Goal: Task Accomplishment & Management: Manage account settings

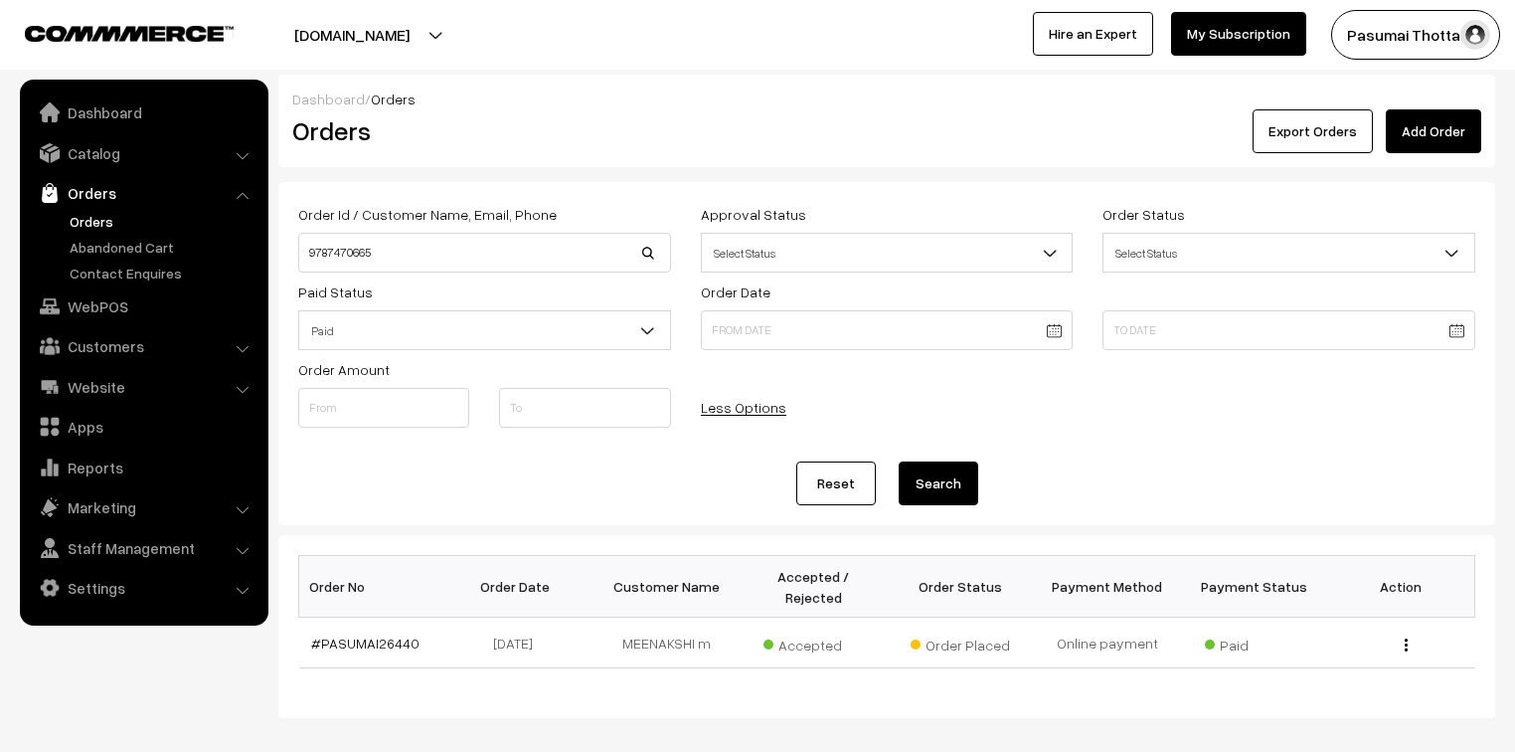
click at [93, 213] on link "Orders" at bounding box center [163, 221] width 197 height 21
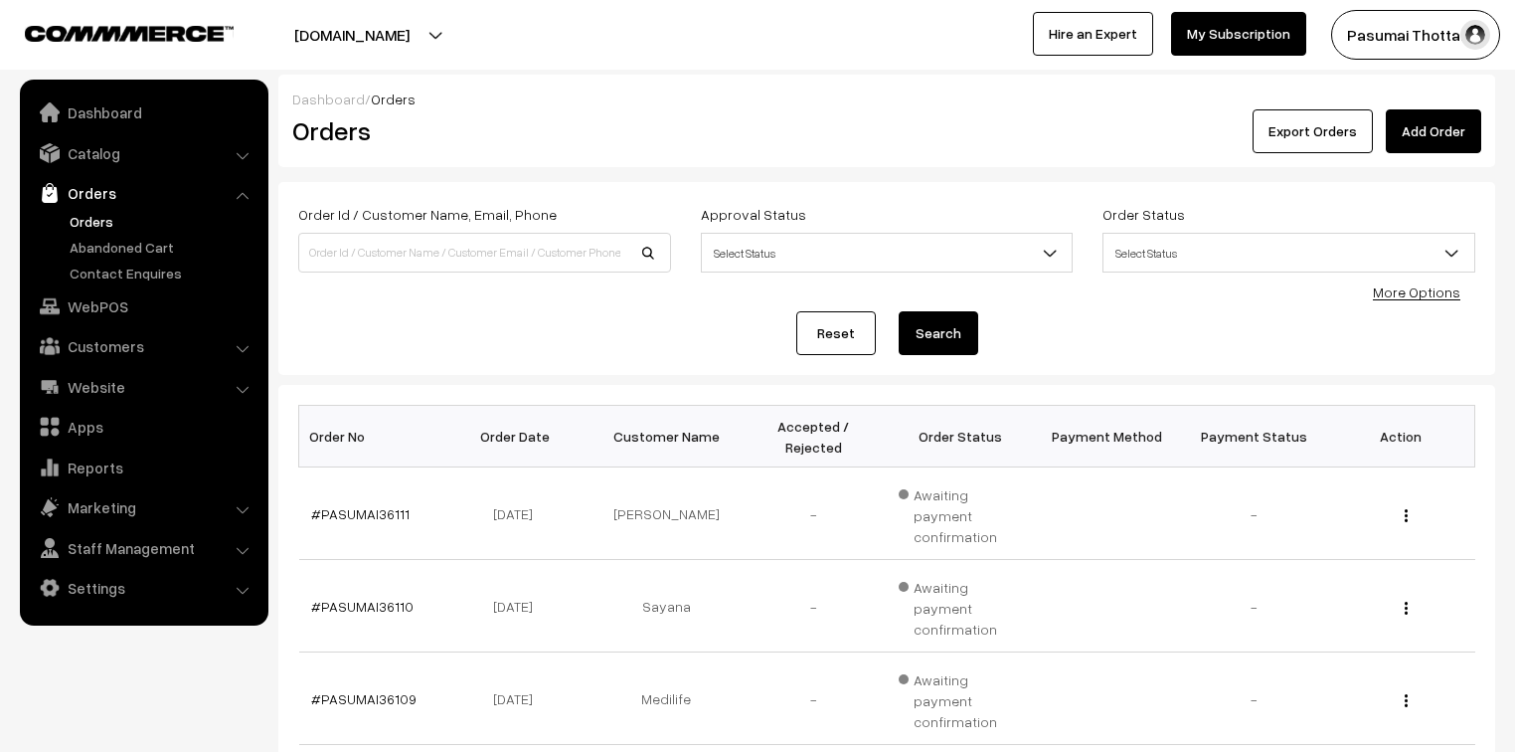
click at [1415, 285] on link "More Options" at bounding box center [1416, 291] width 87 height 17
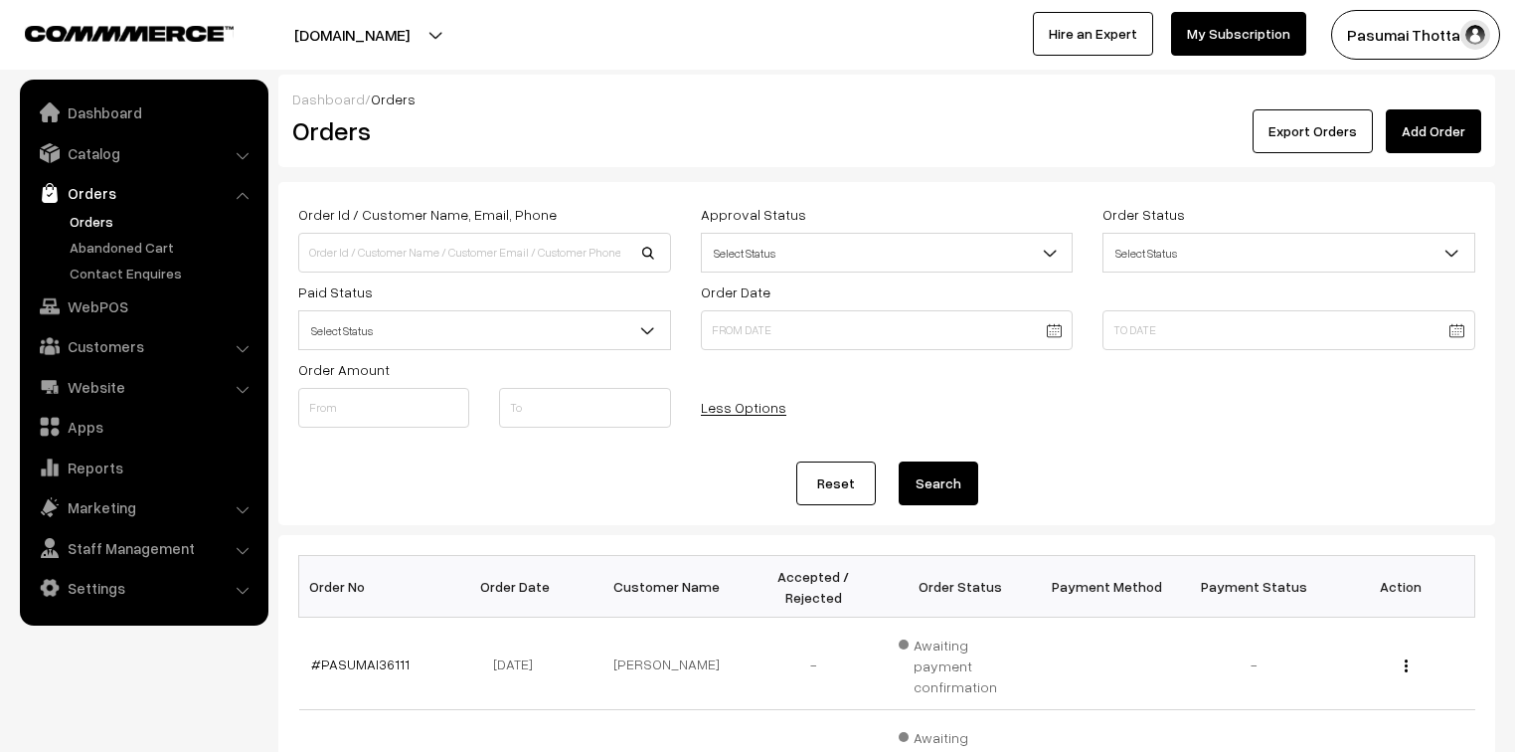
click at [510, 323] on span "Select Status" at bounding box center [484, 330] width 371 height 35
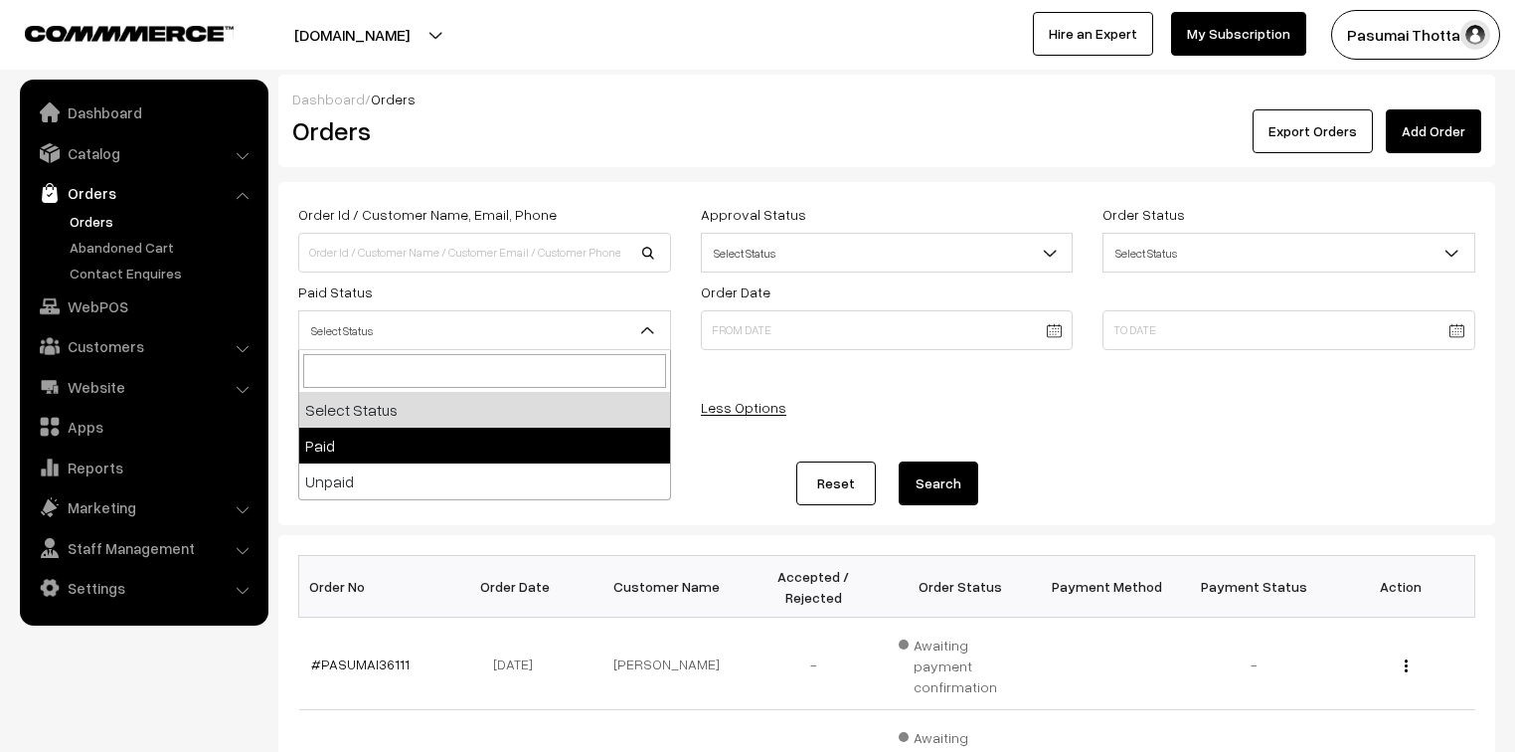
select select "1"
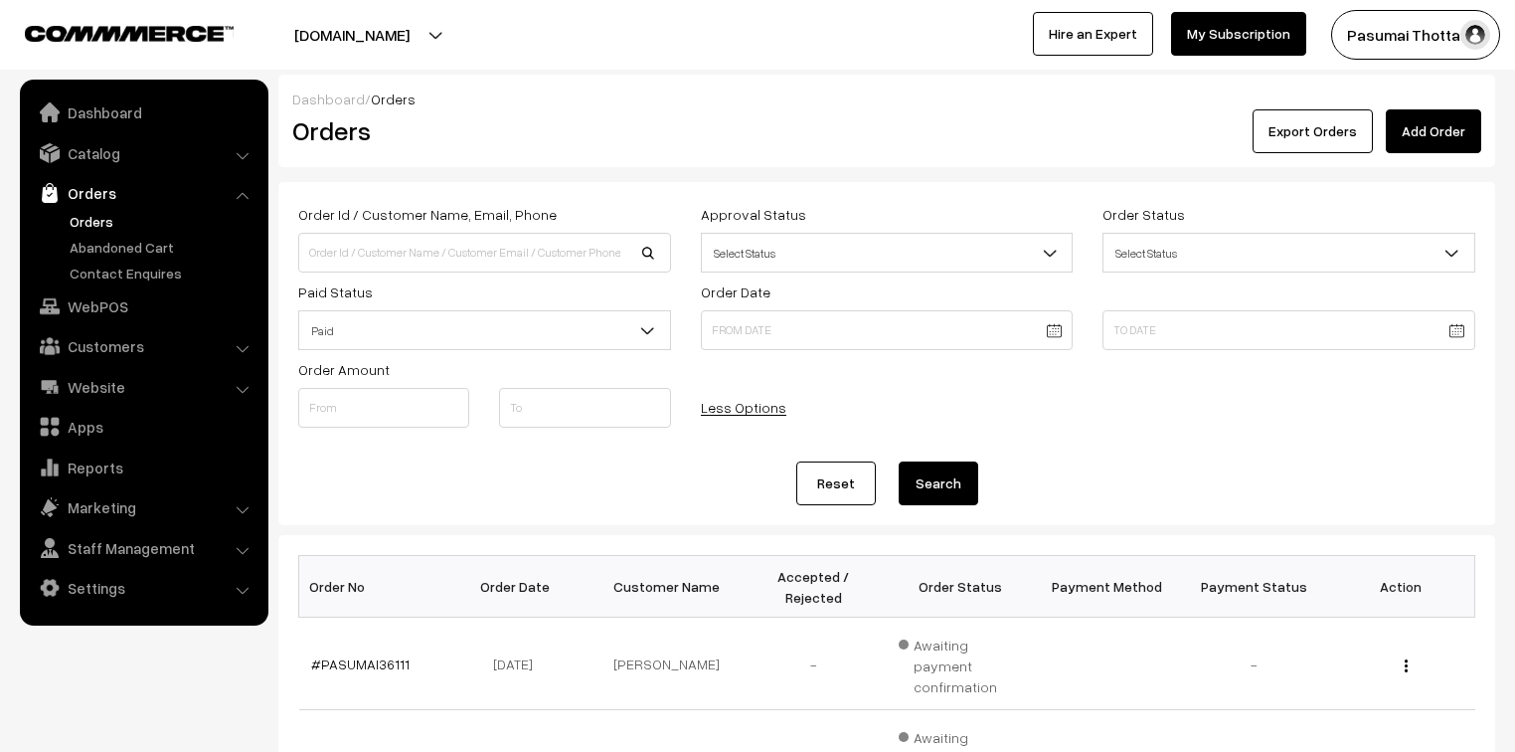
click at [922, 480] on button "Search" at bounding box center [939, 483] width 80 height 44
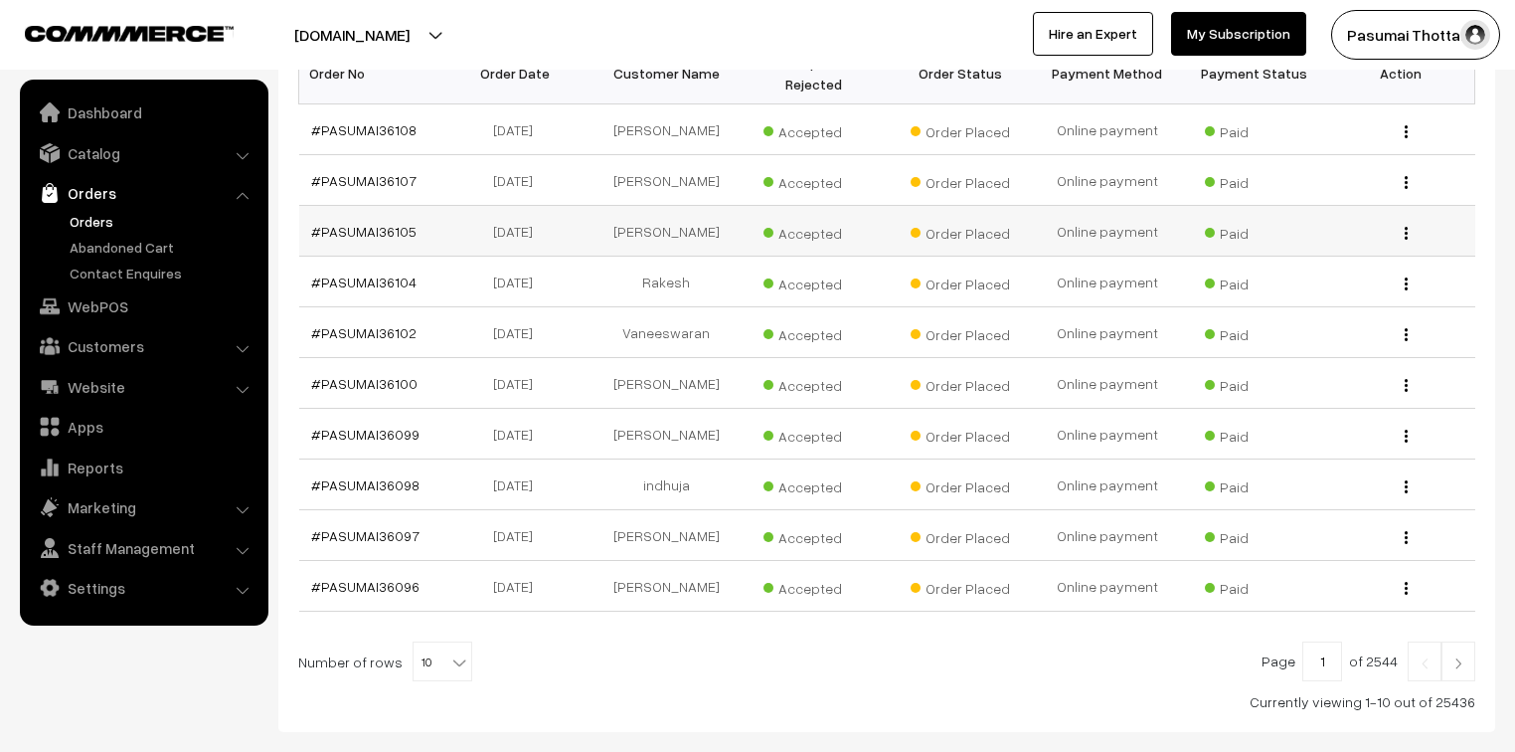
scroll to position [557, 0]
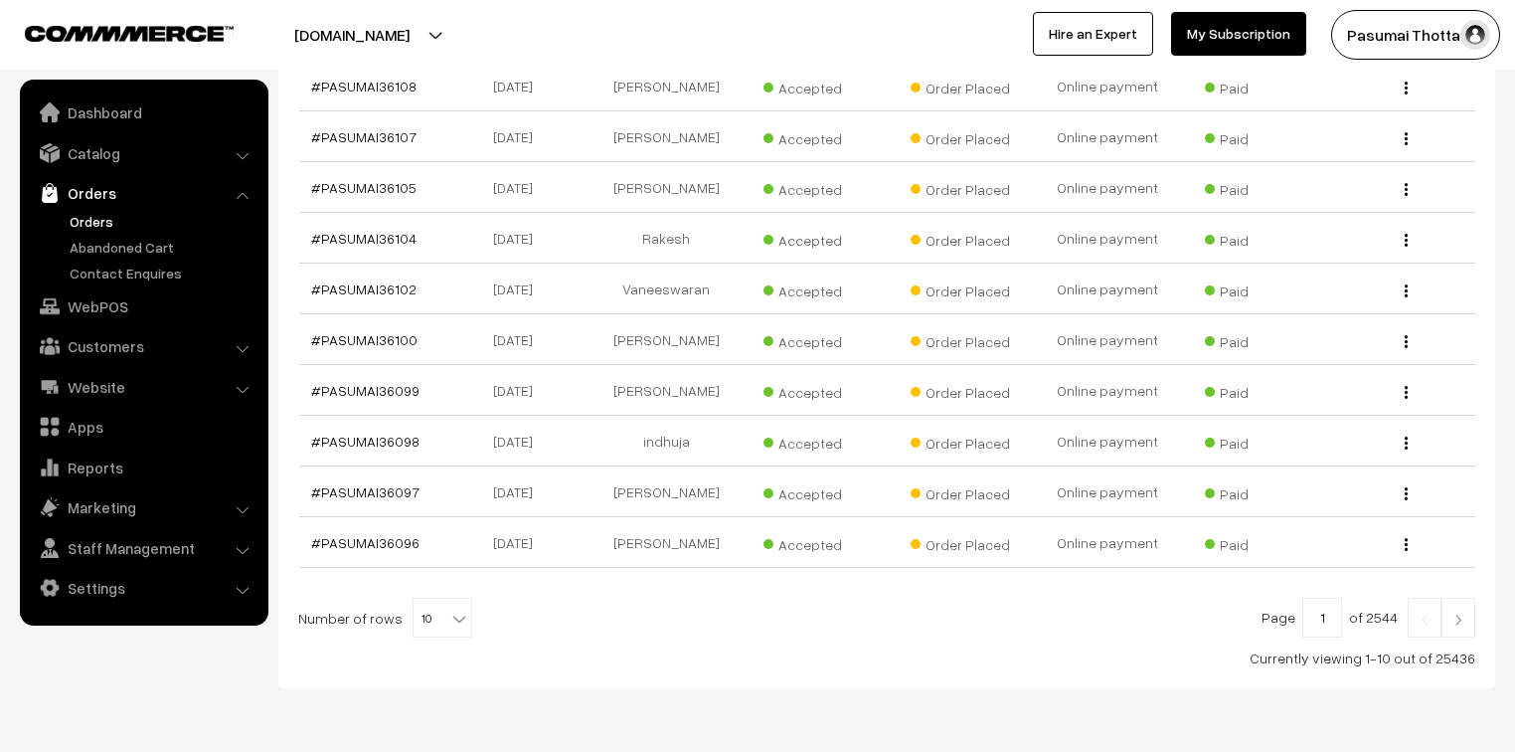
click at [461, 607] on div at bounding box center [886, 617] width 1177 height 40
click at [434, 598] on span "10" at bounding box center [443, 618] width 58 height 40
select select "50"
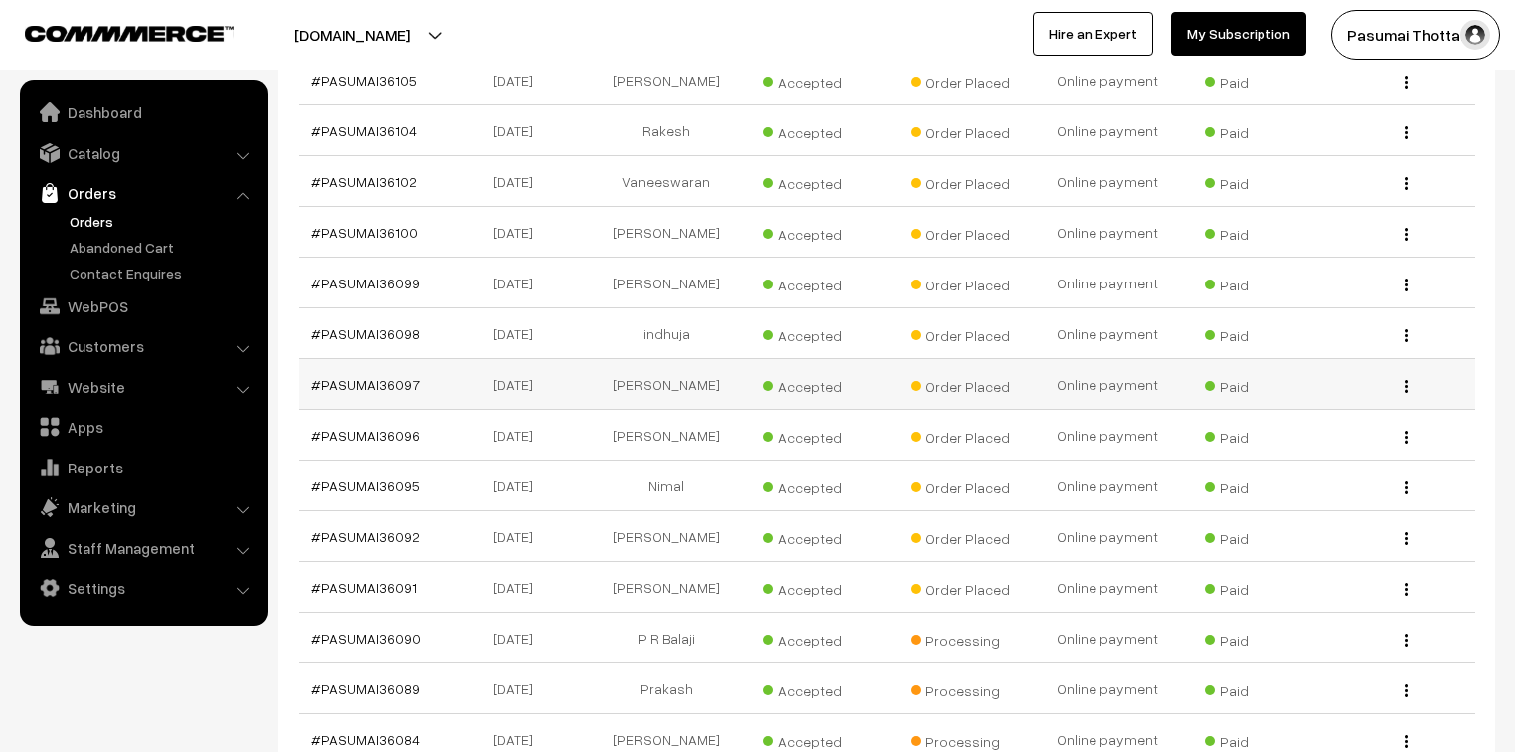
scroll to position [636, 0]
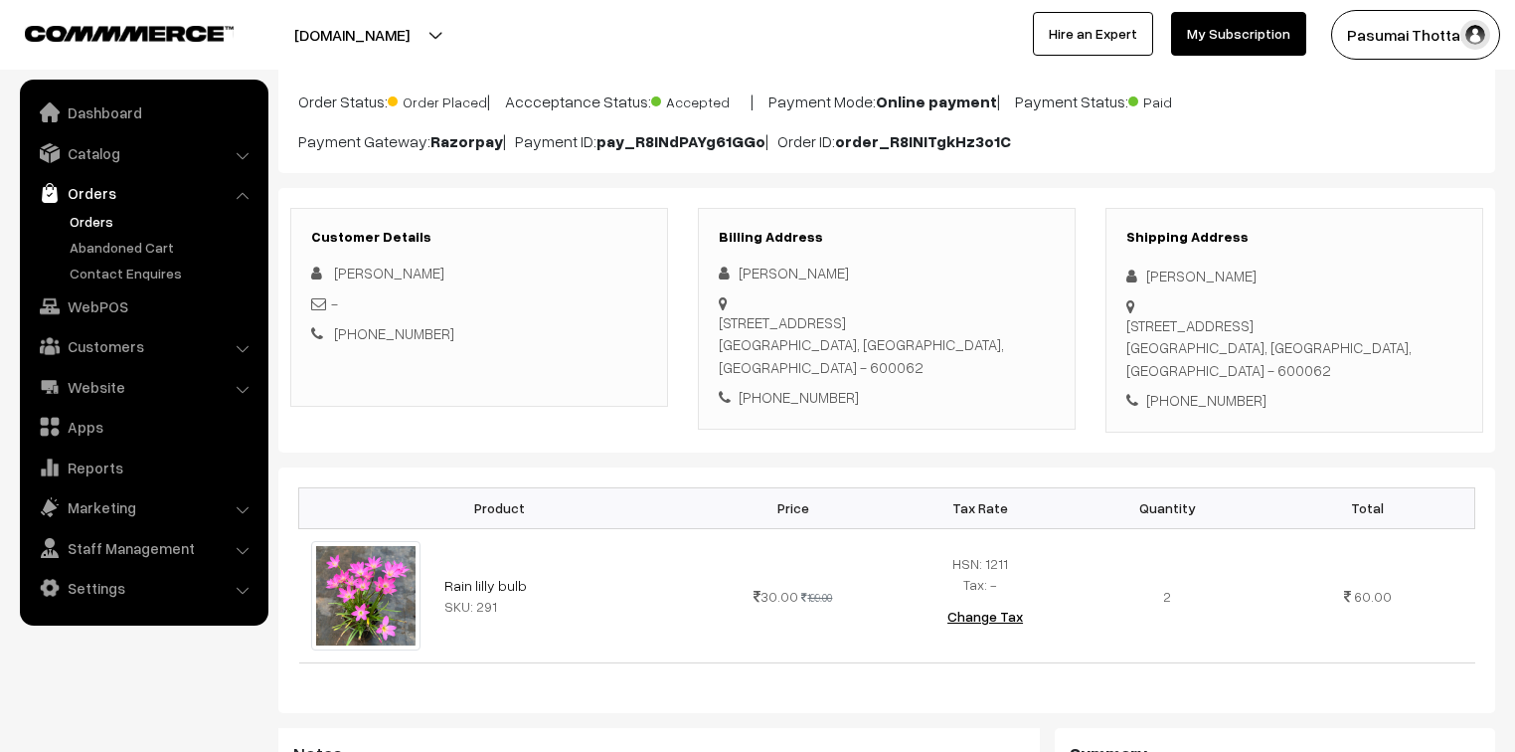
scroll to position [159, 0]
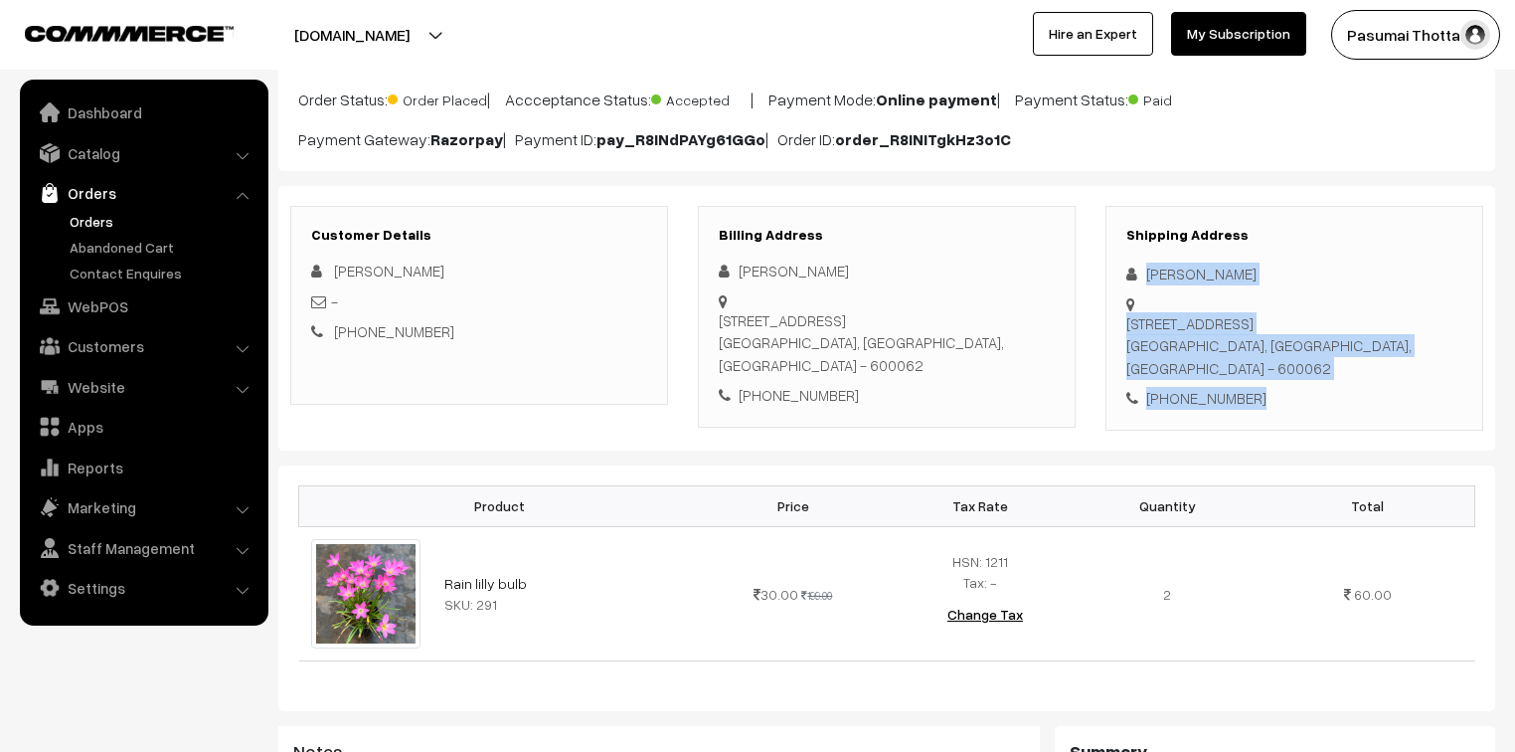
drag, startPoint x: 1145, startPoint y: 270, endPoint x: 1269, endPoint y: 403, distance: 180.8
click at [1269, 403] on div "Shipping Address Jayaraman E No 2, 2nd cross street,v.o.c nagar, cholambedu roa…" at bounding box center [1295, 318] width 378 height 225
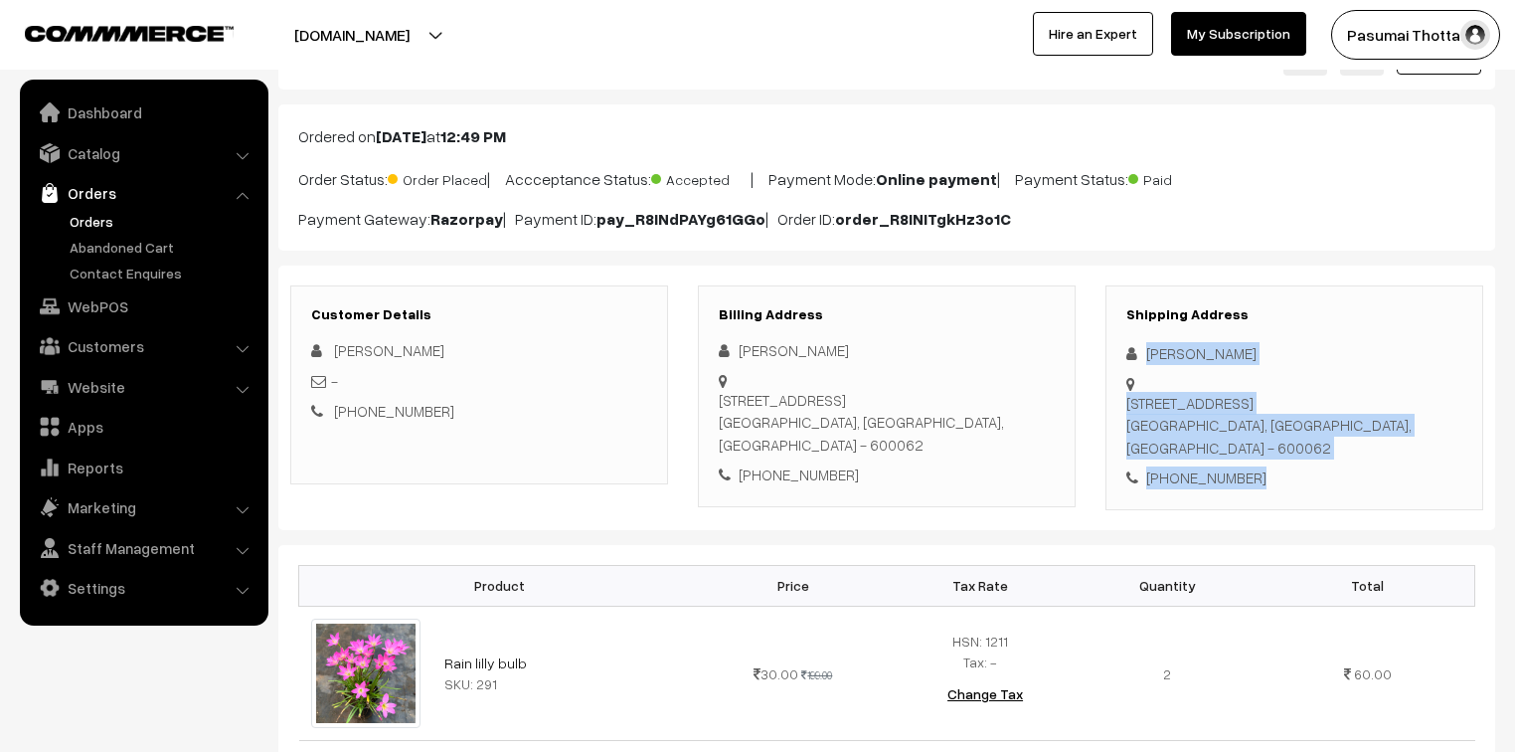
scroll to position [80, 0]
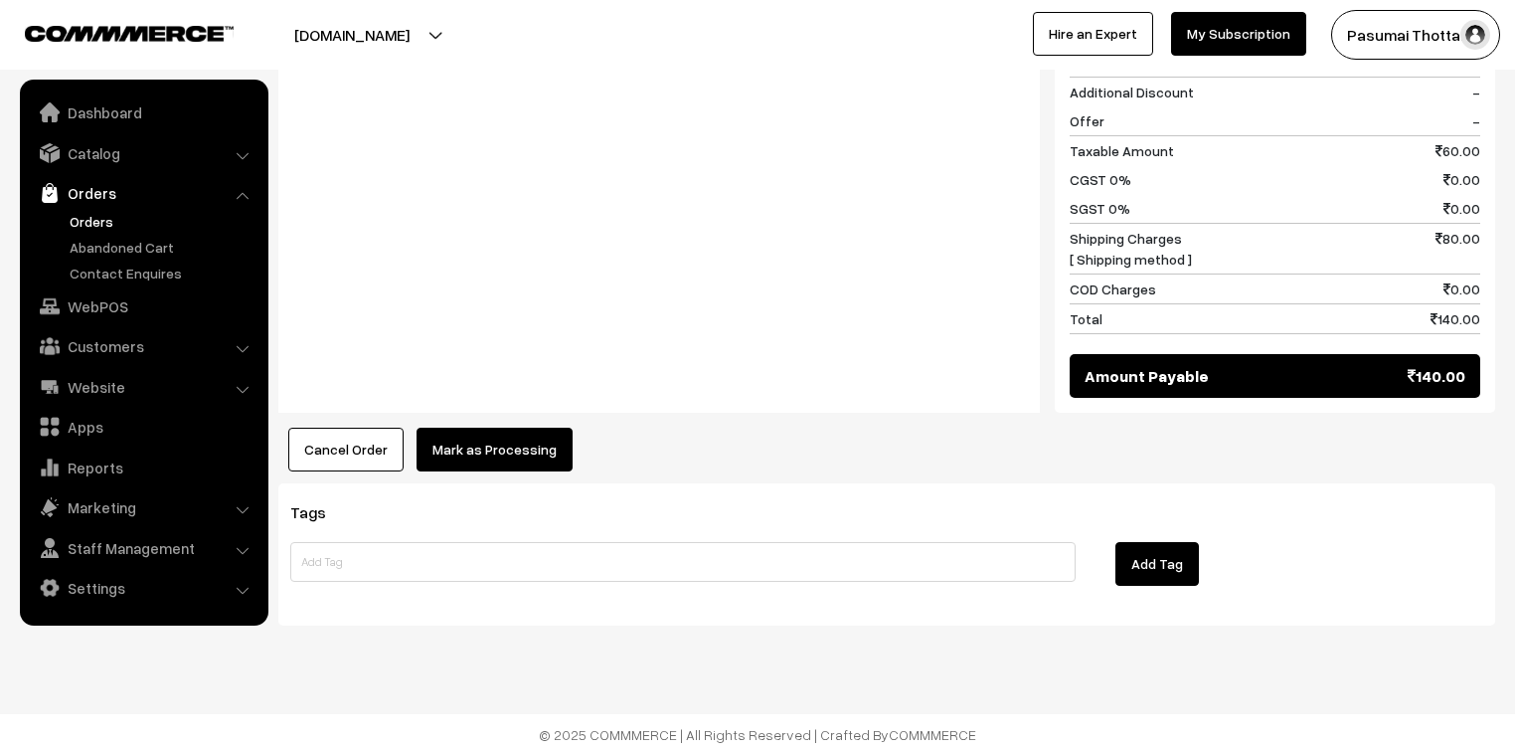
click at [515, 467] on button "Mark as Processing" at bounding box center [495, 449] width 156 height 44
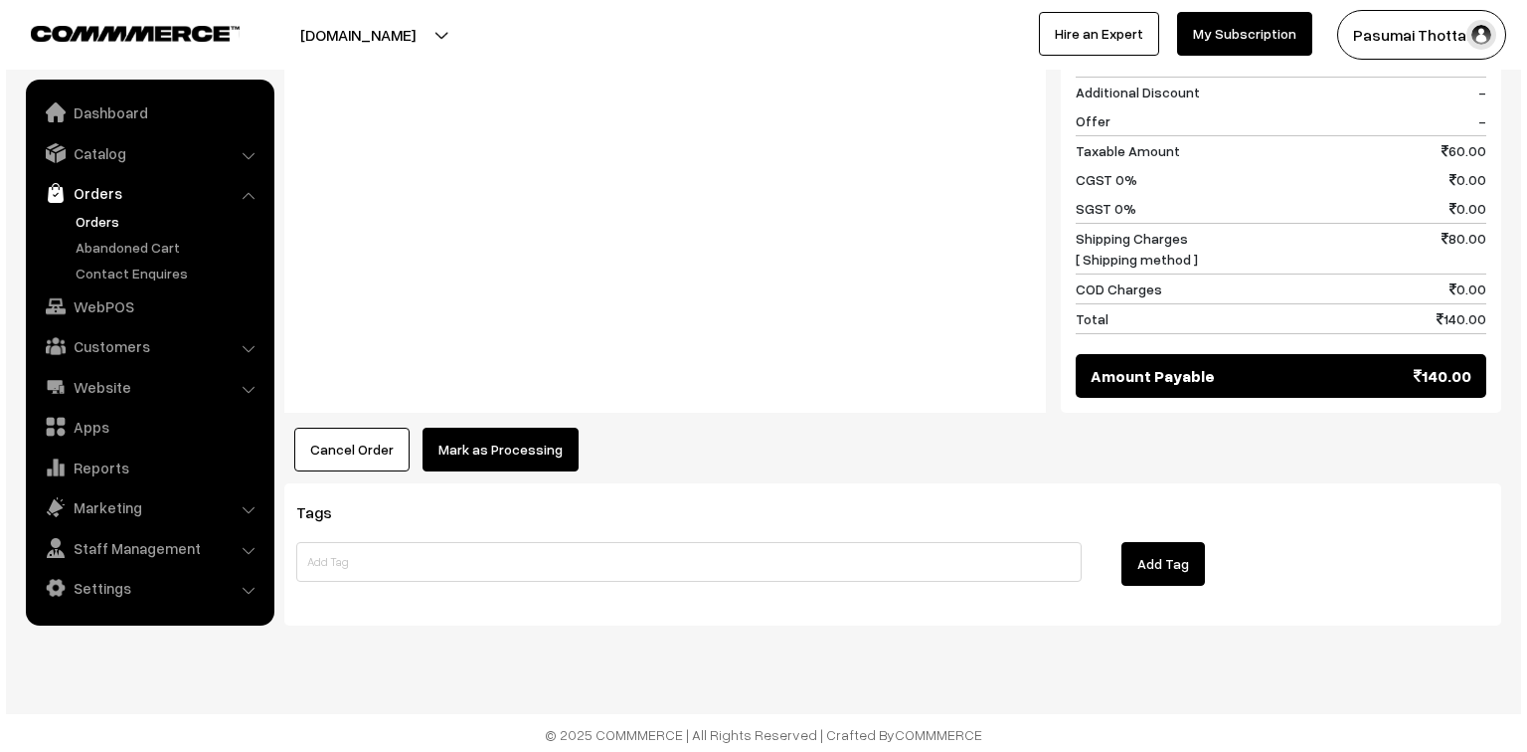
scroll to position [919, 0]
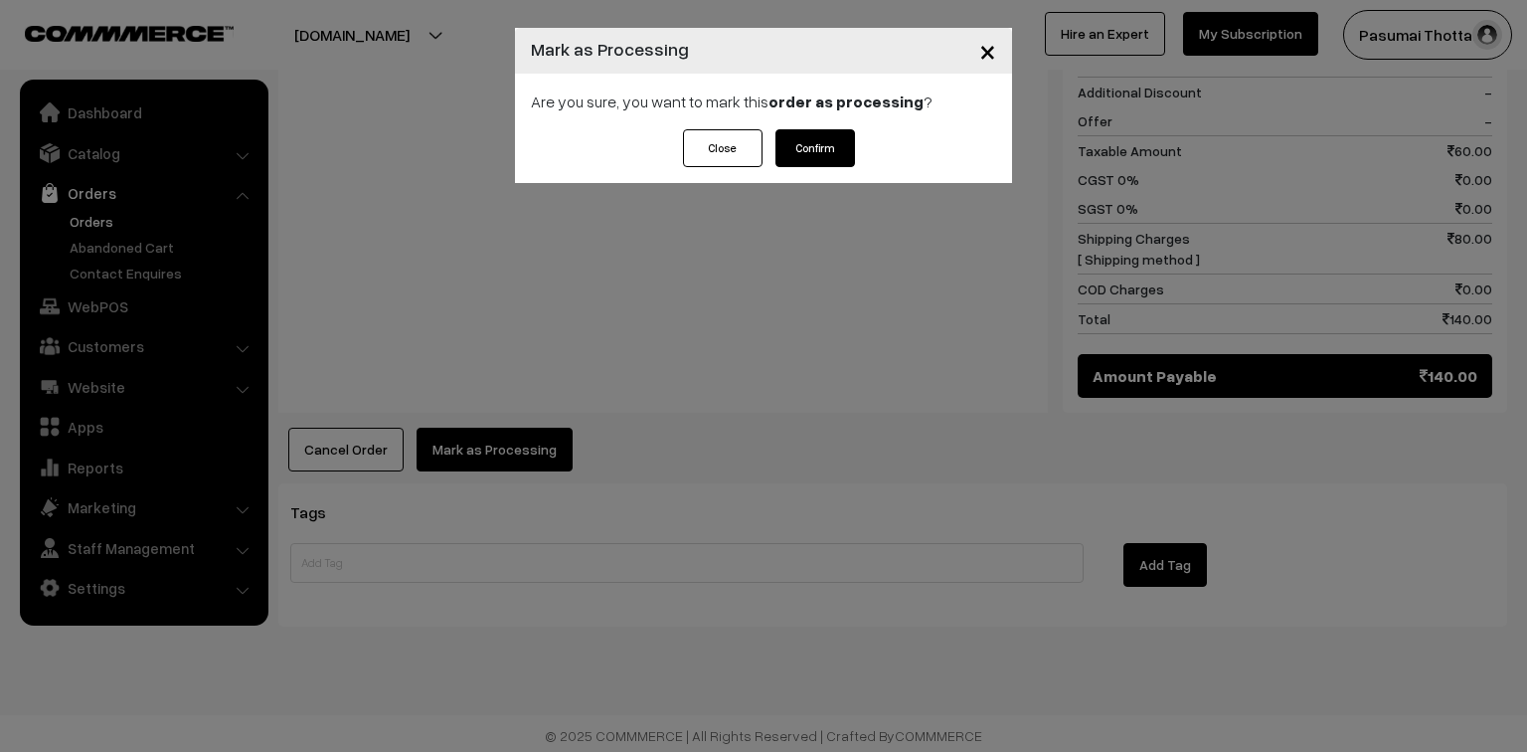
click at [810, 135] on button "Confirm" at bounding box center [815, 148] width 80 height 38
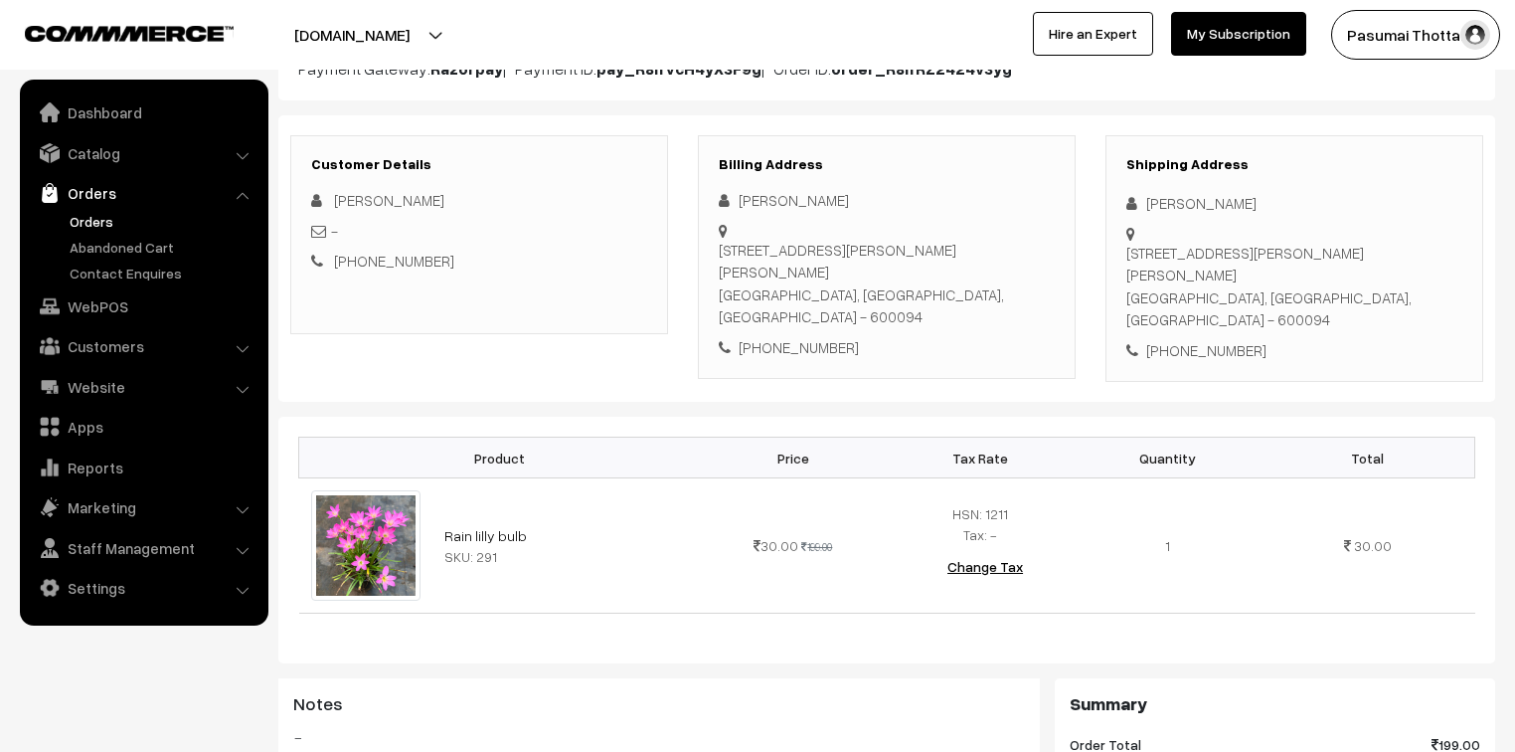
scroll to position [239, 0]
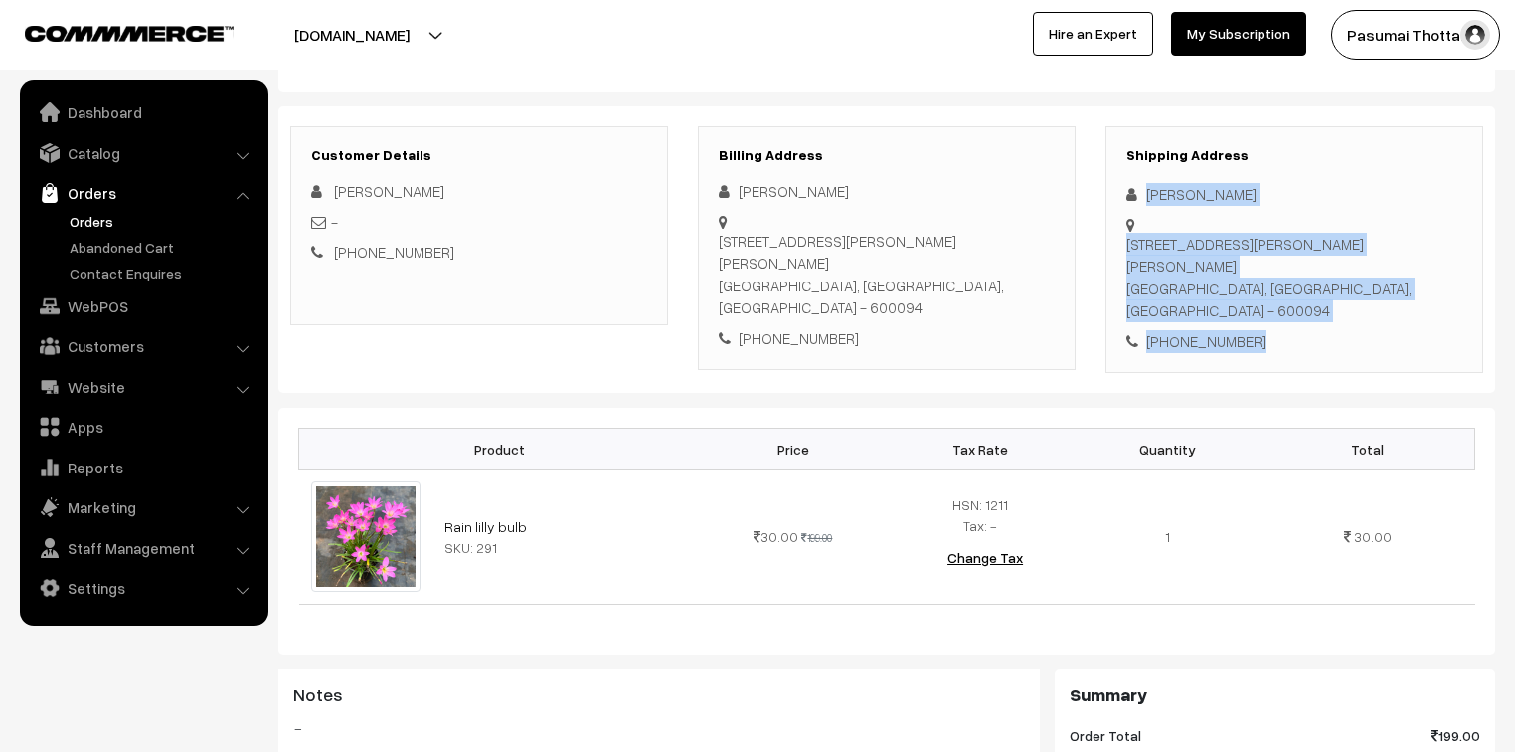
drag, startPoint x: 1140, startPoint y: 199, endPoint x: 1276, endPoint y: 314, distance: 177.7
click at [1276, 314] on div "Shipping Address [PERSON_NAME] [STREET_ADDRESS][PERSON_NAME][PERSON_NAME] [PHON…" at bounding box center [1295, 250] width 378 height 248
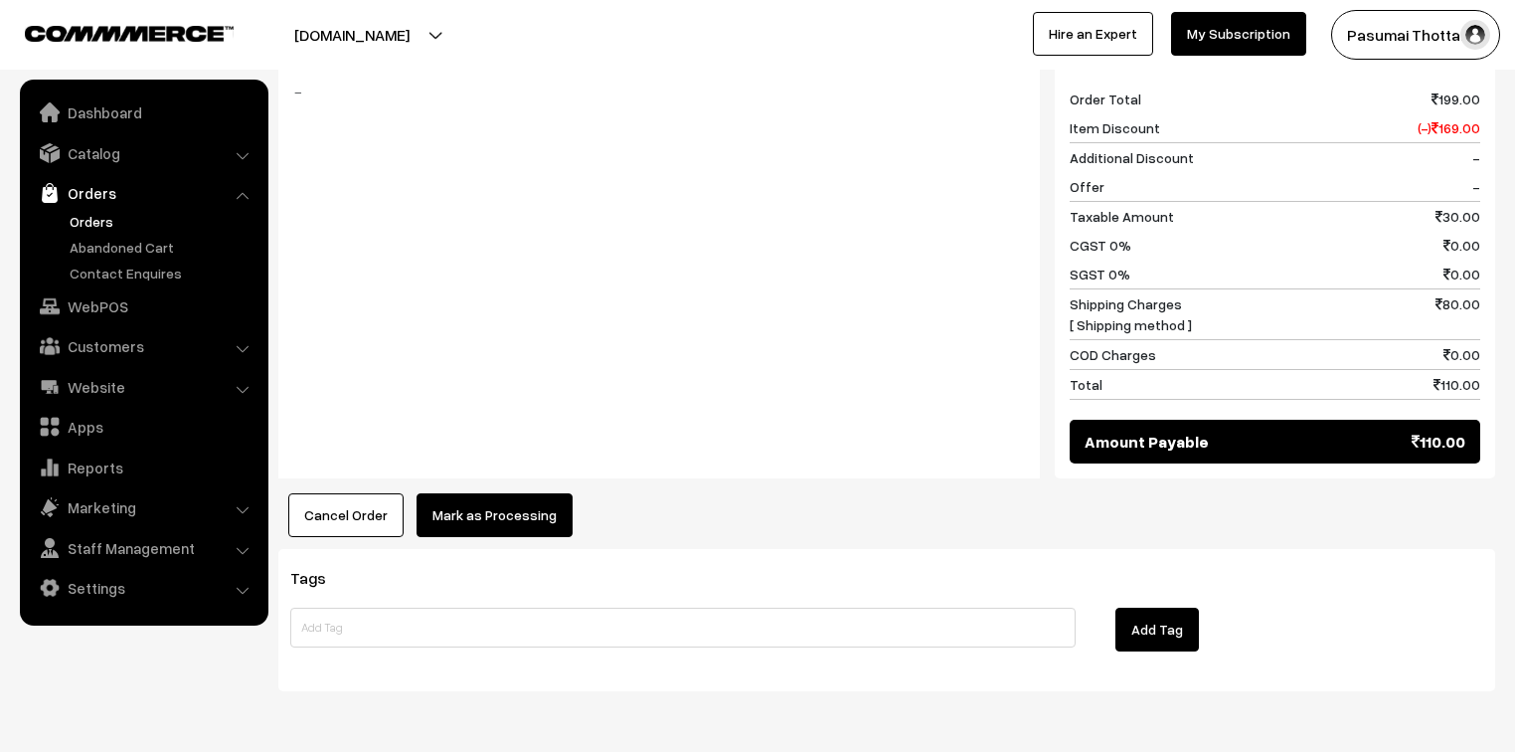
click at [523, 498] on button "Mark as Processing" at bounding box center [495, 515] width 156 height 44
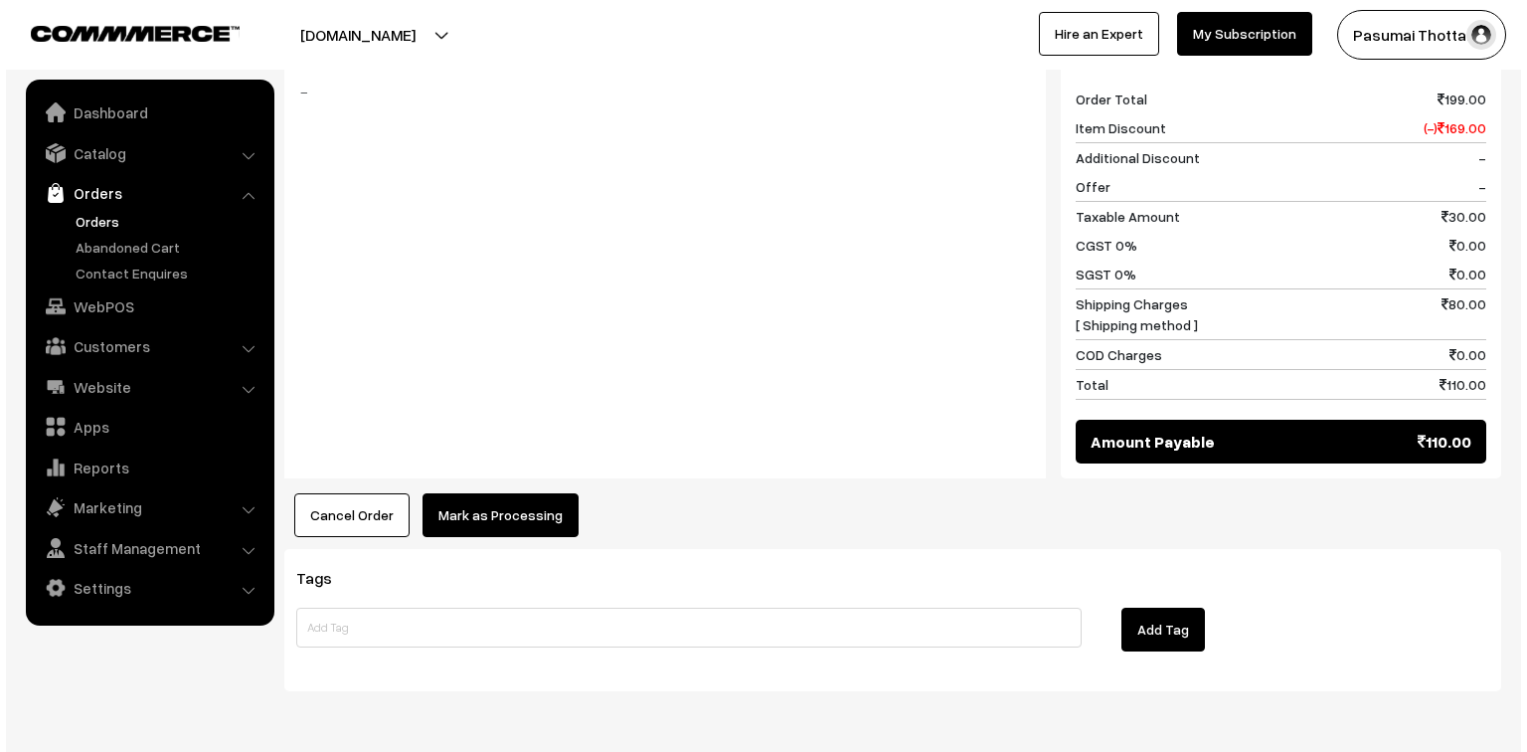
scroll to position [876, 0]
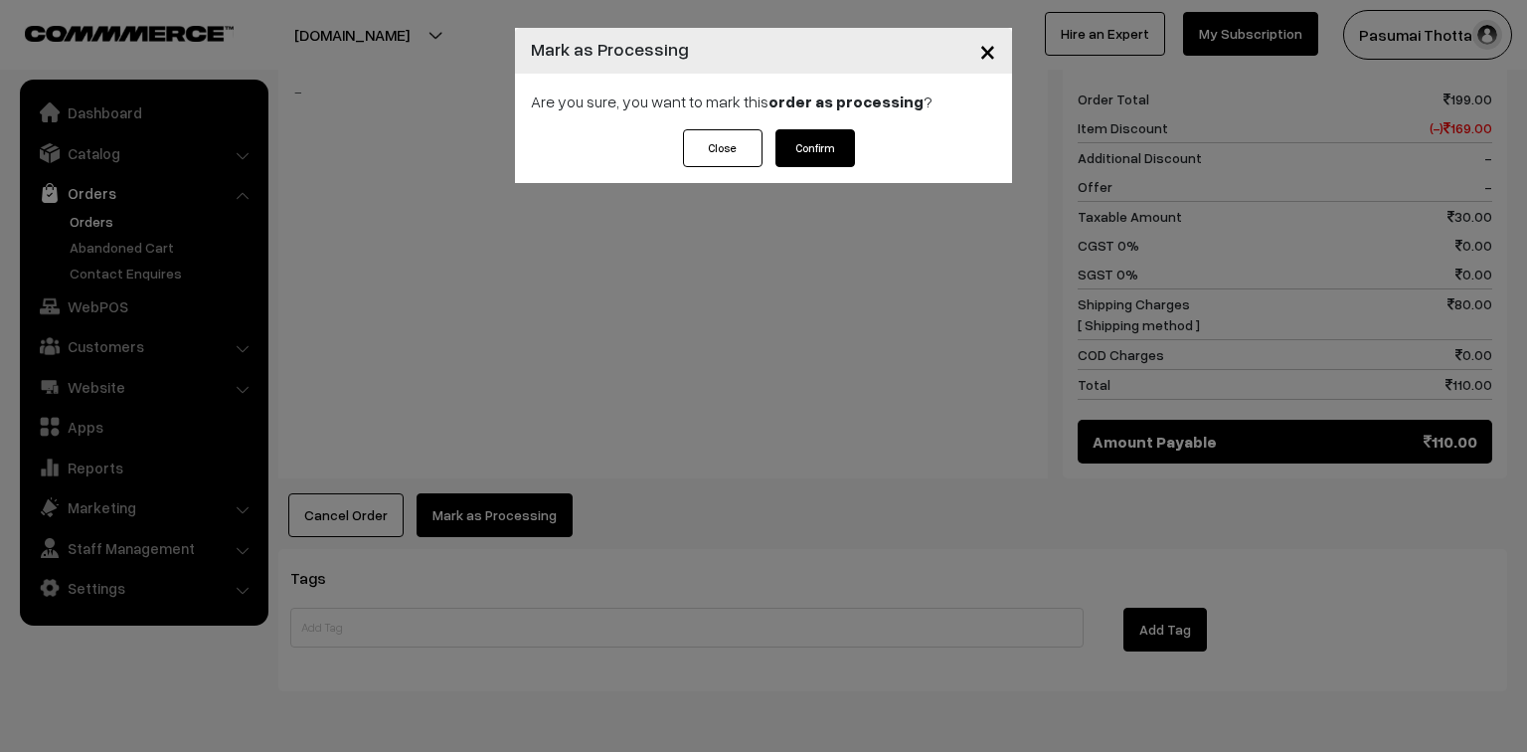
click at [815, 118] on div "Are you sure, you want to mark this order as processing ?" at bounding box center [763, 102] width 497 height 56
click at [815, 161] on button "Confirm" at bounding box center [815, 148] width 80 height 38
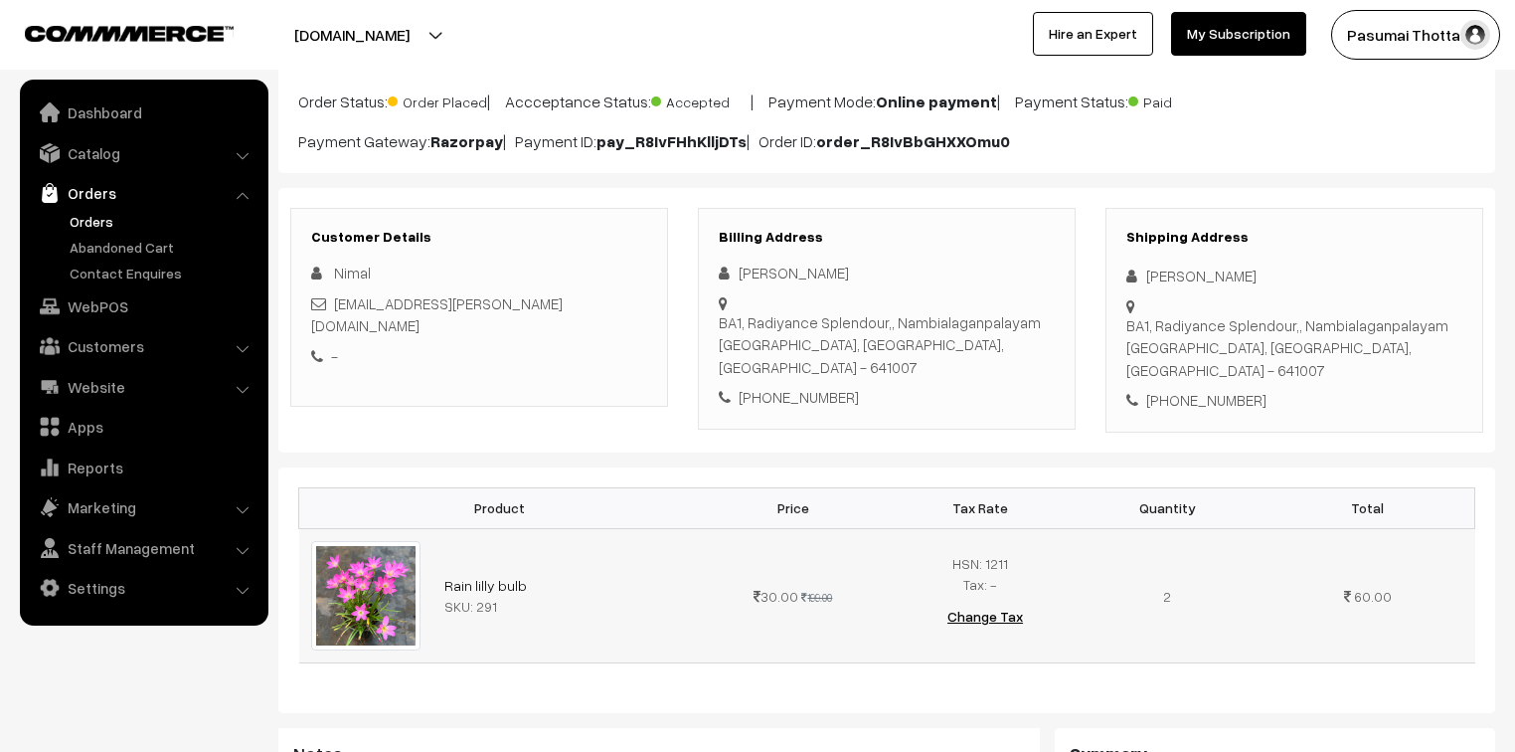
scroll to position [159, 0]
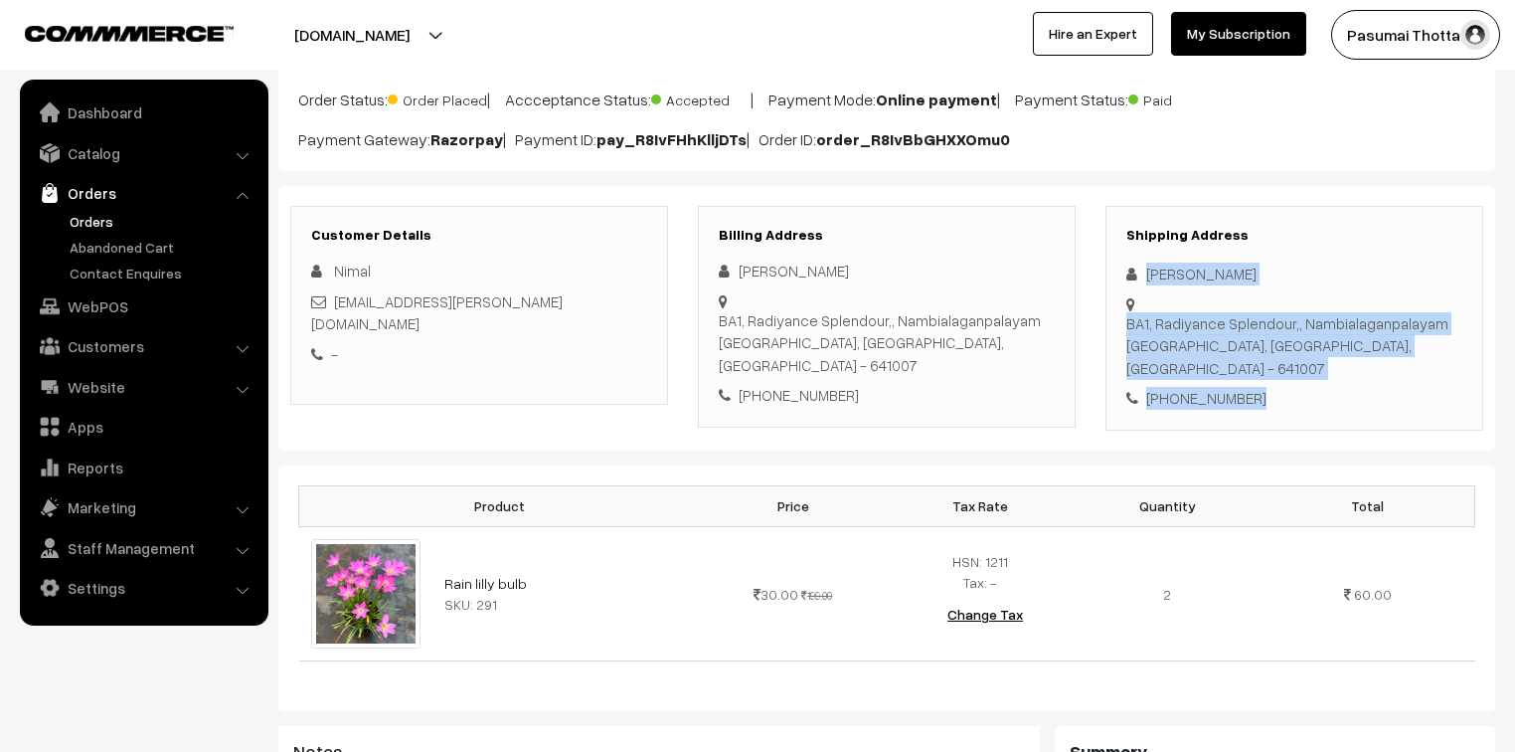
drag, startPoint x: 1141, startPoint y: 266, endPoint x: 1284, endPoint y: 355, distance: 168.3
click at [1284, 355] on div "Shipping Address [PERSON_NAME] BA1, Radiyance Splendour,, Nambialaganpalayam Co…" at bounding box center [1295, 318] width 378 height 225
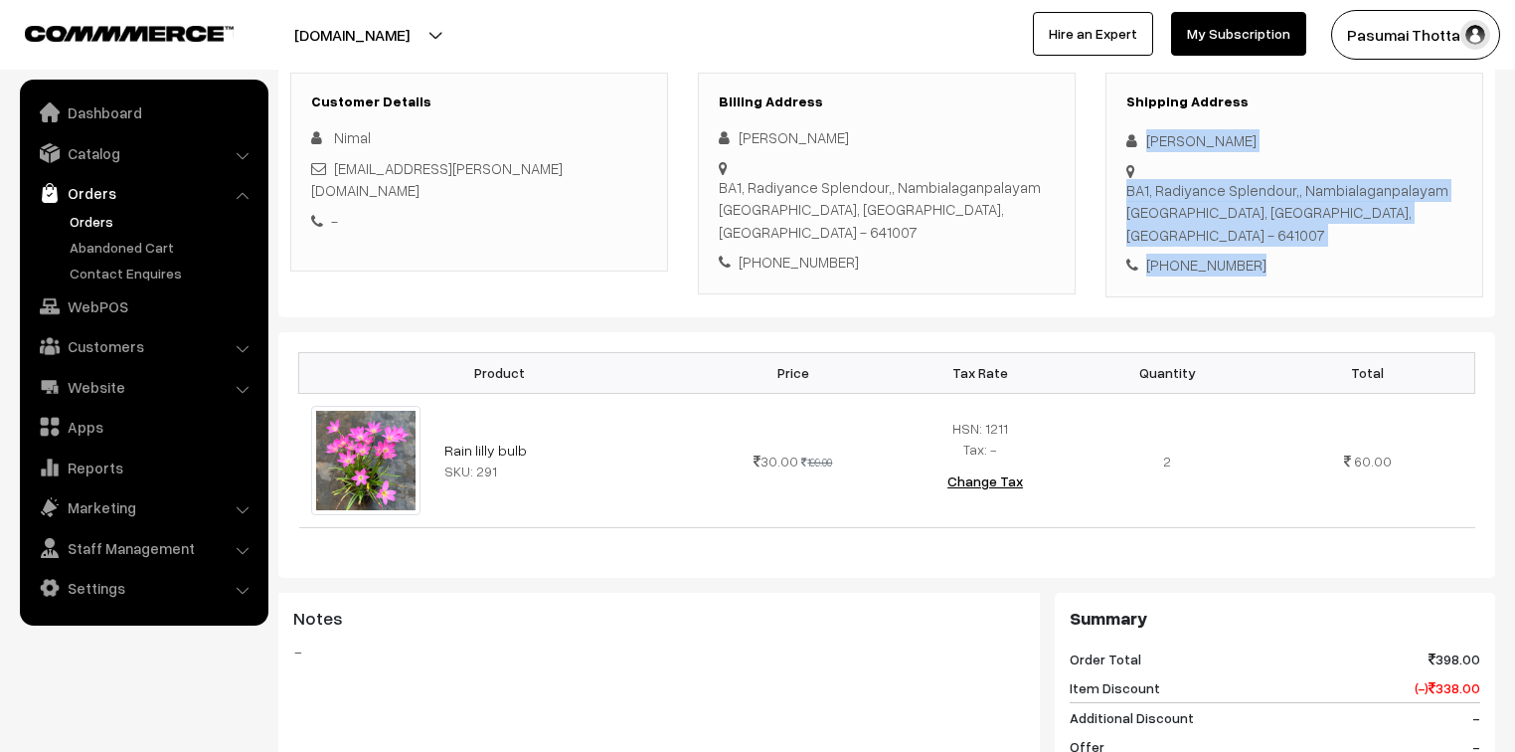
scroll to position [318, 0]
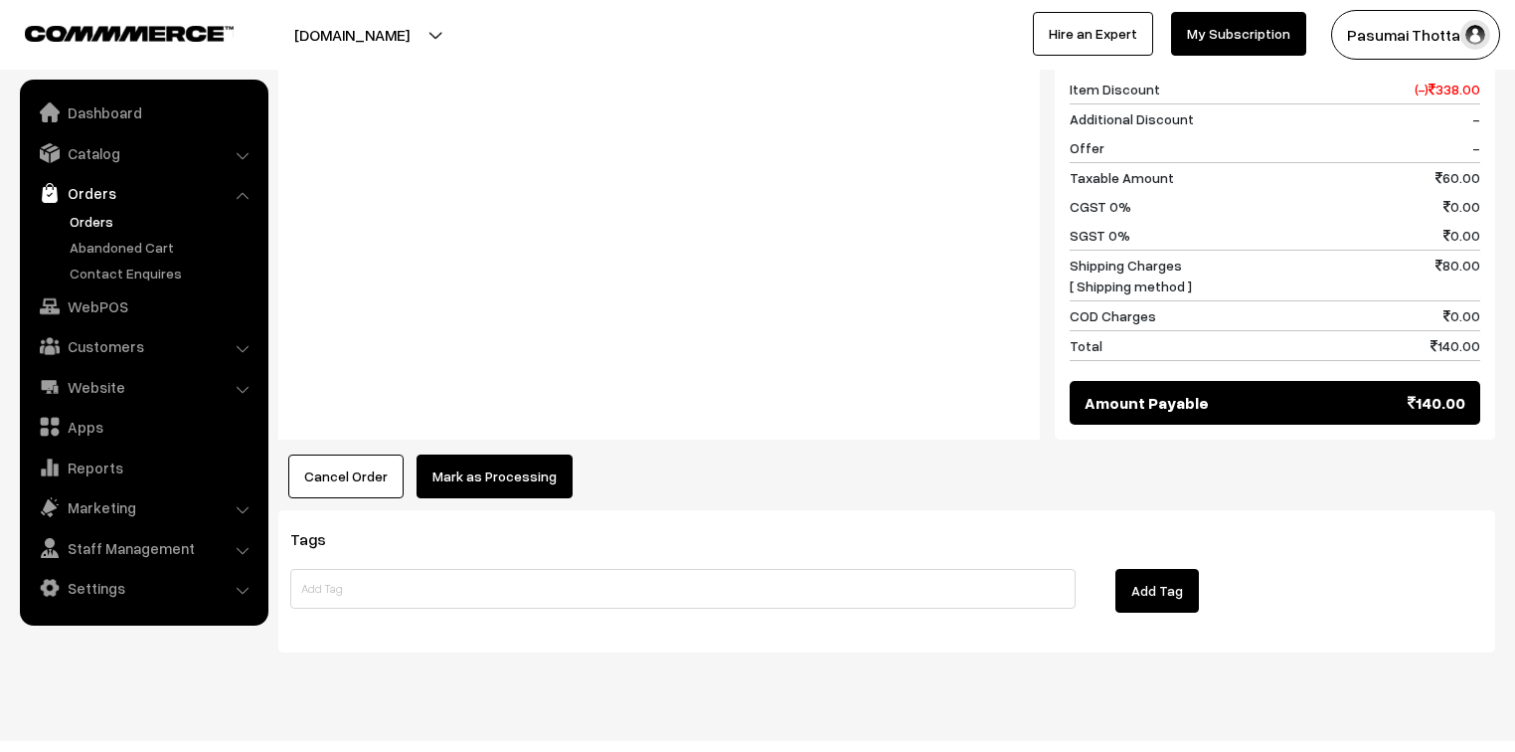
click at [489, 454] on button "Mark as Processing" at bounding box center [495, 476] width 156 height 44
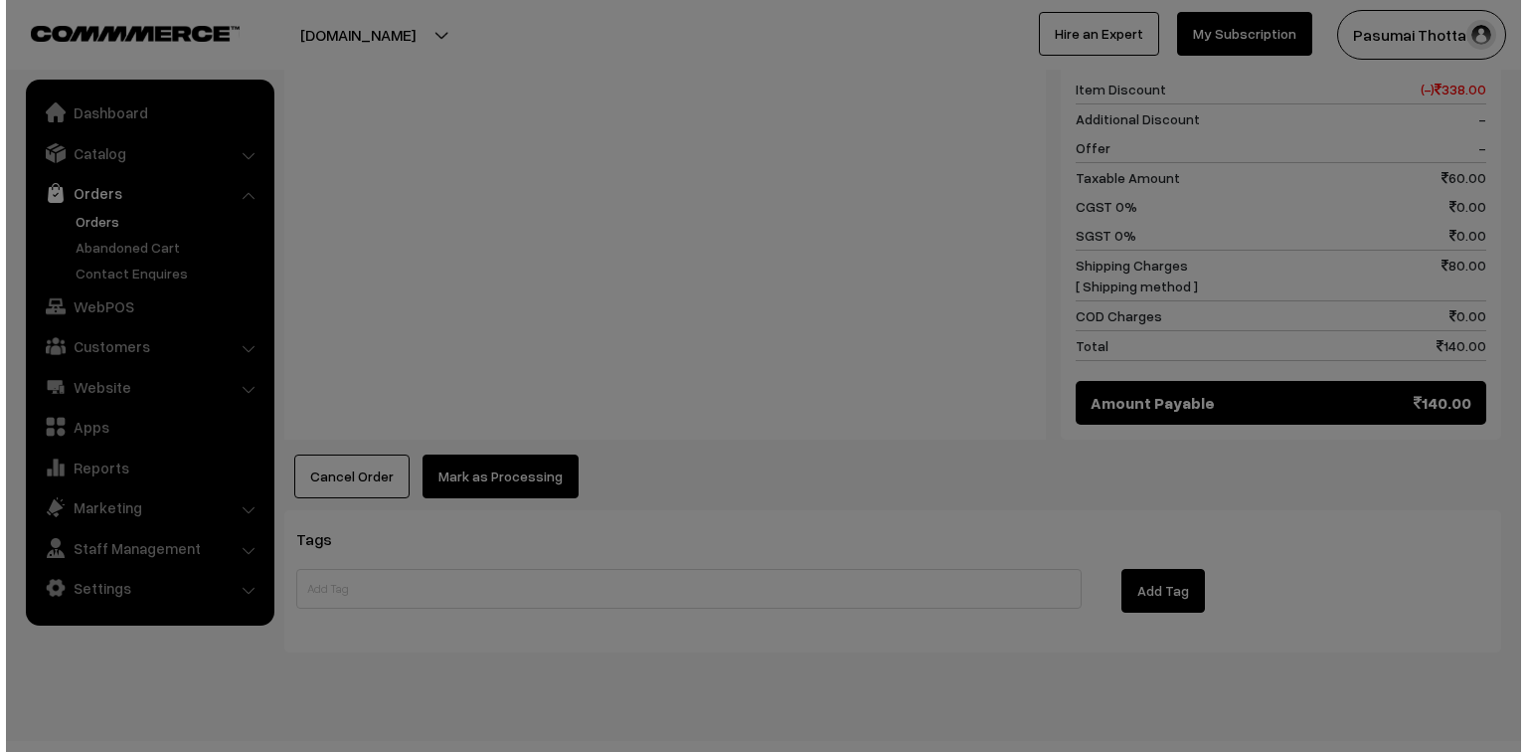
scroll to position [893, 0]
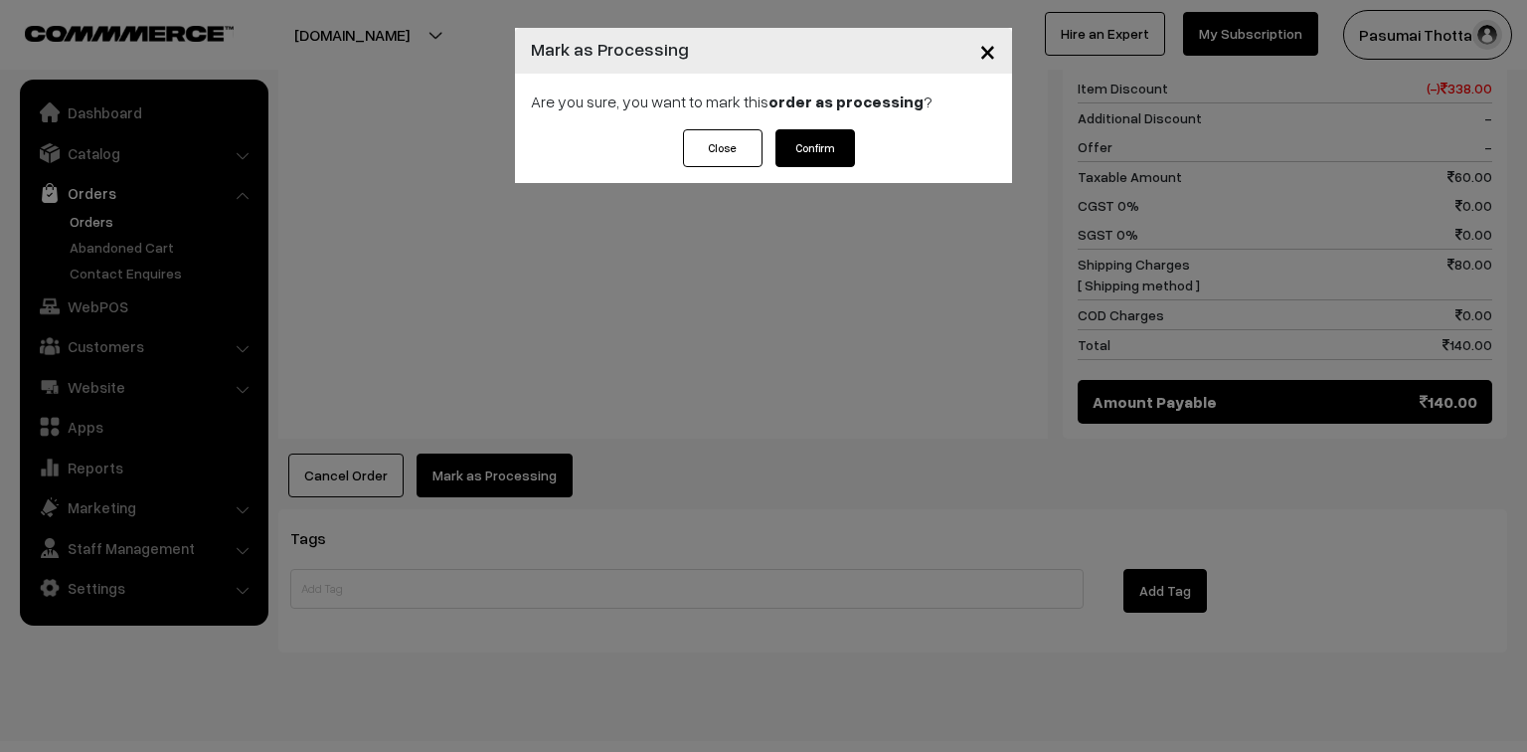
click at [816, 153] on button "Confirm" at bounding box center [815, 148] width 80 height 38
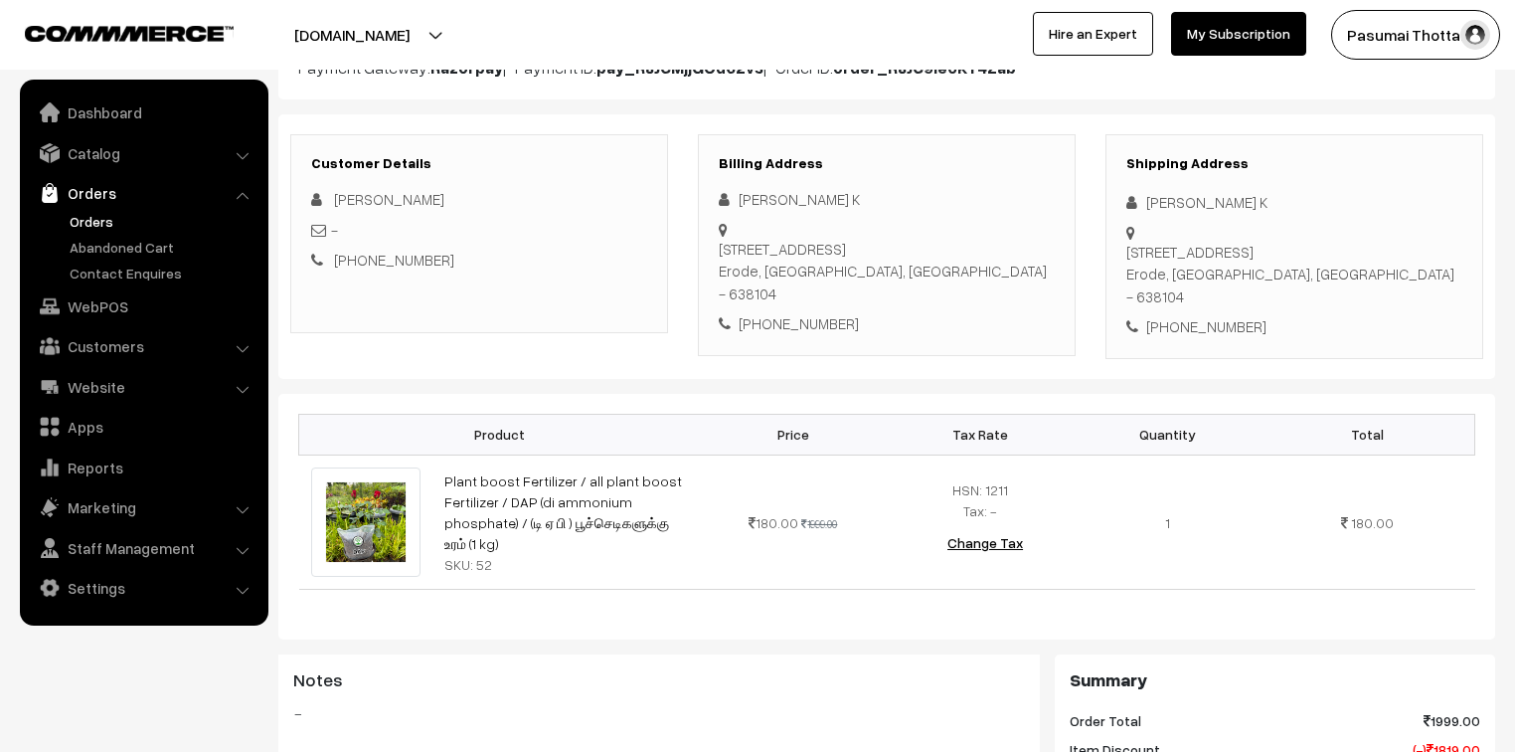
scroll to position [239, 0]
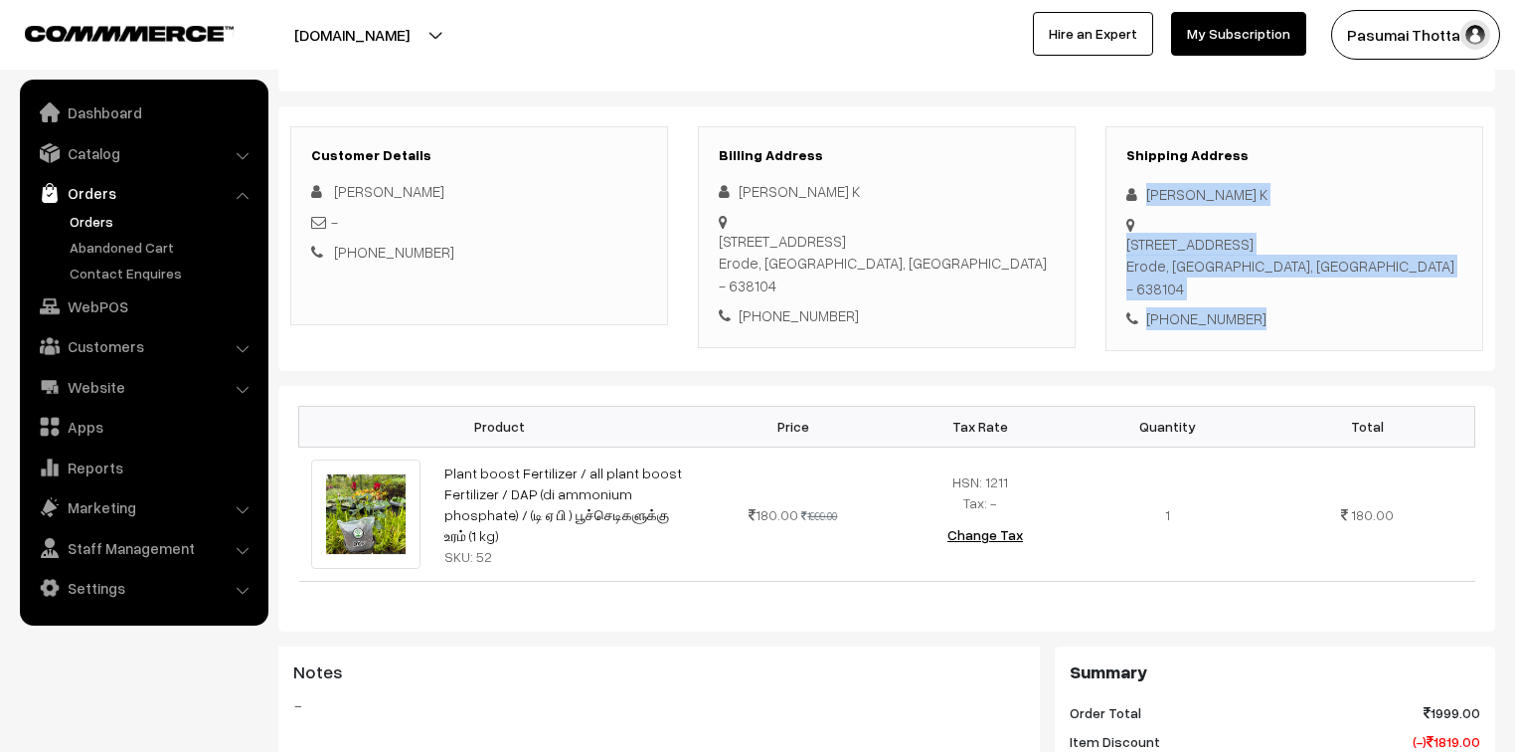
drag, startPoint x: 1148, startPoint y: 193, endPoint x: 1307, endPoint y: 290, distance: 186.5
click at [1307, 290] on div "Shipping Address [PERSON_NAME] K [STREET_ADDRESS] [PHONE_NUMBER]" at bounding box center [1295, 238] width 378 height 225
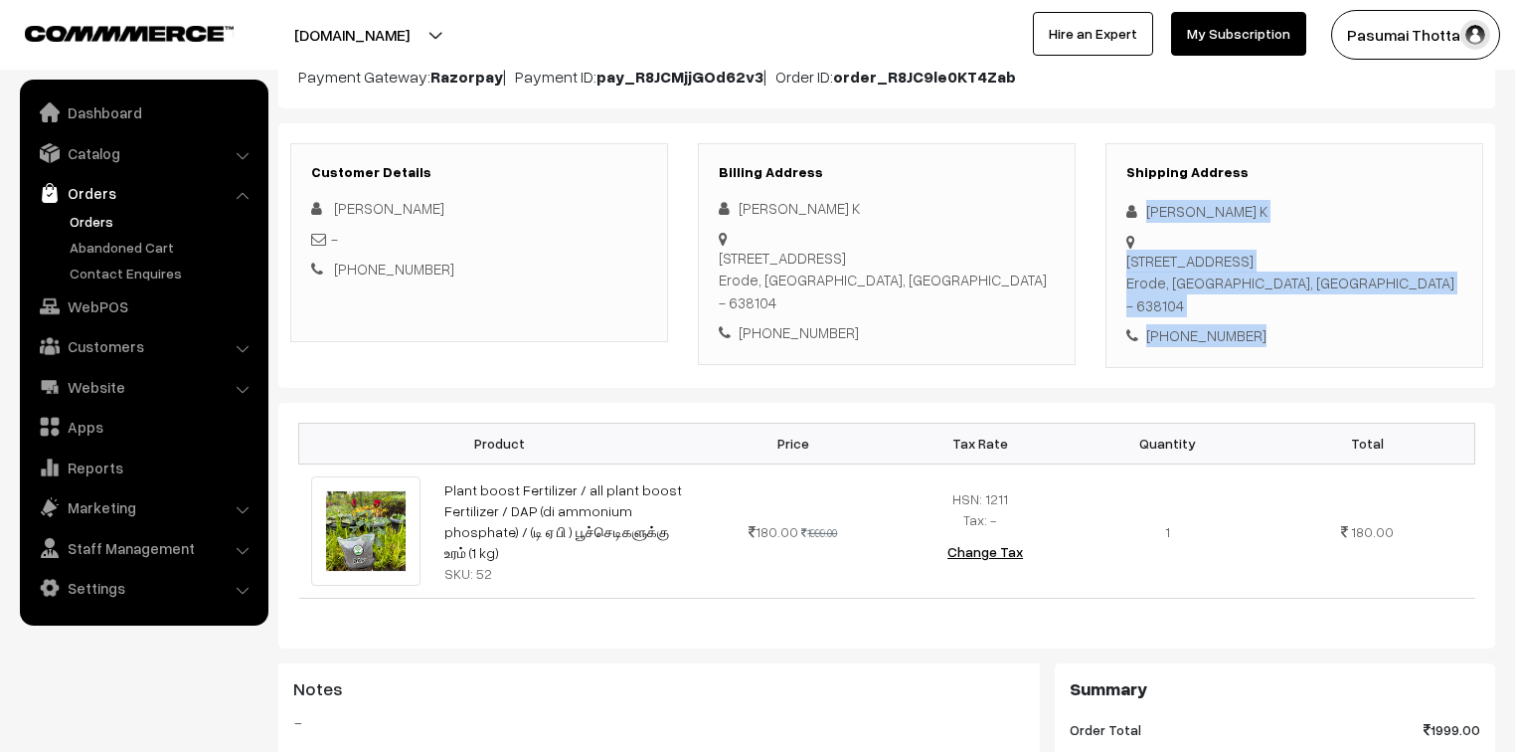
scroll to position [0, 0]
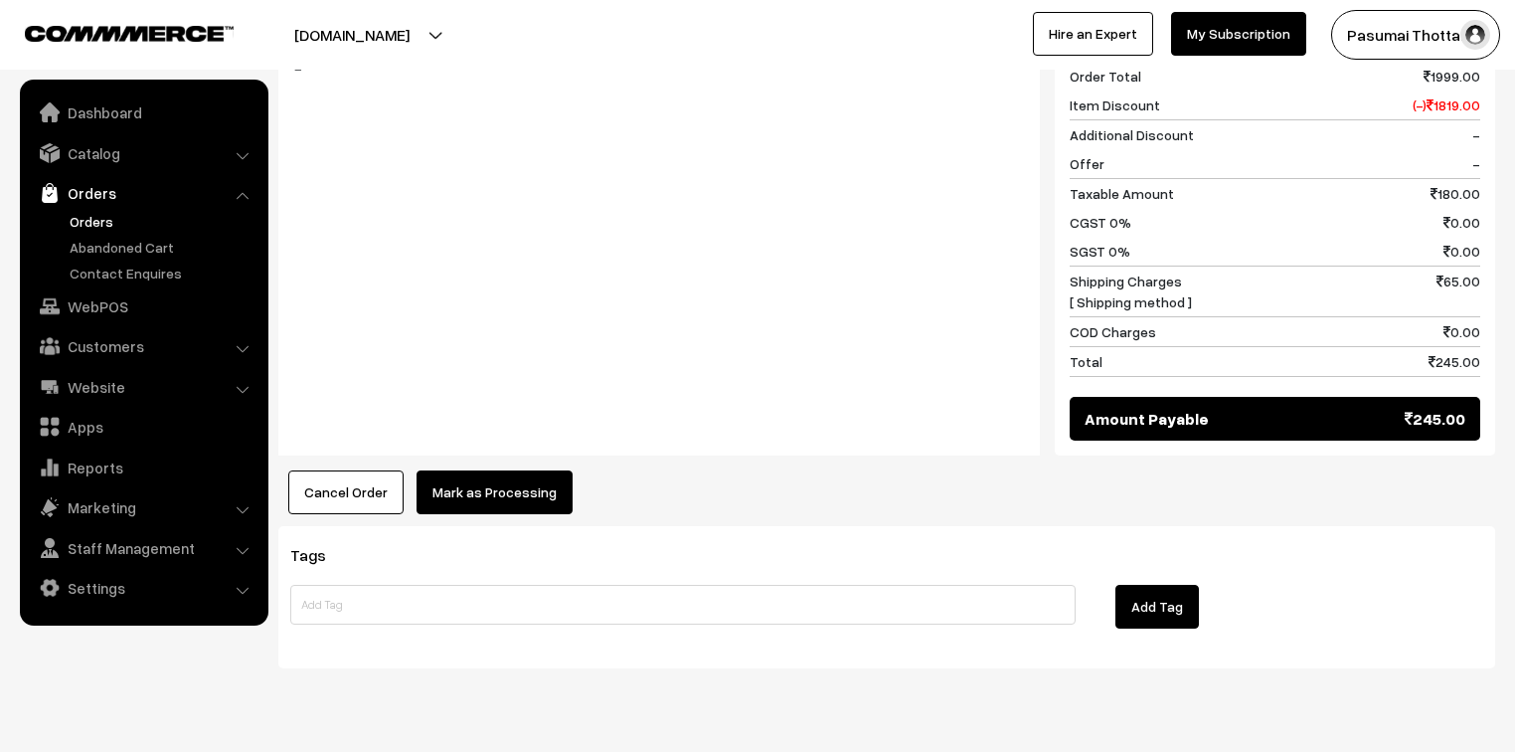
click at [494, 470] on button "Mark as Processing" at bounding box center [495, 492] width 156 height 44
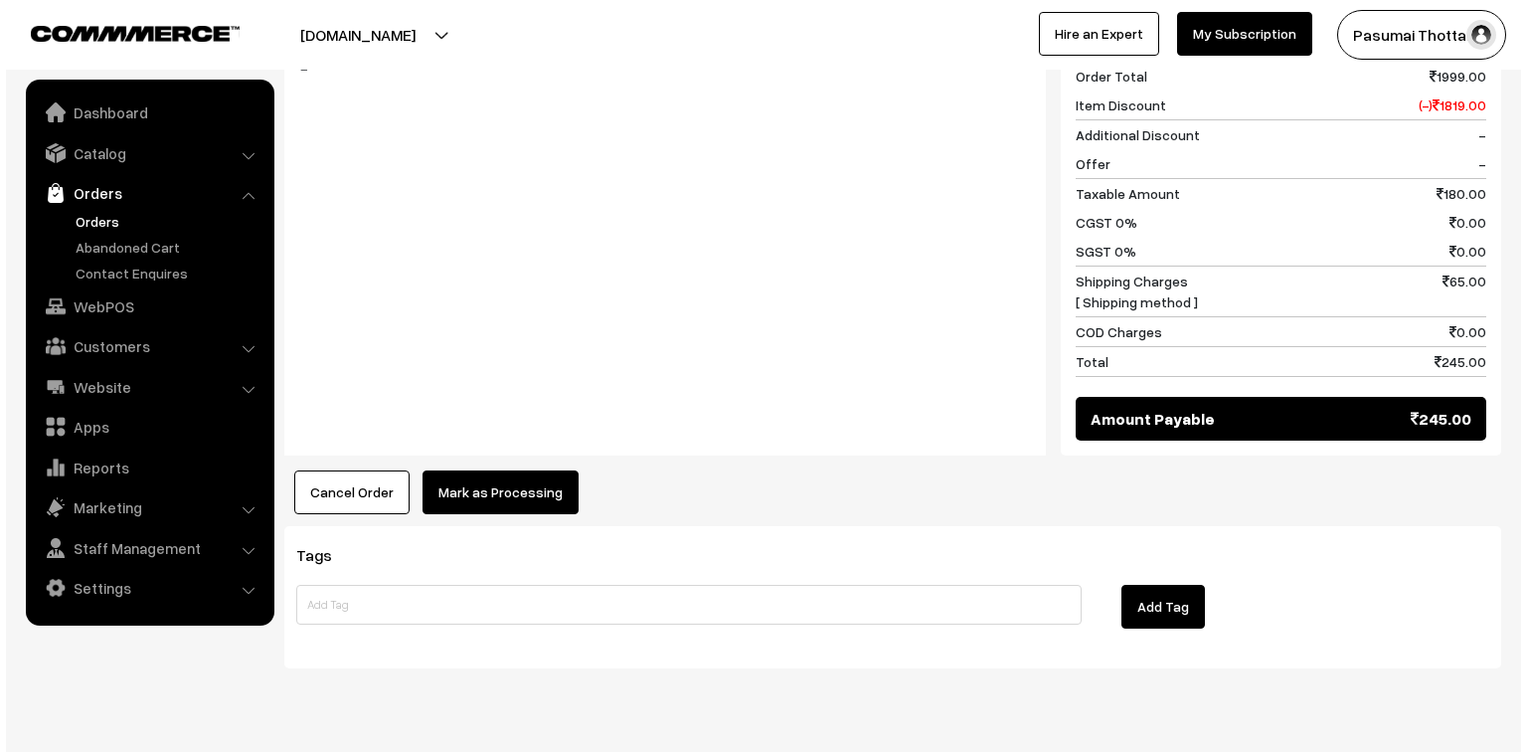
scroll to position [876, 0]
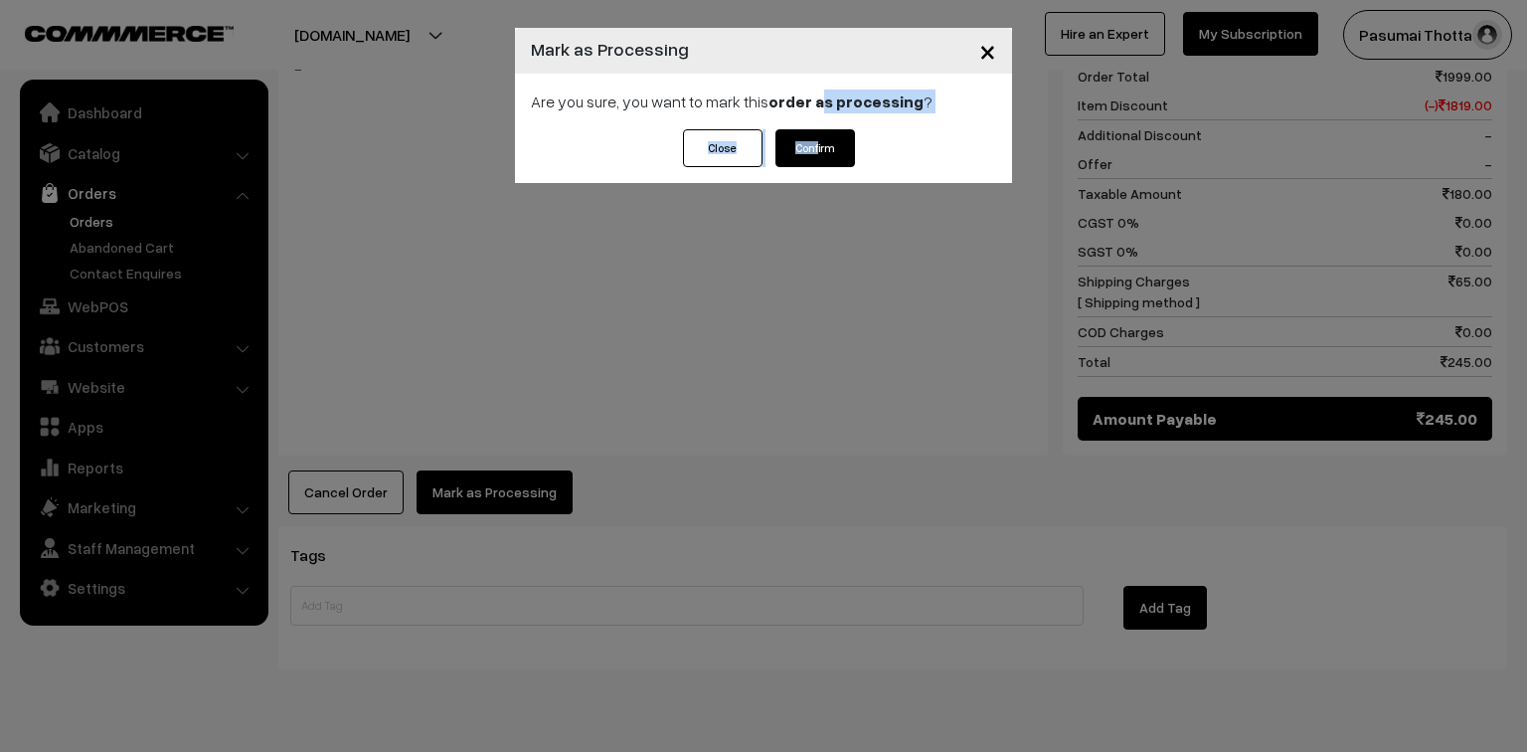
drag, startPoint x: 819, startPoint y: 127, endPoint x: 819, endPoint y: 142, distance: 14.9
click at [819, 130] on div "× Mark as Processing Are you sure, you want to mark this order as processing ? …" at bounding box center [763, 105] width 497 height 155
click at [820, 153] on button "Confirm" at bounding box center [815, 148] width 80 height 38
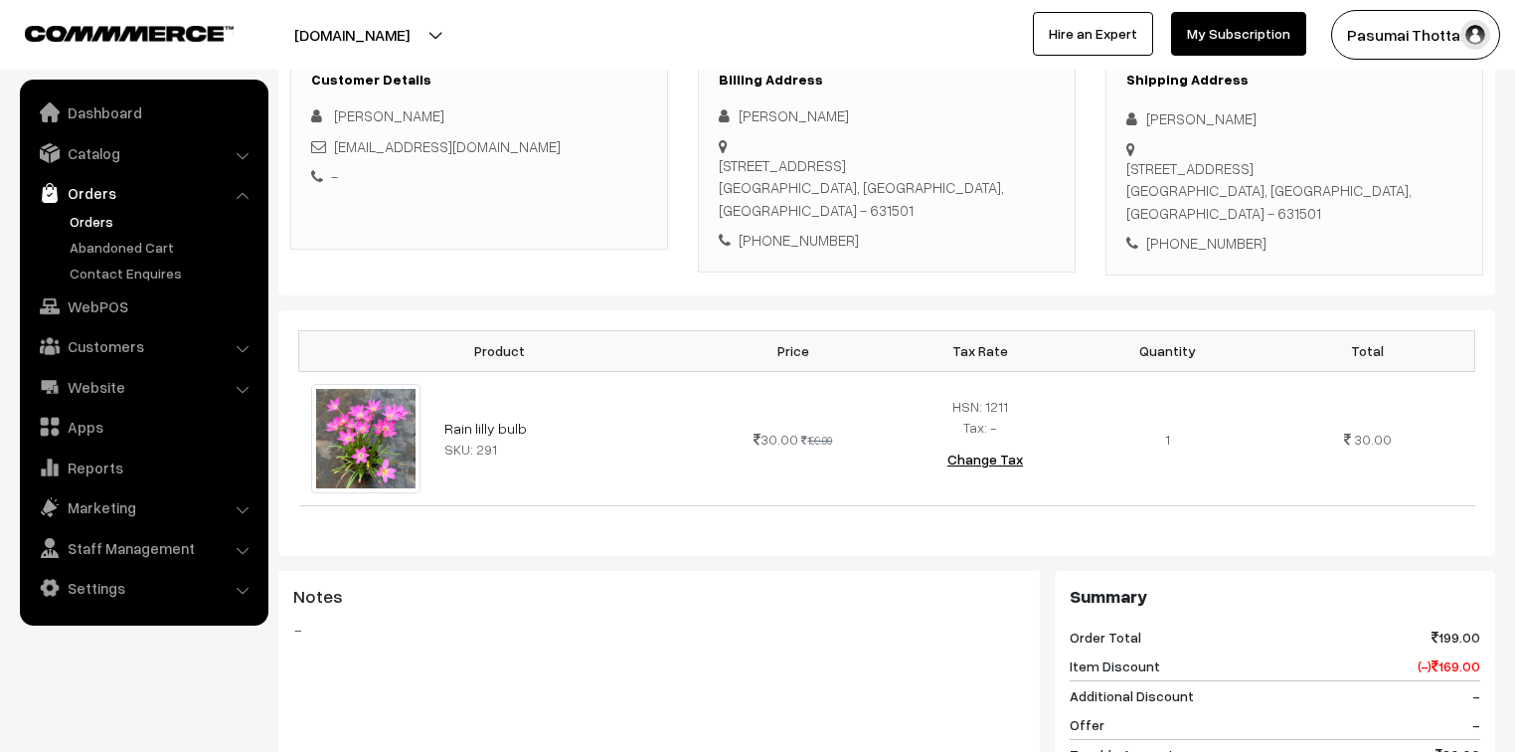
scroll to position [318, 0]
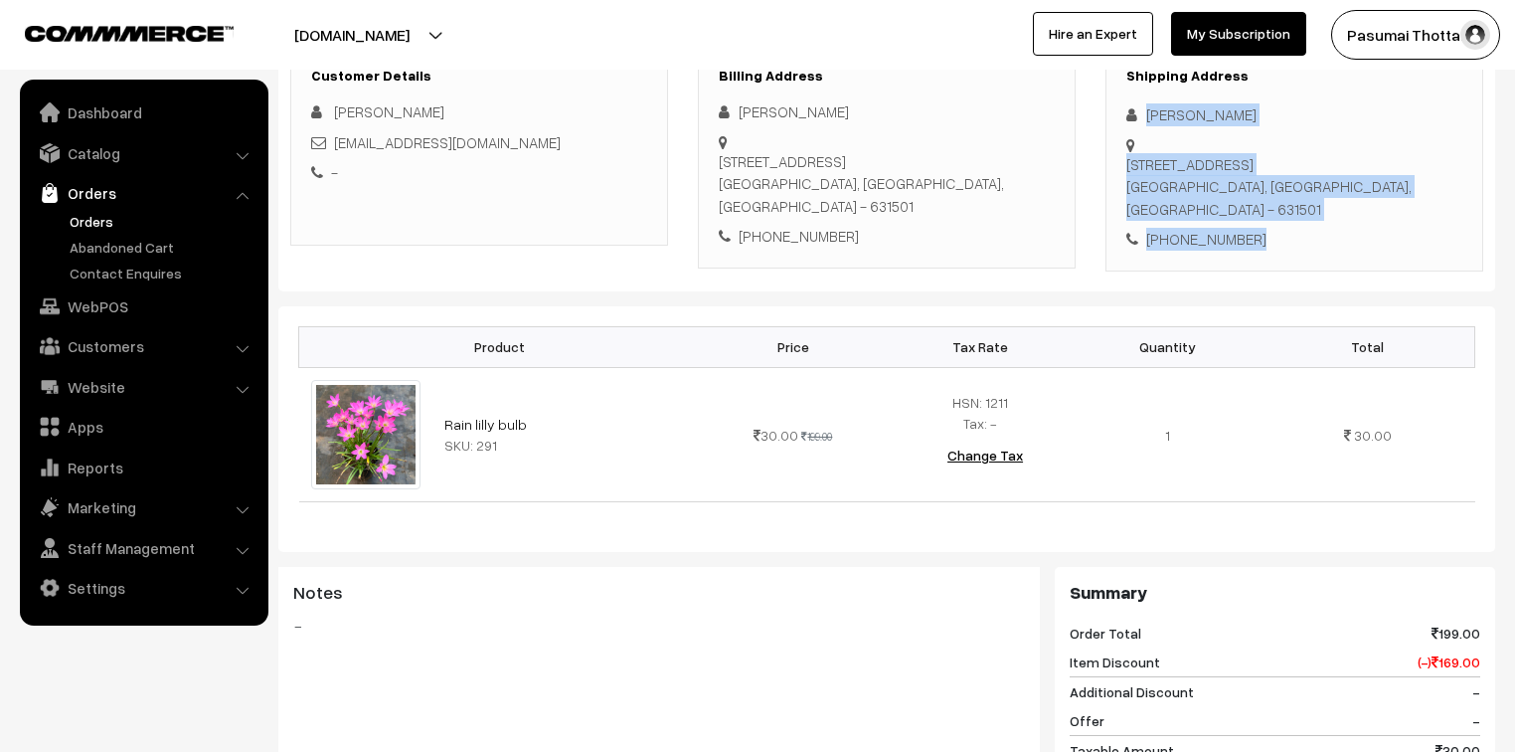
drag, startPoint x: 1149, startPoint y: 115, endPoint x: 1324, endPoint y: 233, distance: 210.7
click at [1324, 233] on div "Shipping Address [PERSON_NAME] [STREET_ADDRESS] [PHONE_NUMBER]" at bounding box center [1295, 159] width 378 height 225
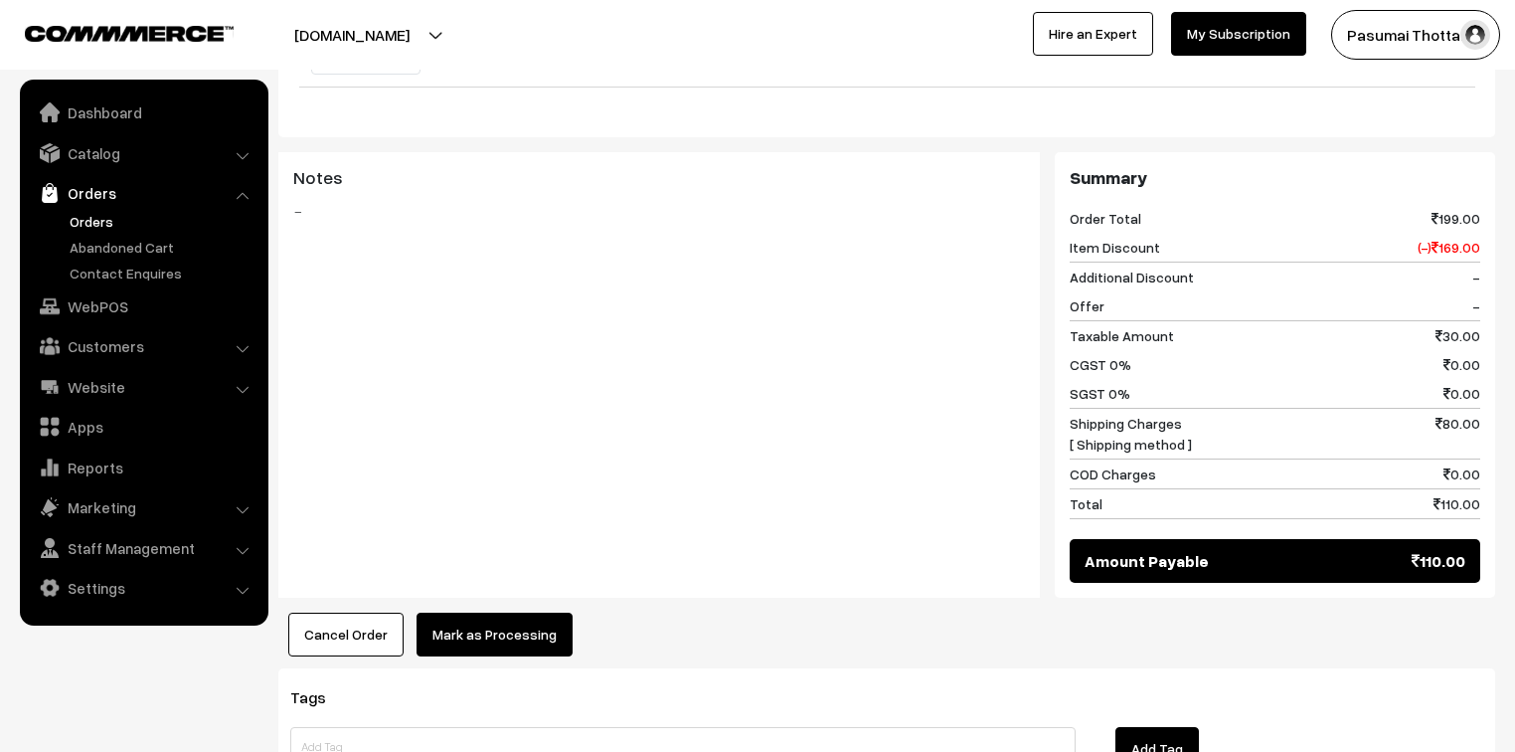
scroll to position [795, 0]
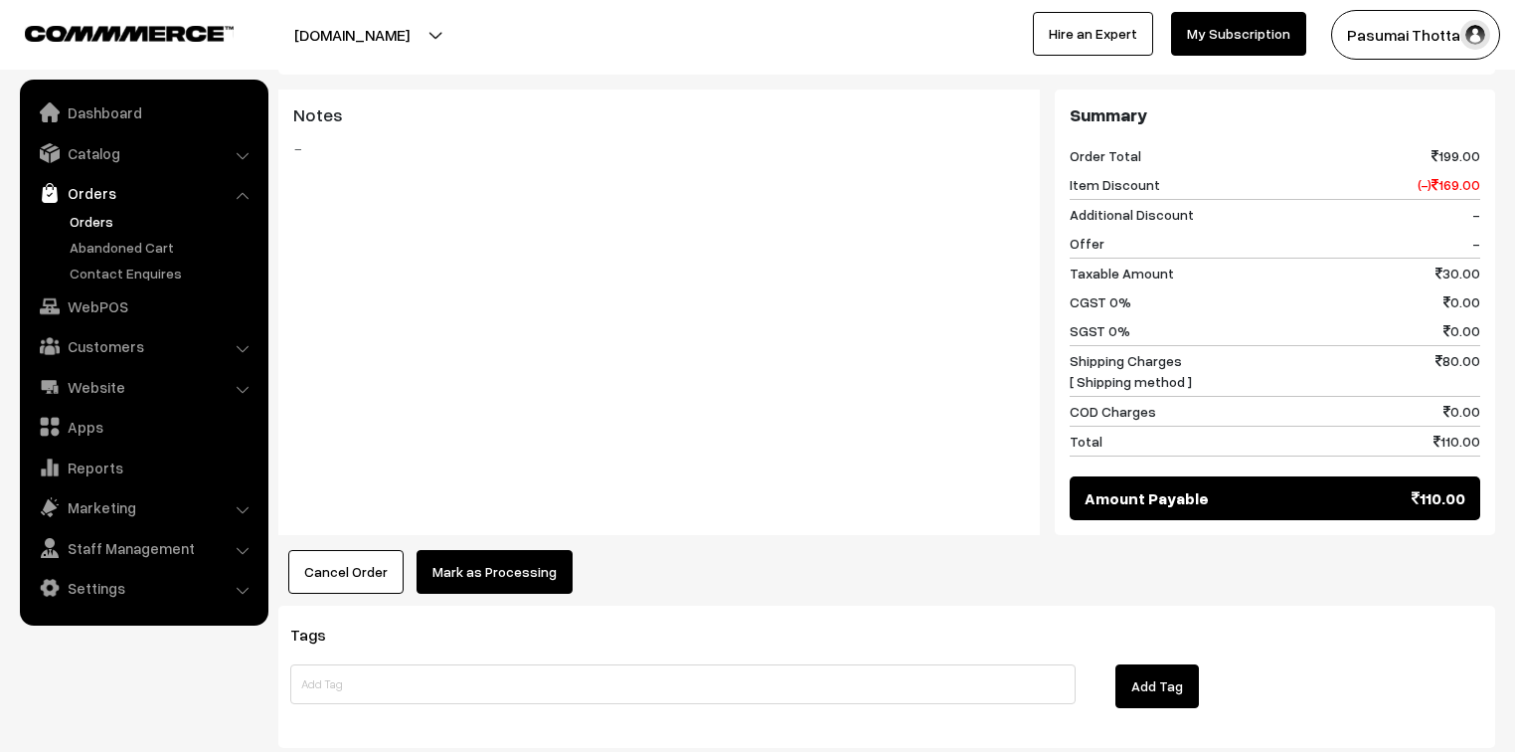
click at [551, 550] on button "Mark as Processing" at bounding box center [495, 572] width 156 height 44
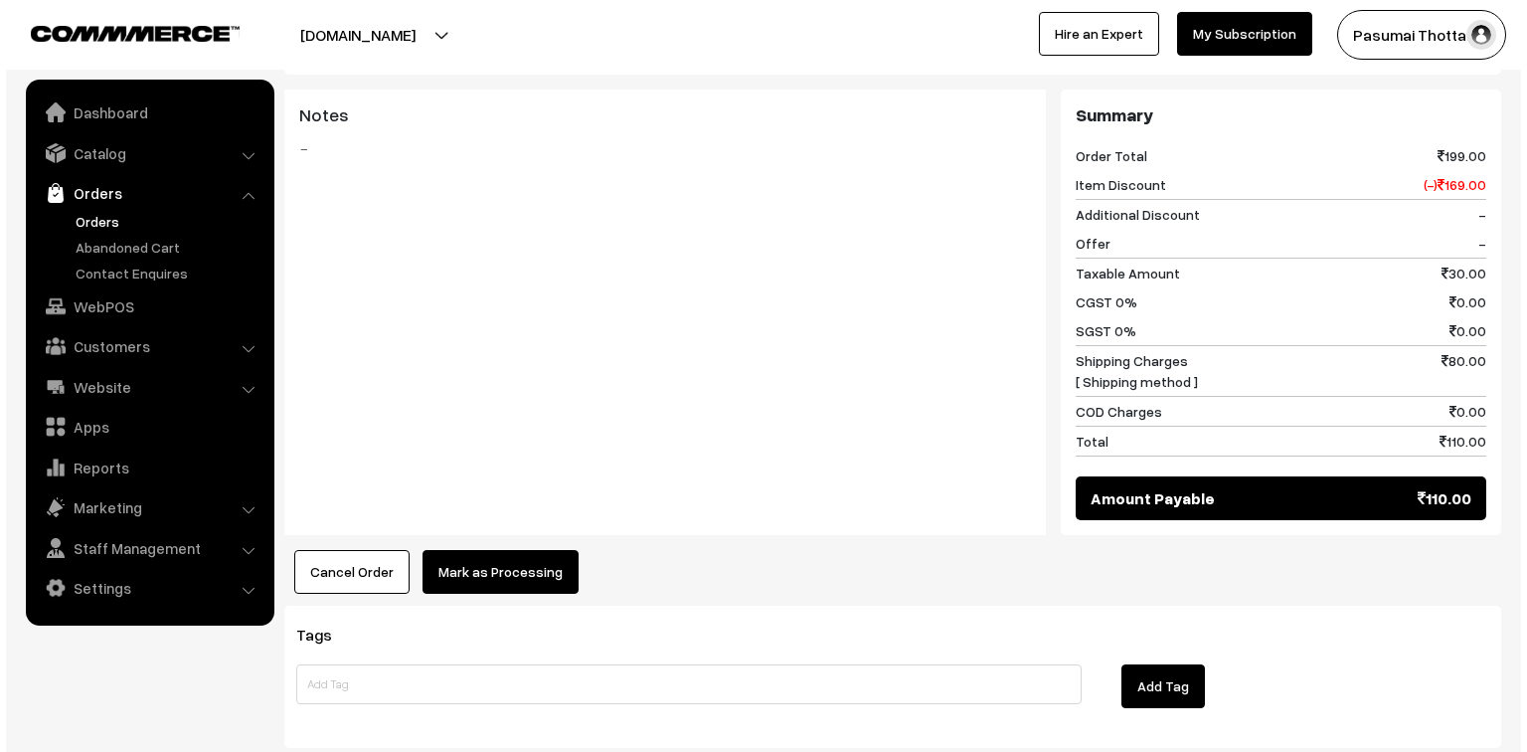
scroll to position [772, 0]
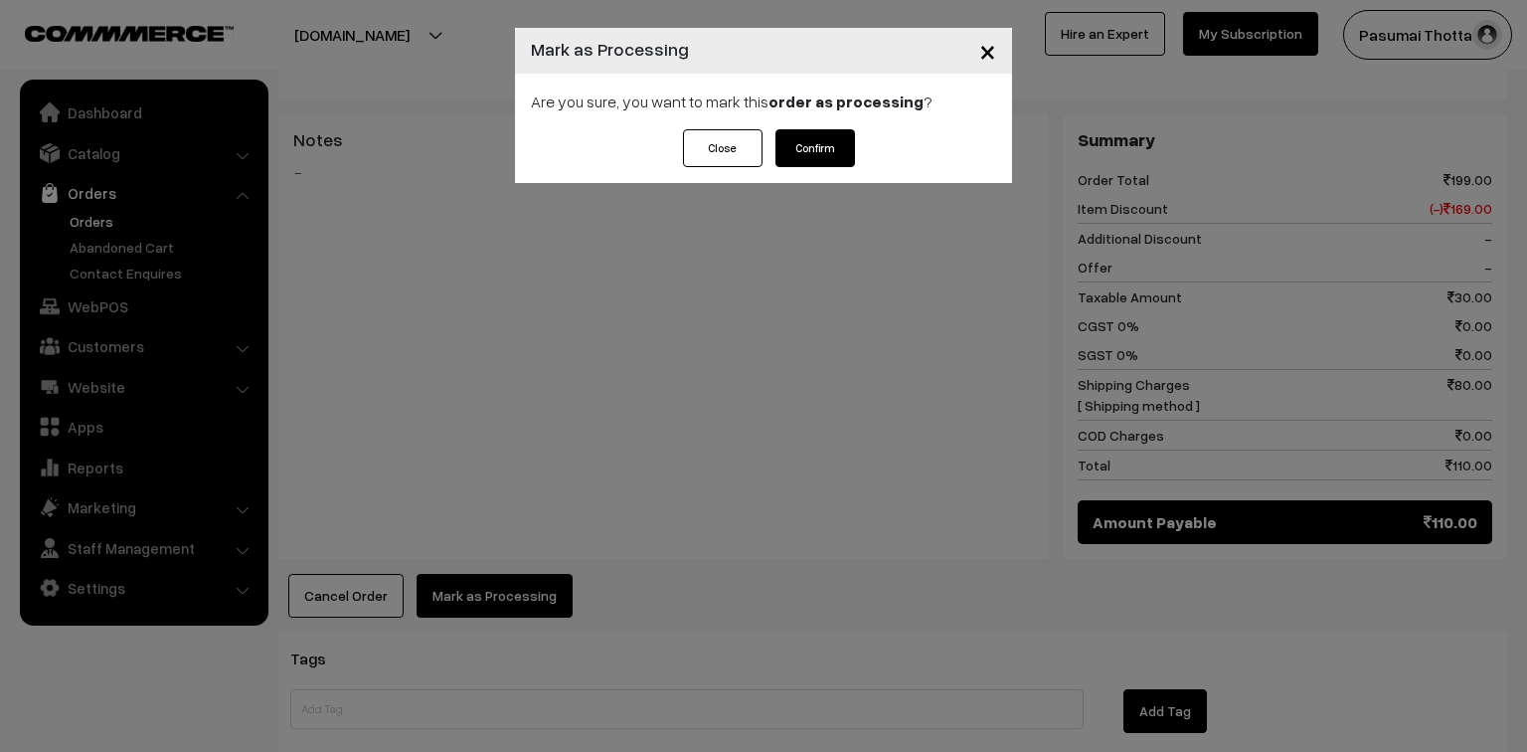
click at [816, 145] on button "Confirm" at bounding box center [815, 148] width 80 height 38
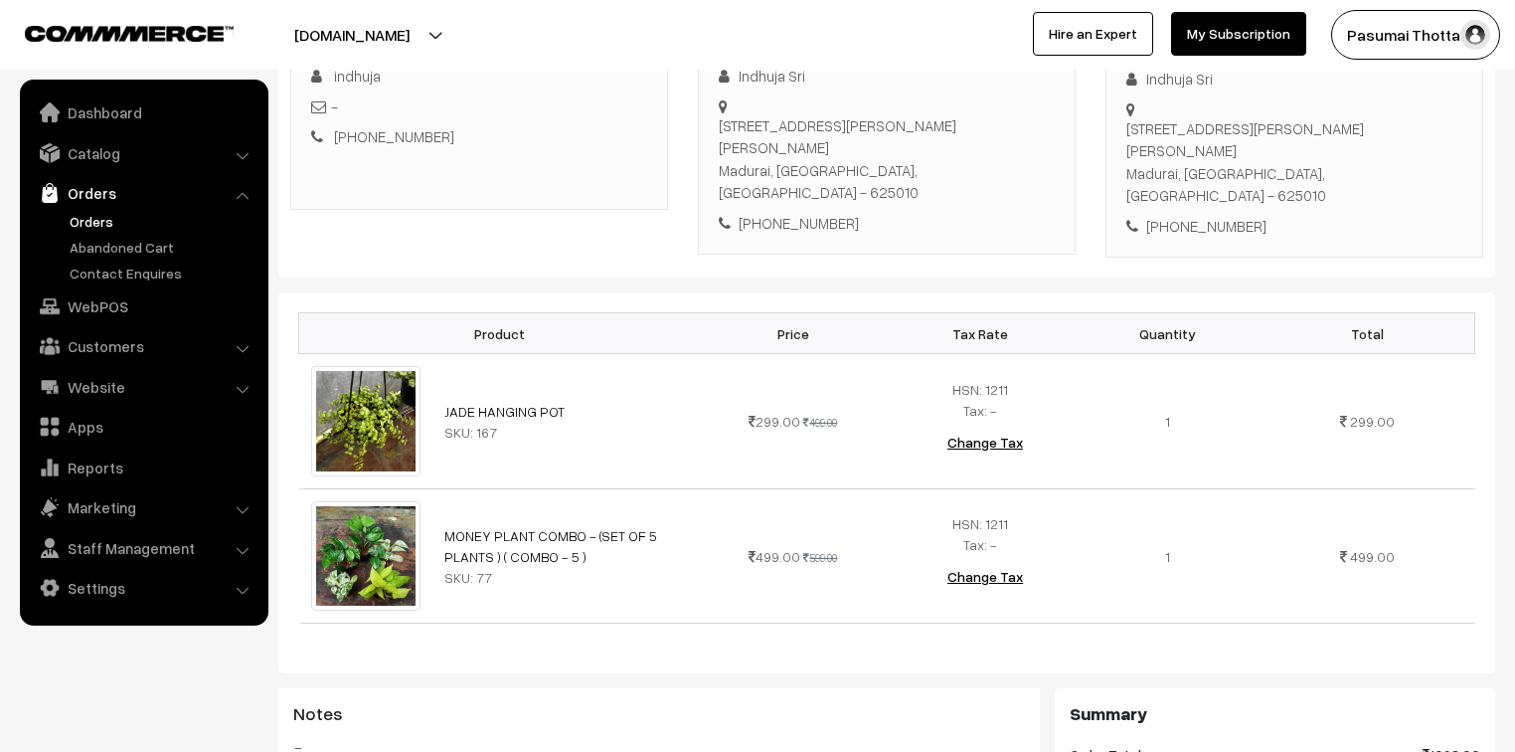
scroll to position [318, 0]
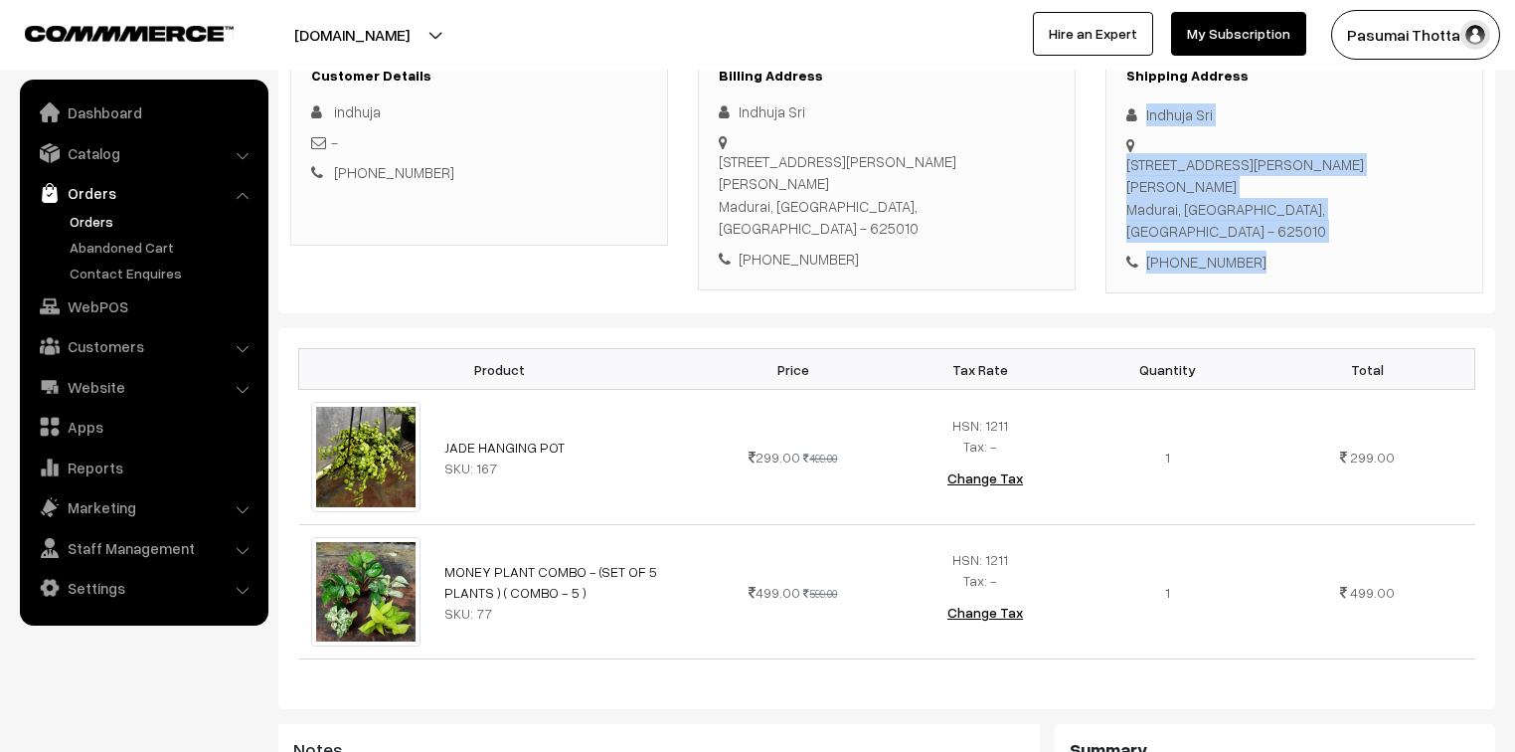
drag, startPoint x: 1141, startPoint y: 115, endPoint x: 1276, endPoint y: 245, distance: 186.3
click at [1276, 245] on div "Shipping Address Indhuja Sri 3,Mahalakshmi layout, velmurugan nagar, Bye pass r…" at bounding box center [1295, 171] width 378 height 248
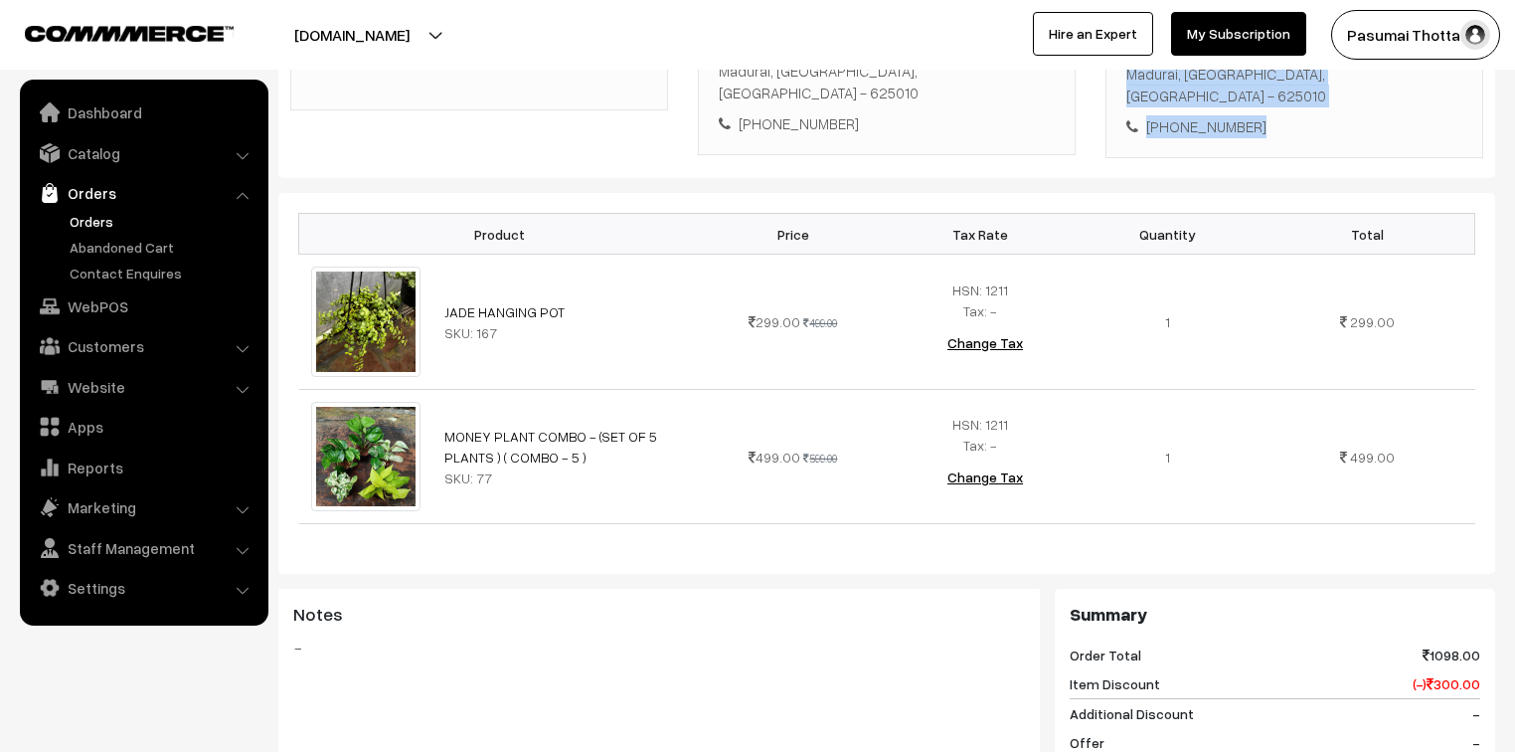
scroll to position [477, 0]
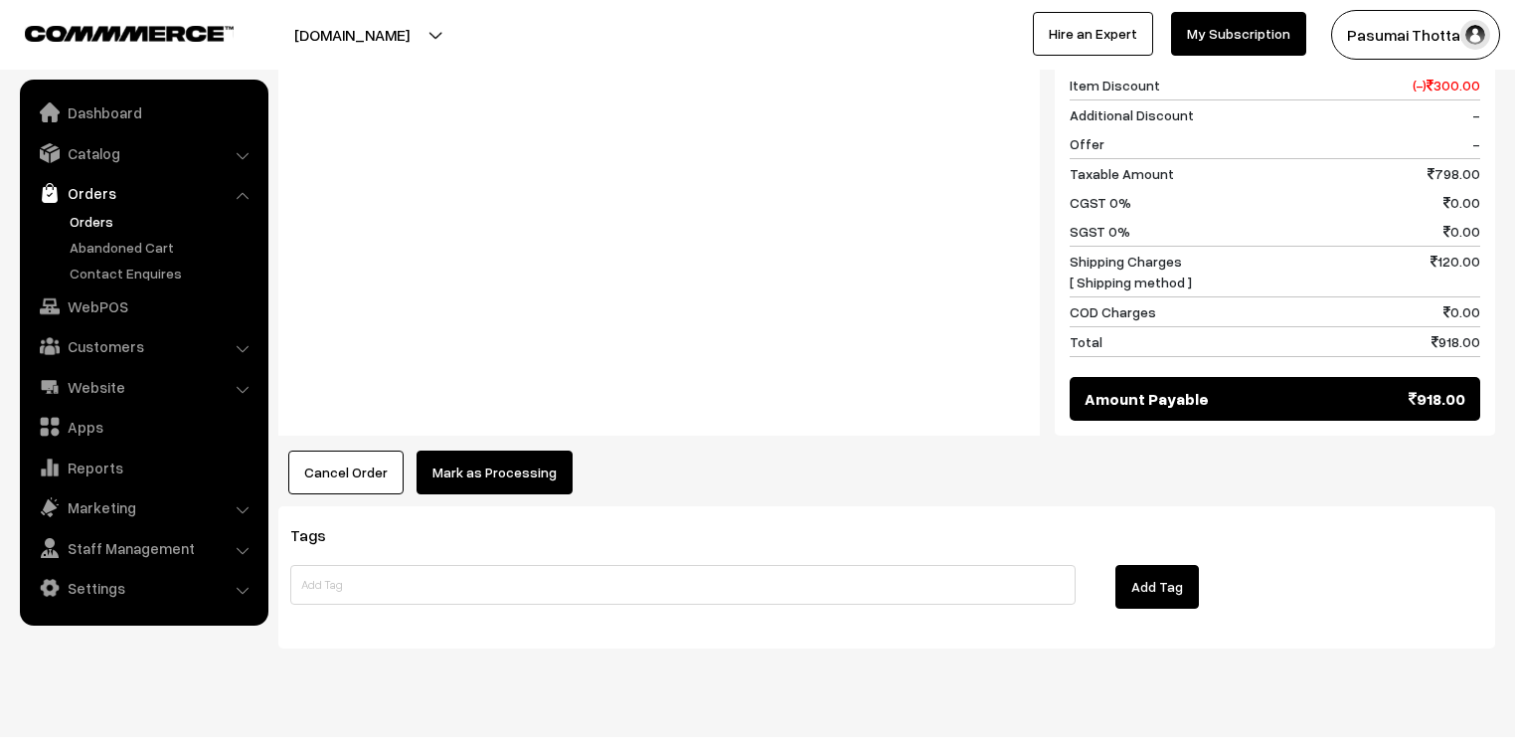
click at [454, 450] on button "Mark as Processing" at bounding box center [495, 472] width 156 height 44
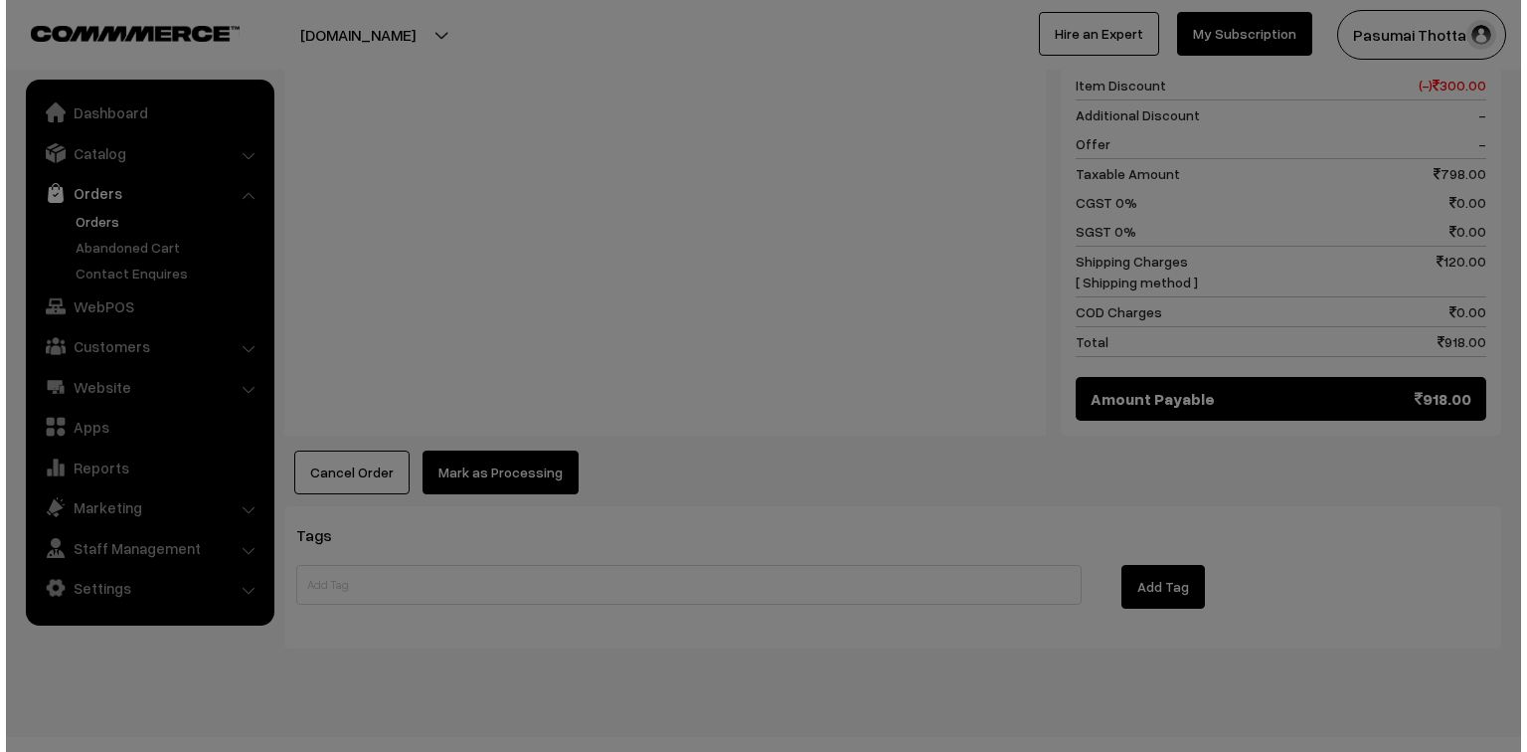
scroll to position [1054, 0]
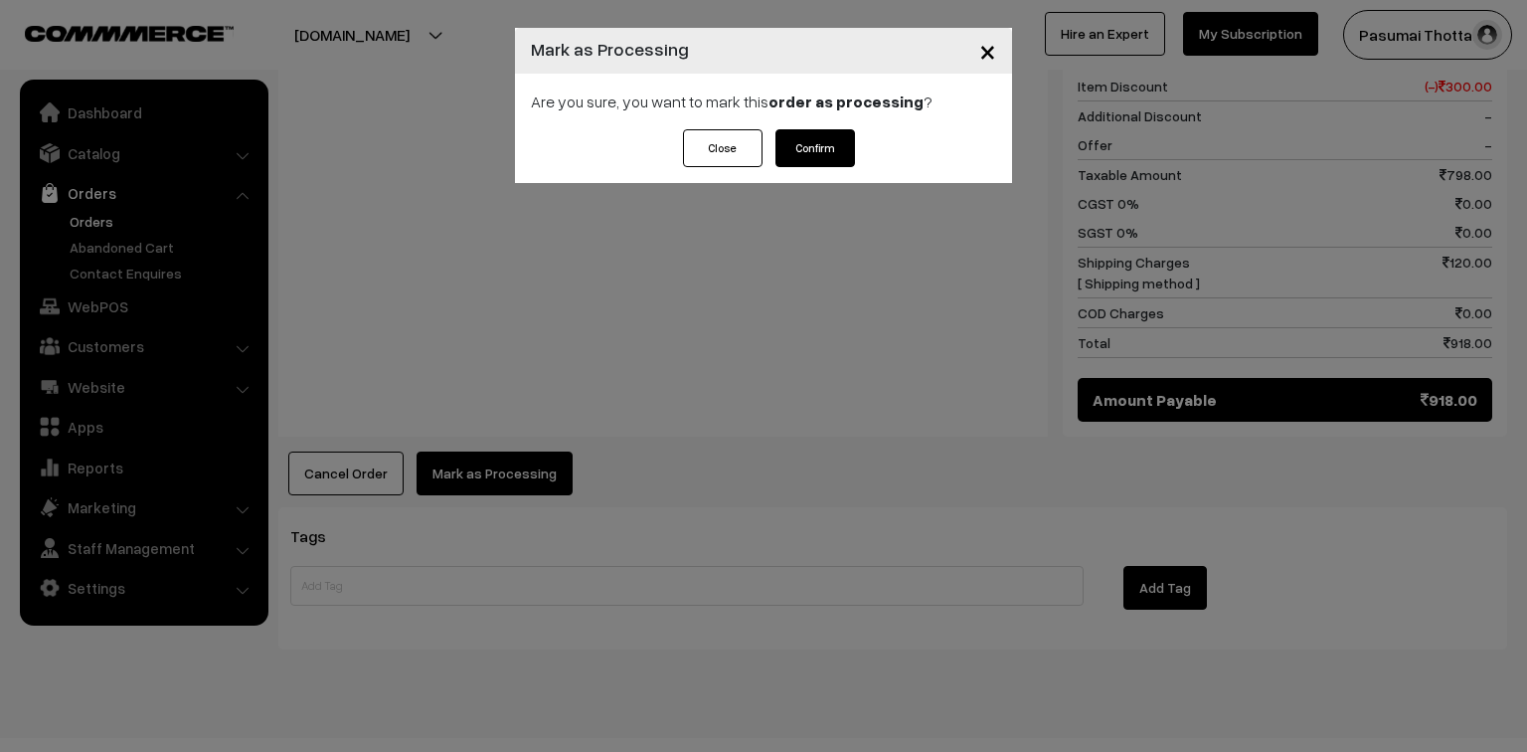
click at [792, 146] on button "Confirm" at bounding box center [815, 148] width 80 height 38
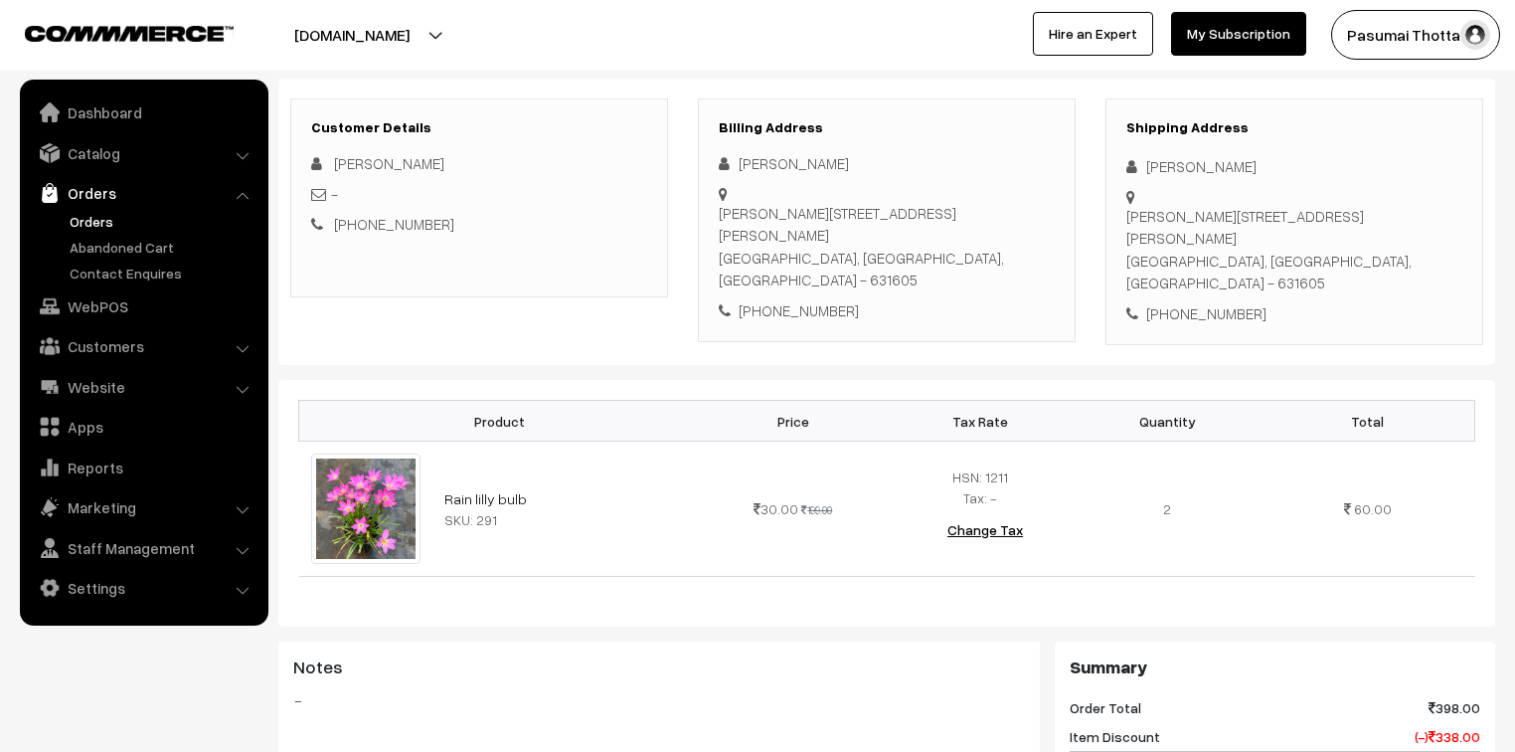
scroll to position [239, 0]
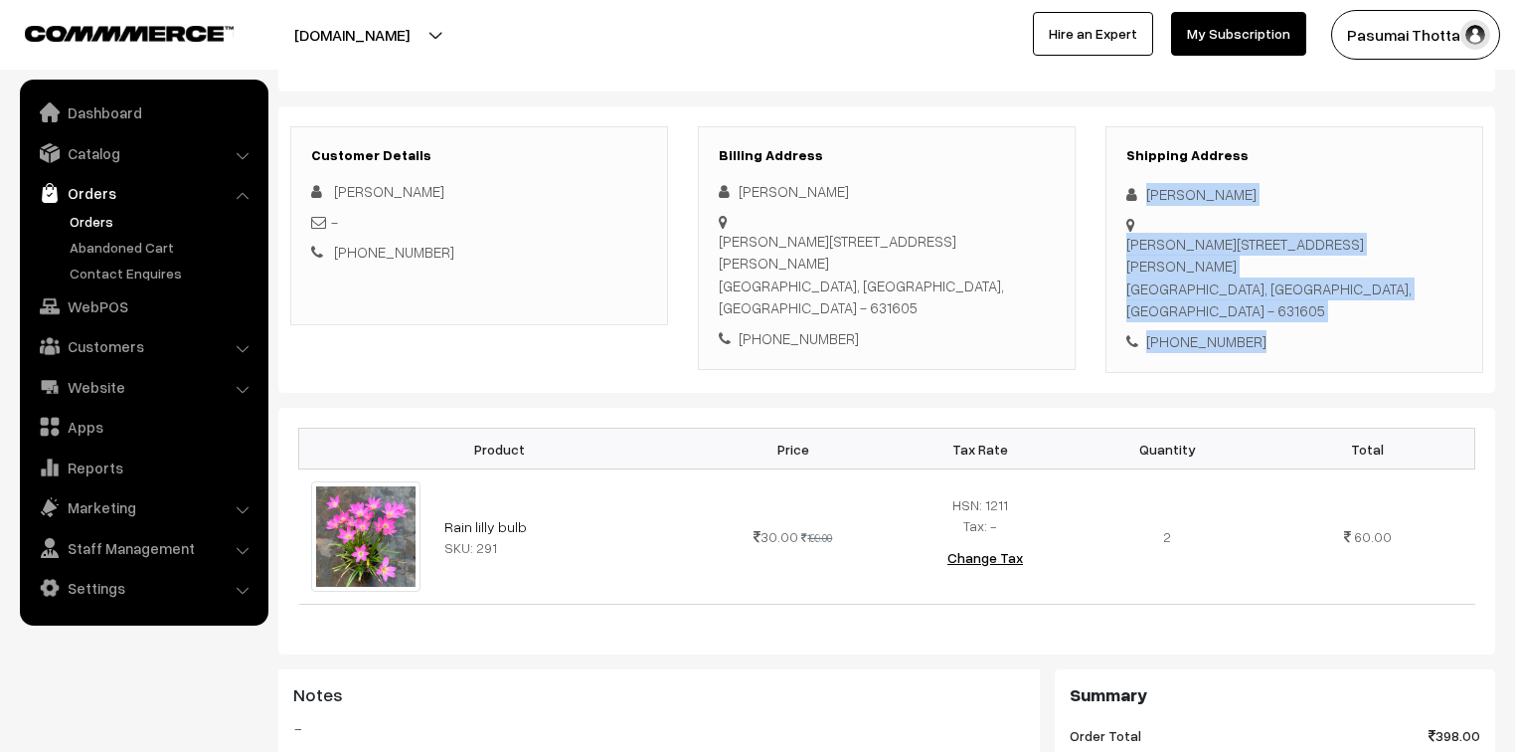
drag, startPoint x: 1141, startPoint y: 190, endPoint x: 1249, endPoint y: 337, distance: 182.1
click at [1249, 337] on div "Shipping Address hari Prasath Rajaji street, Avalur village & post, walajabath,…" at bounding box center [1295, 250] width 378 height 248
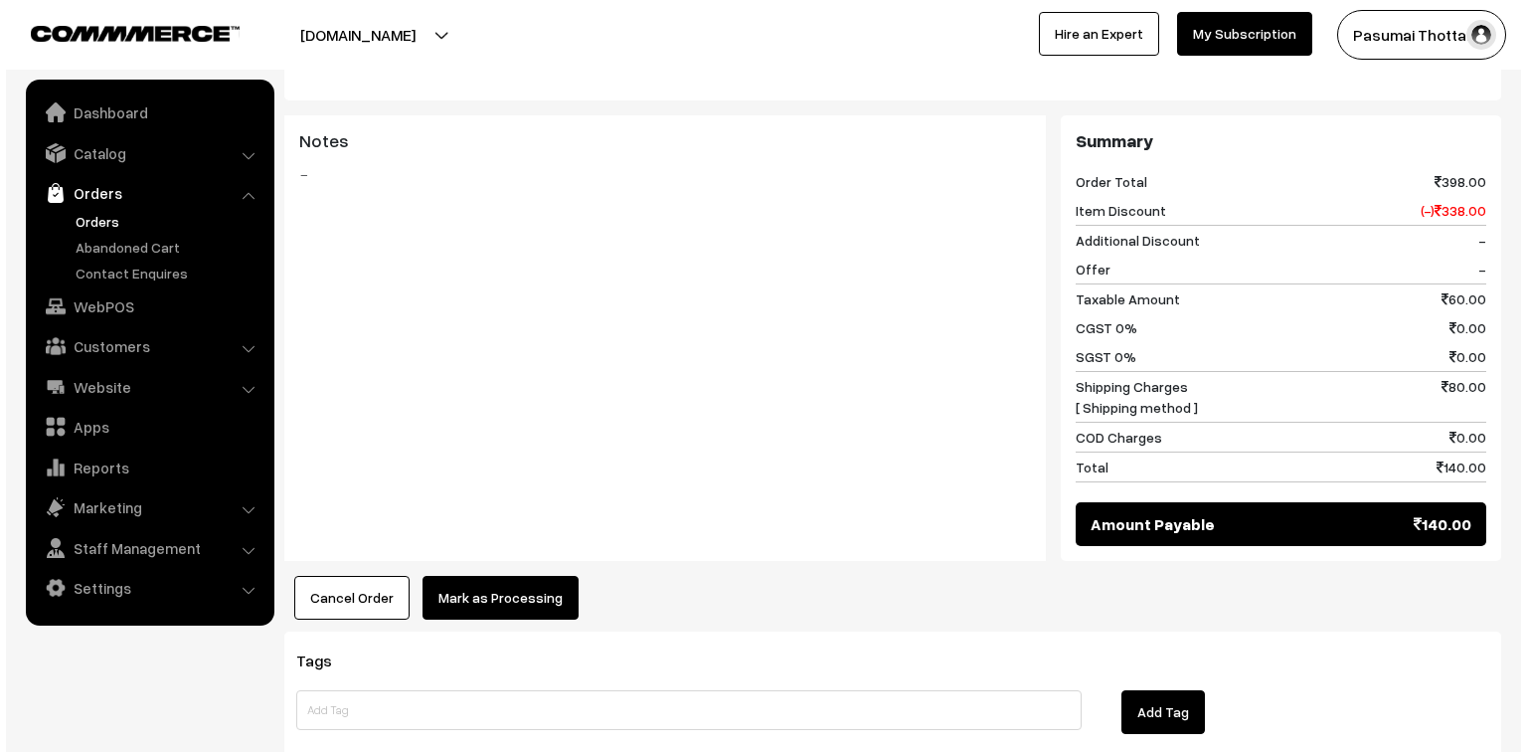
scroll to position [795, 0]
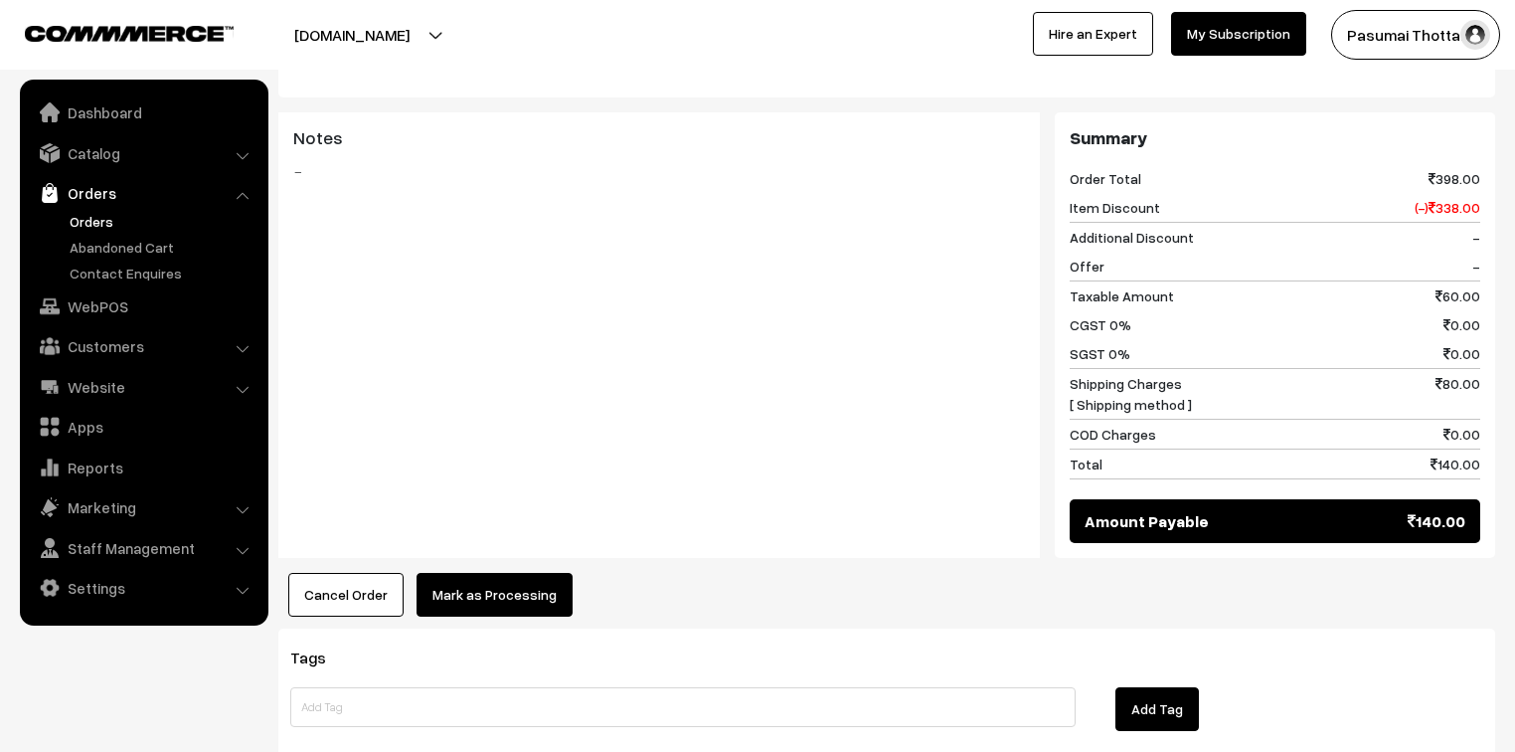
click at [454, 580] on button "Mark as Processing" at bounding box center [495, 595] width 156 height 44
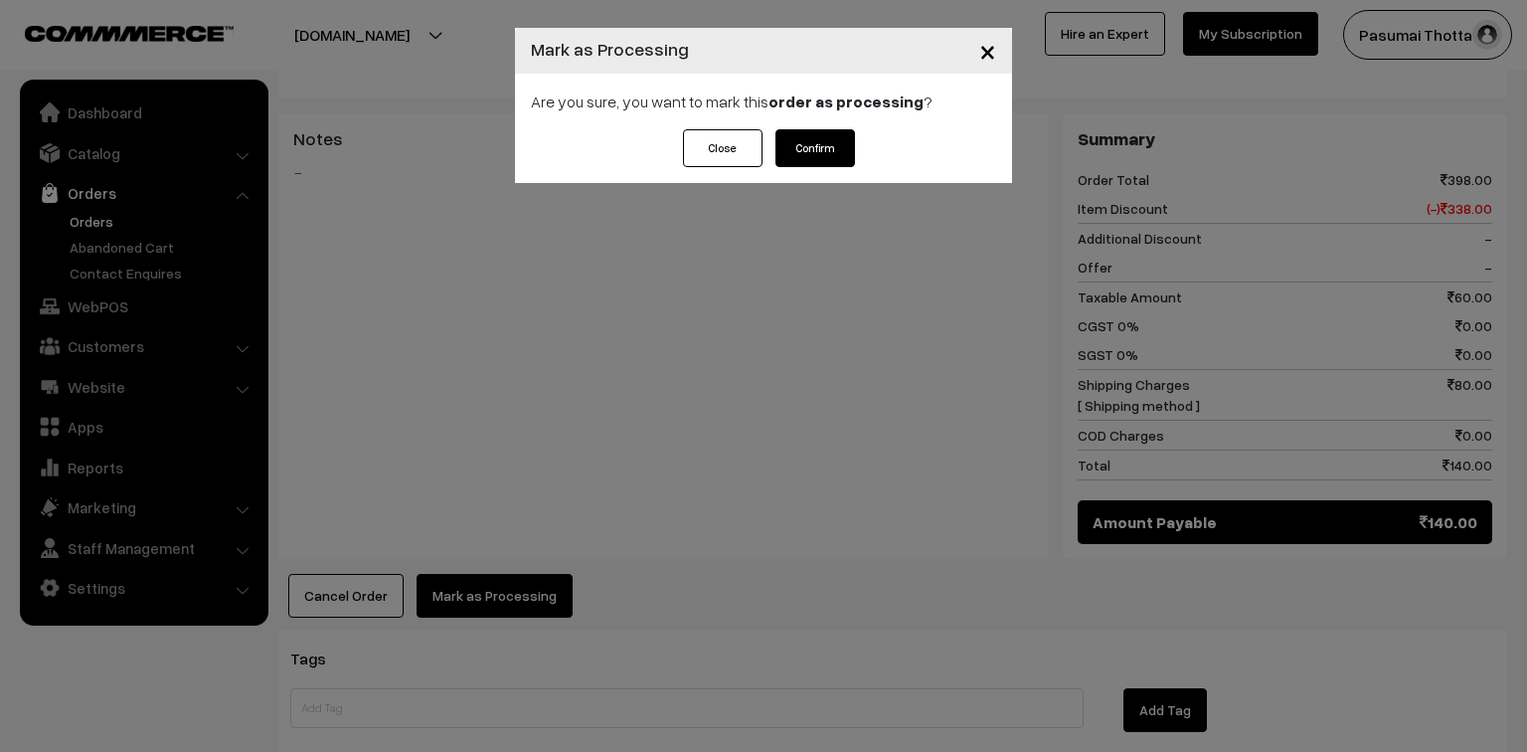
click at [818, 159] on button "Confirm" at bounding box center [815, 148] width 80 height 38
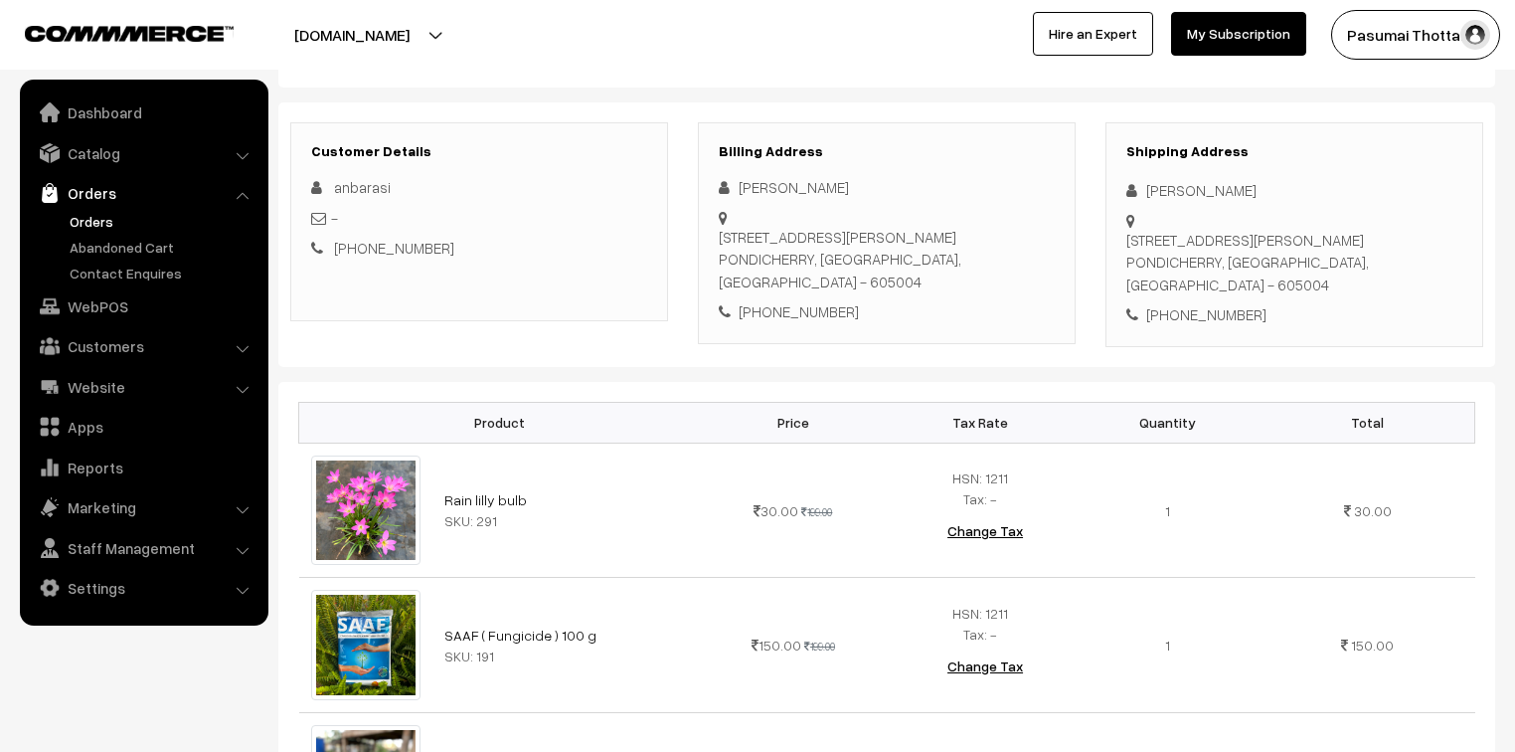
scroll to position [239, 0]
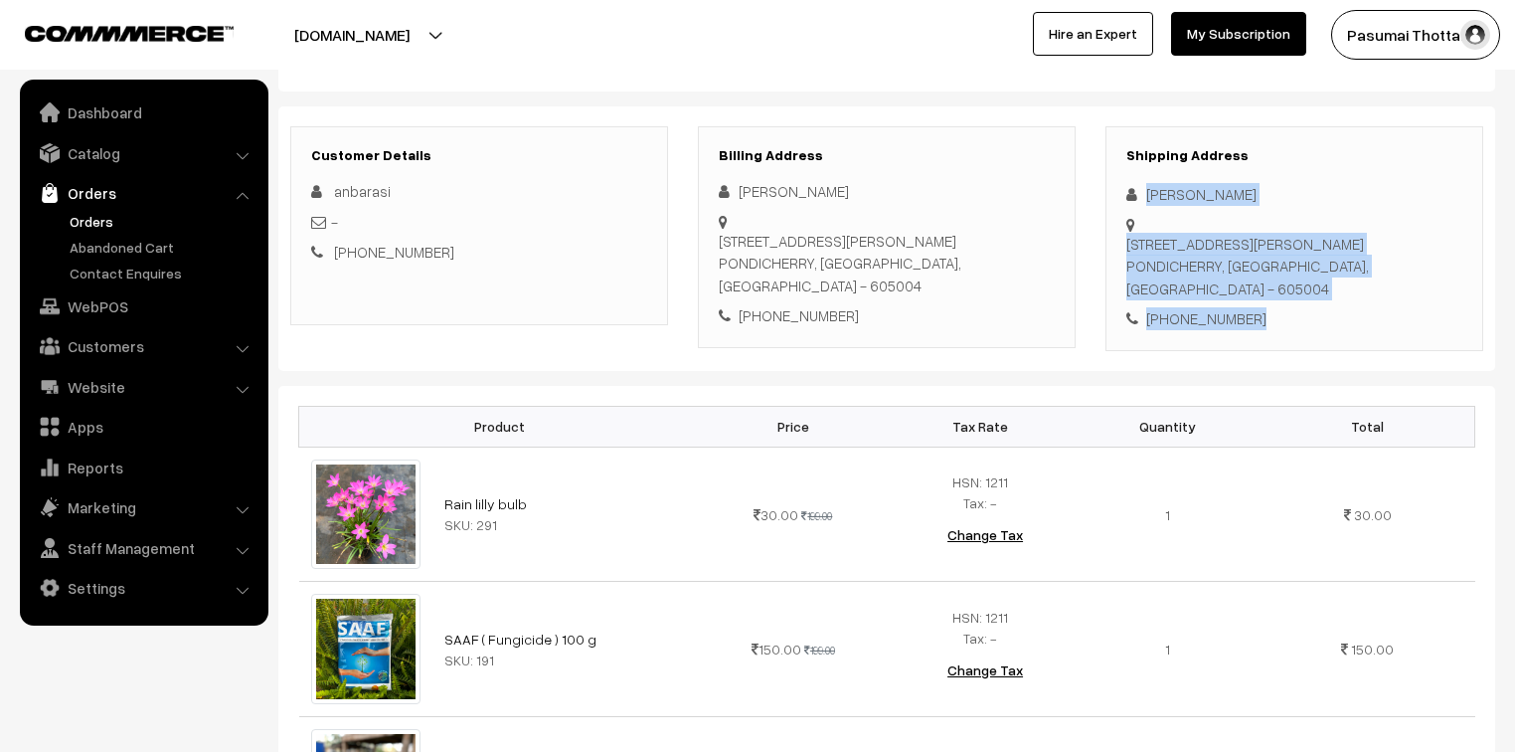
drag, startPoint x: 1145, startPoint y: 199, endPoint x: 1272, endPoint y: 318, distance: 173.7
click at [1272, 318] on div "Shipping Address Anbarasi Jayakumar 94 Bharathiar St, Diwan kandappa Mudaliar N…" at bounding box center [1295, 238] width 378 height 225
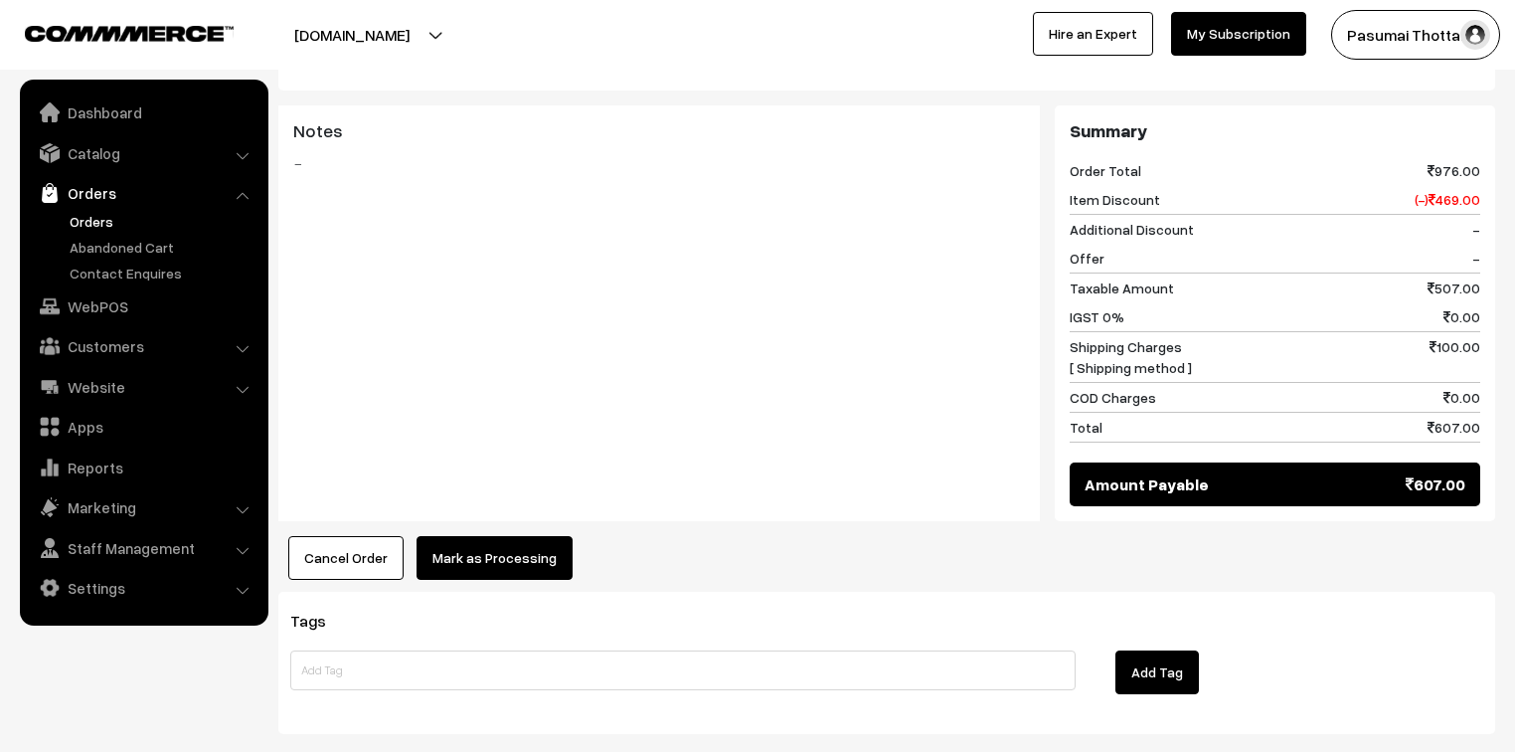
click at [461, 536] on button "Mark as Processing" at bounding box center [495, 558] width 156 height 44
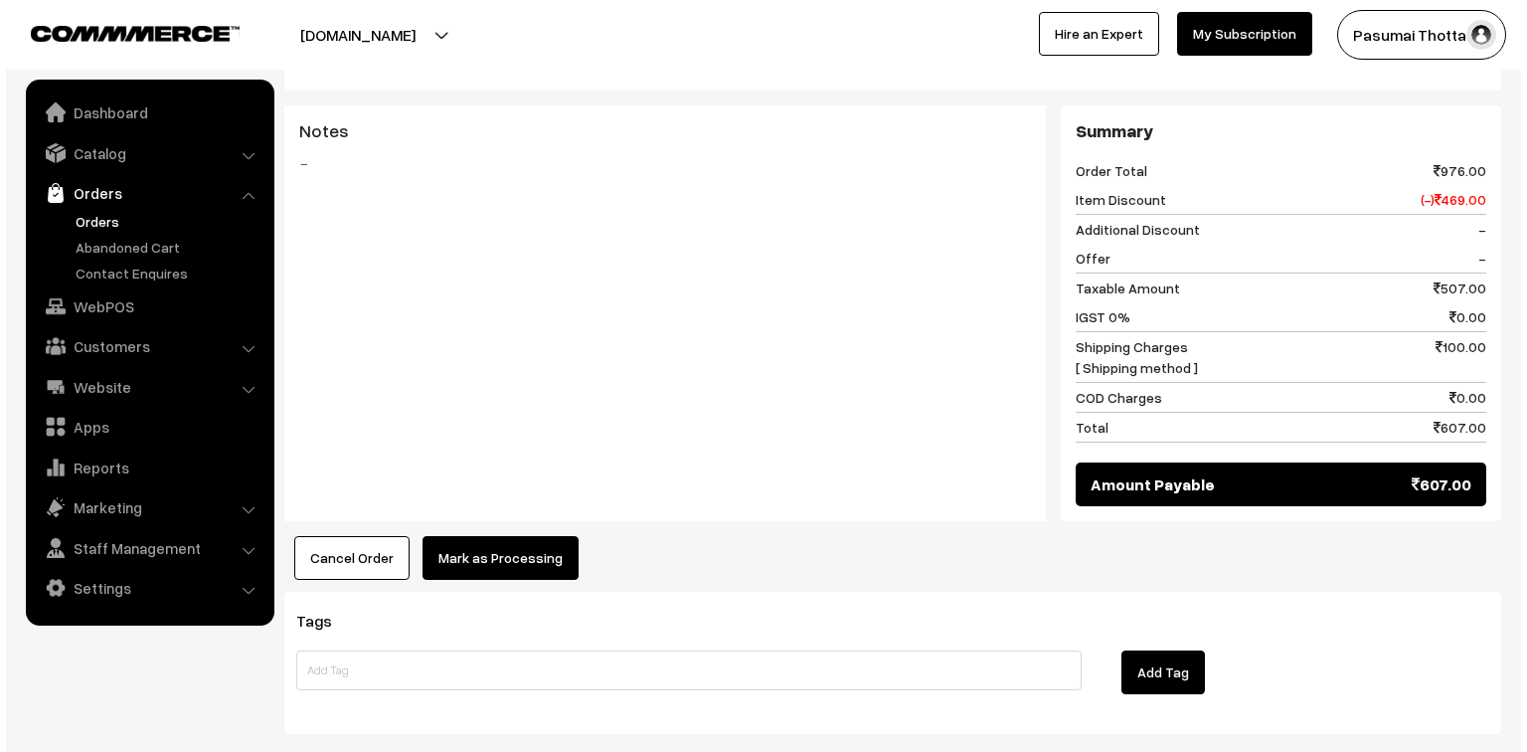
scroll to position [1357, 0]
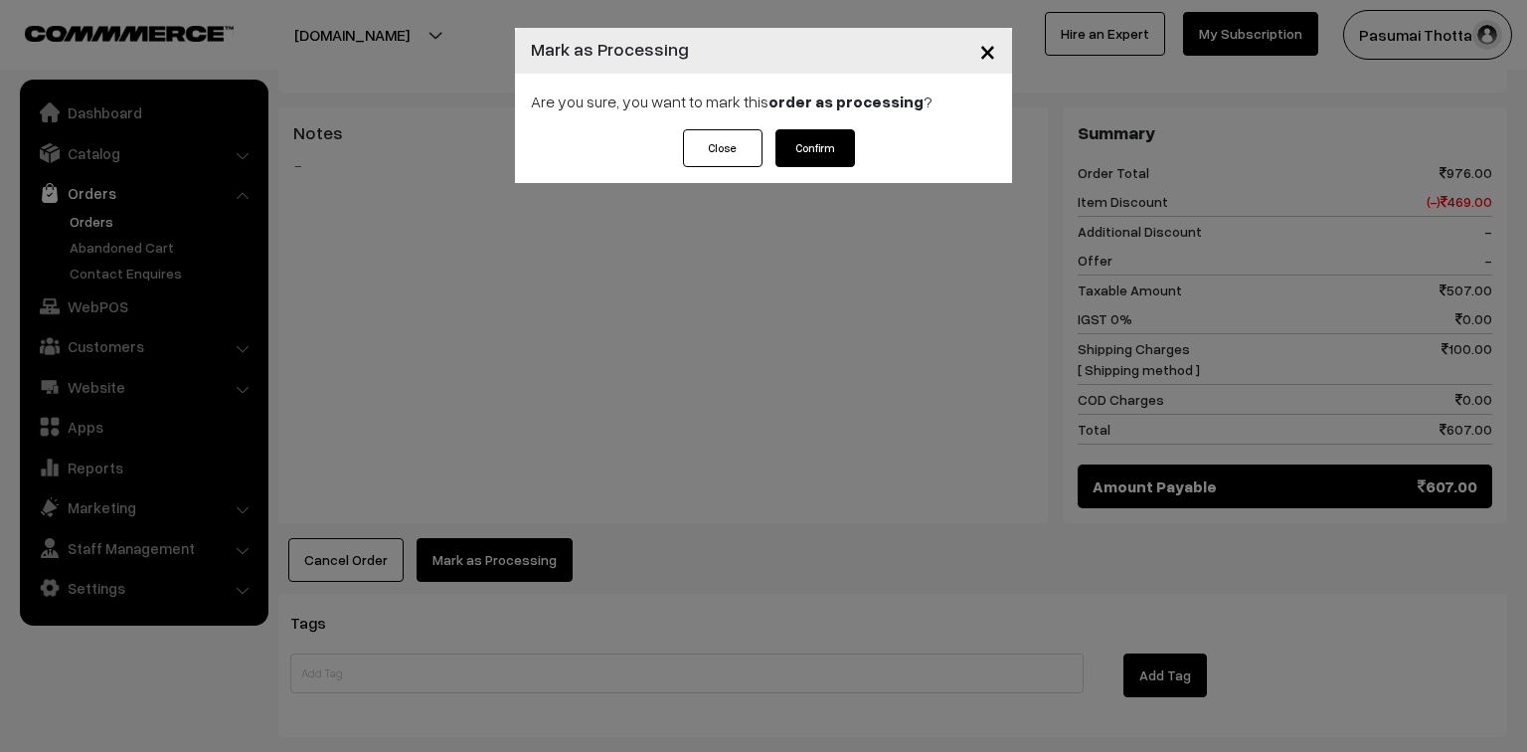
click at [830, 153] on button "Confirm" at bounding box center [815, 148] width 80 height 38
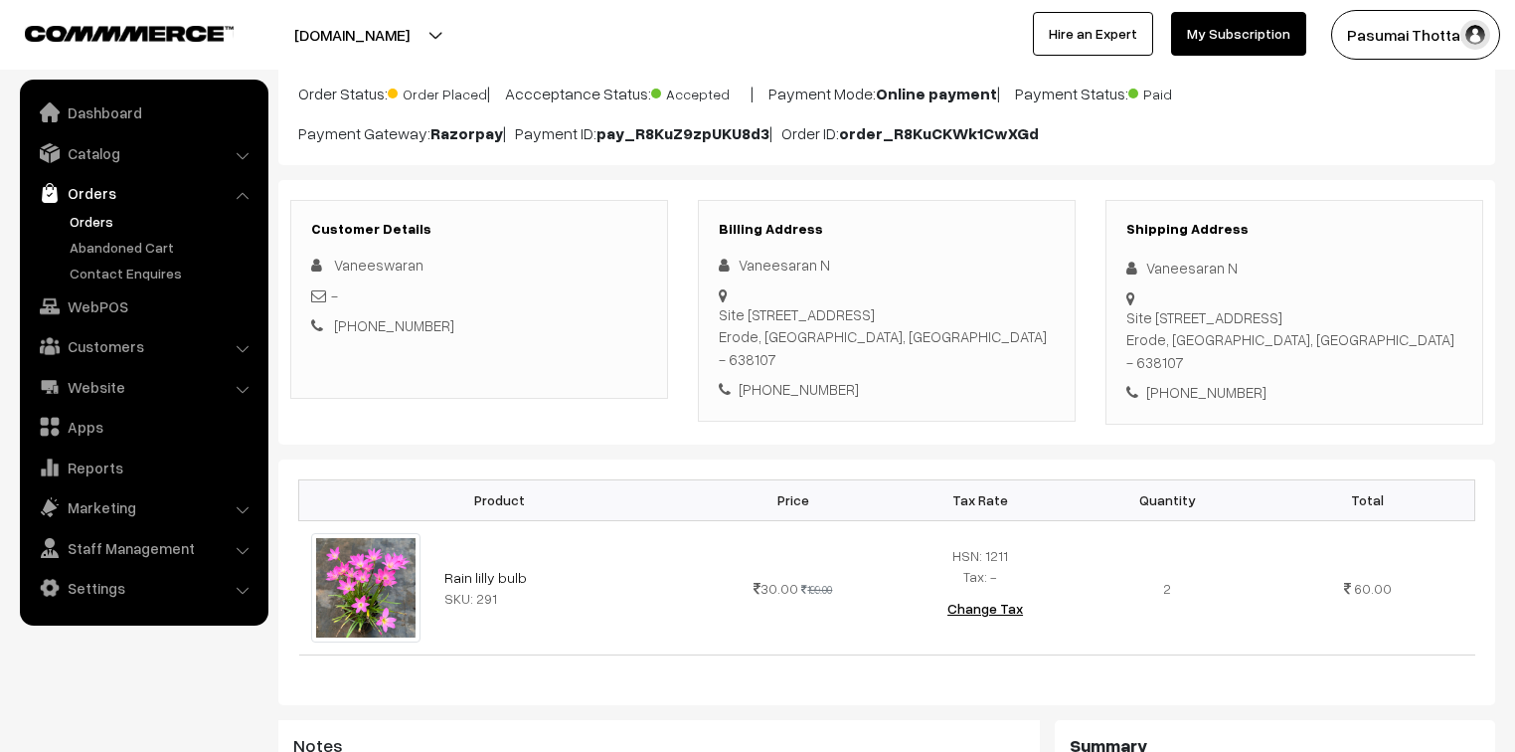
scroll to position [159, 0]
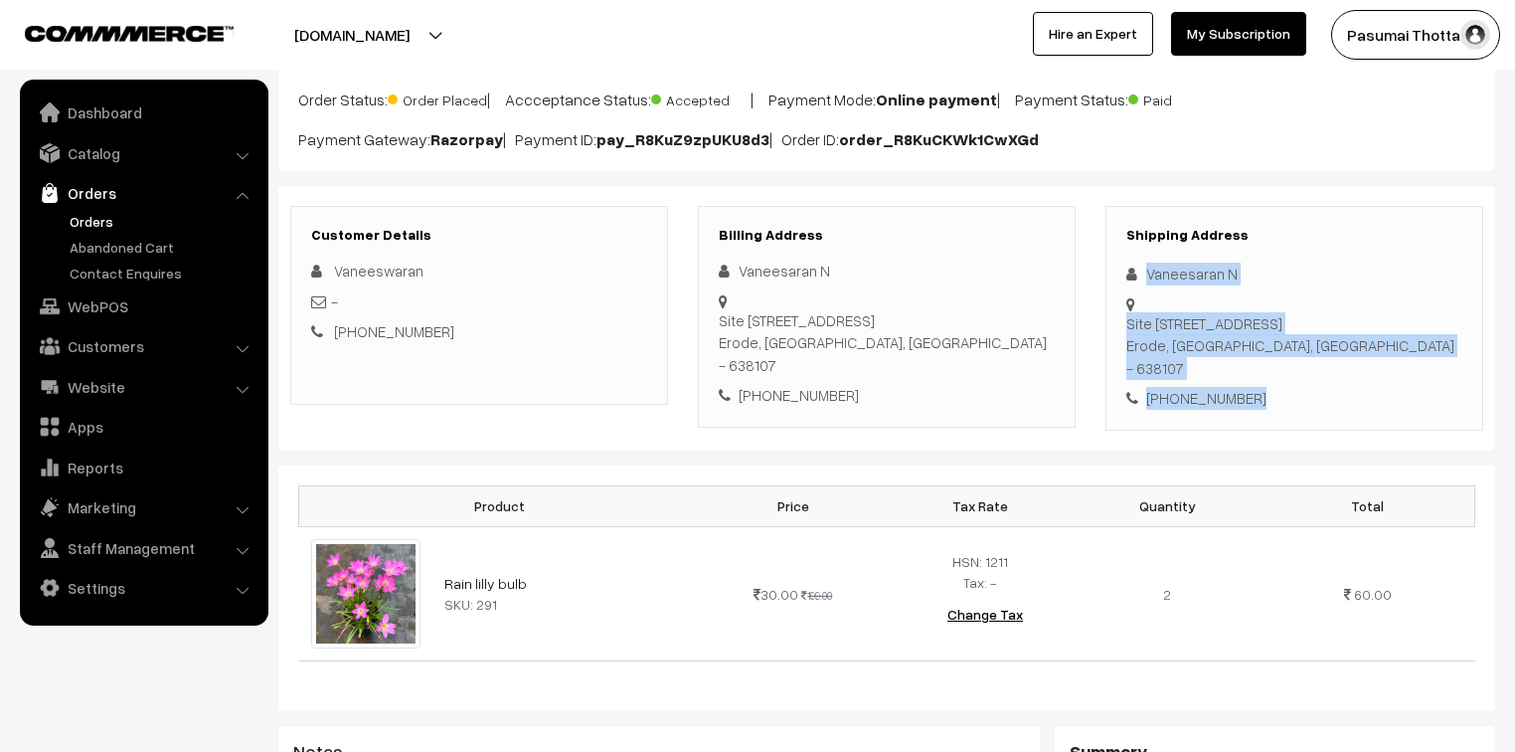
drag, startPoint x: 1142, startPoint y: 276, endPoint x: 1281, endPoint y: 391, distance: 180.1
click at [1281, 391] on div "Shipping Address Vaneesaran N [STREET_ADDRESS] [PHONE_NUMBER]" at bounding box center [1295, 318] width 378 height 225
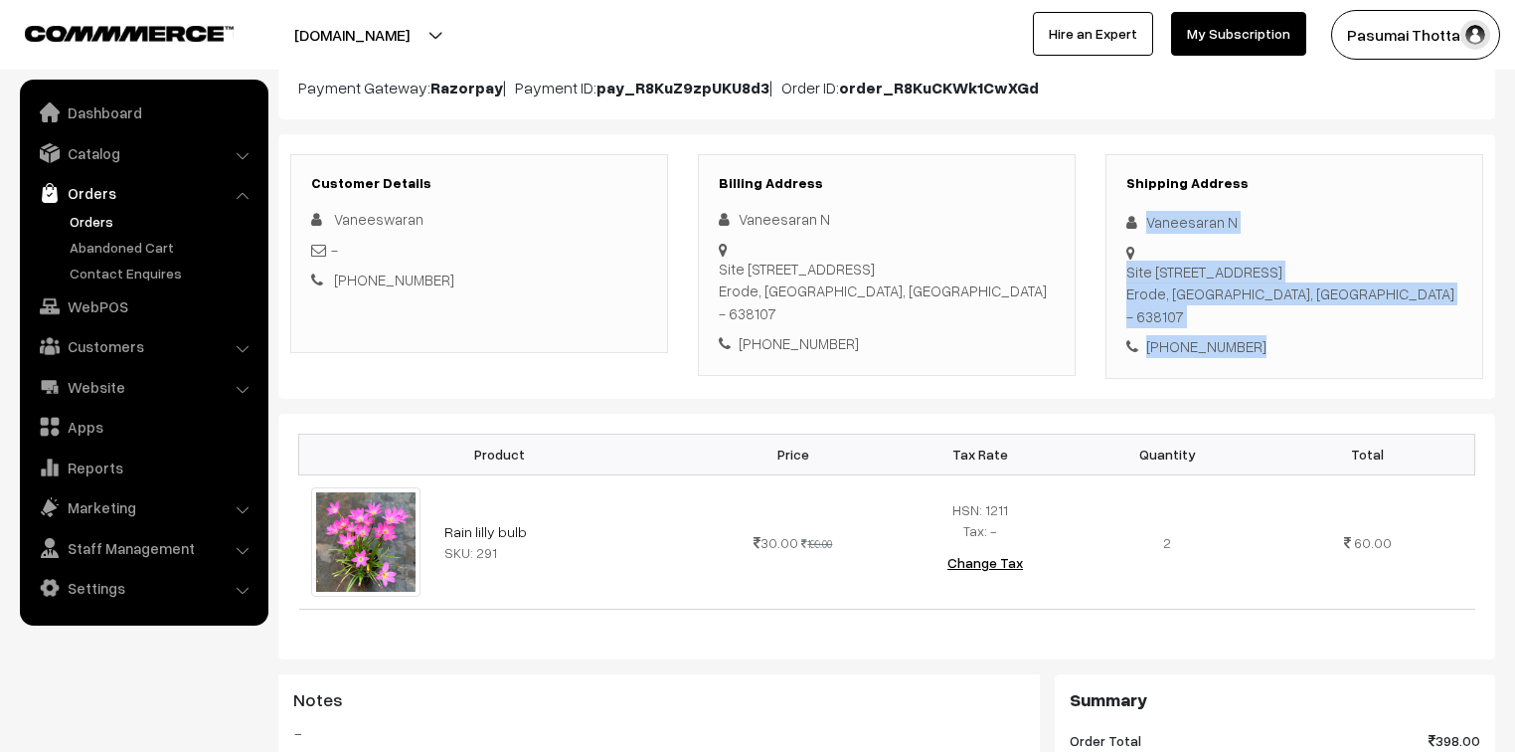
scroll to position [239, 0]
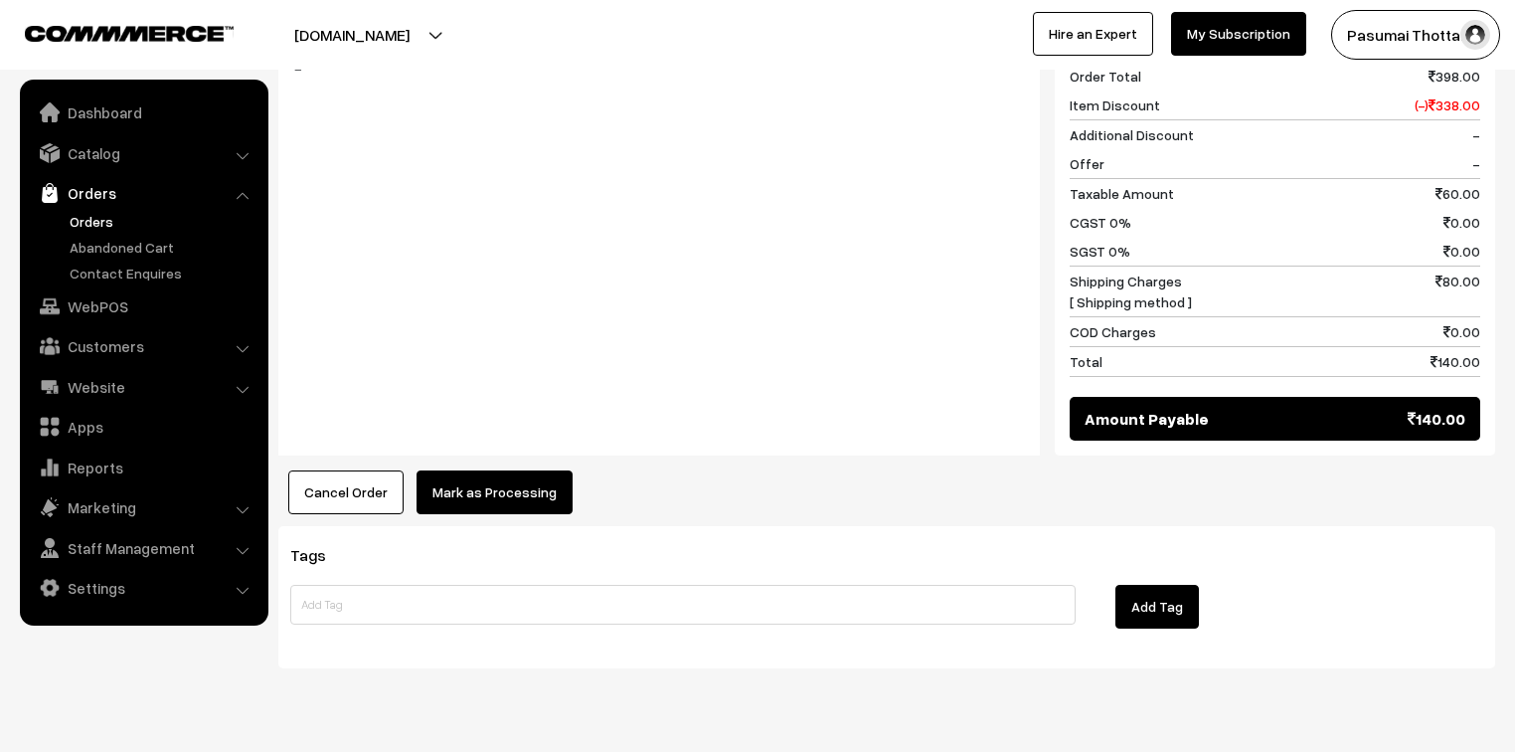
click at [508, 476] on button "Mark as Processing" at bounding box center [495, 492] width 156 height 44
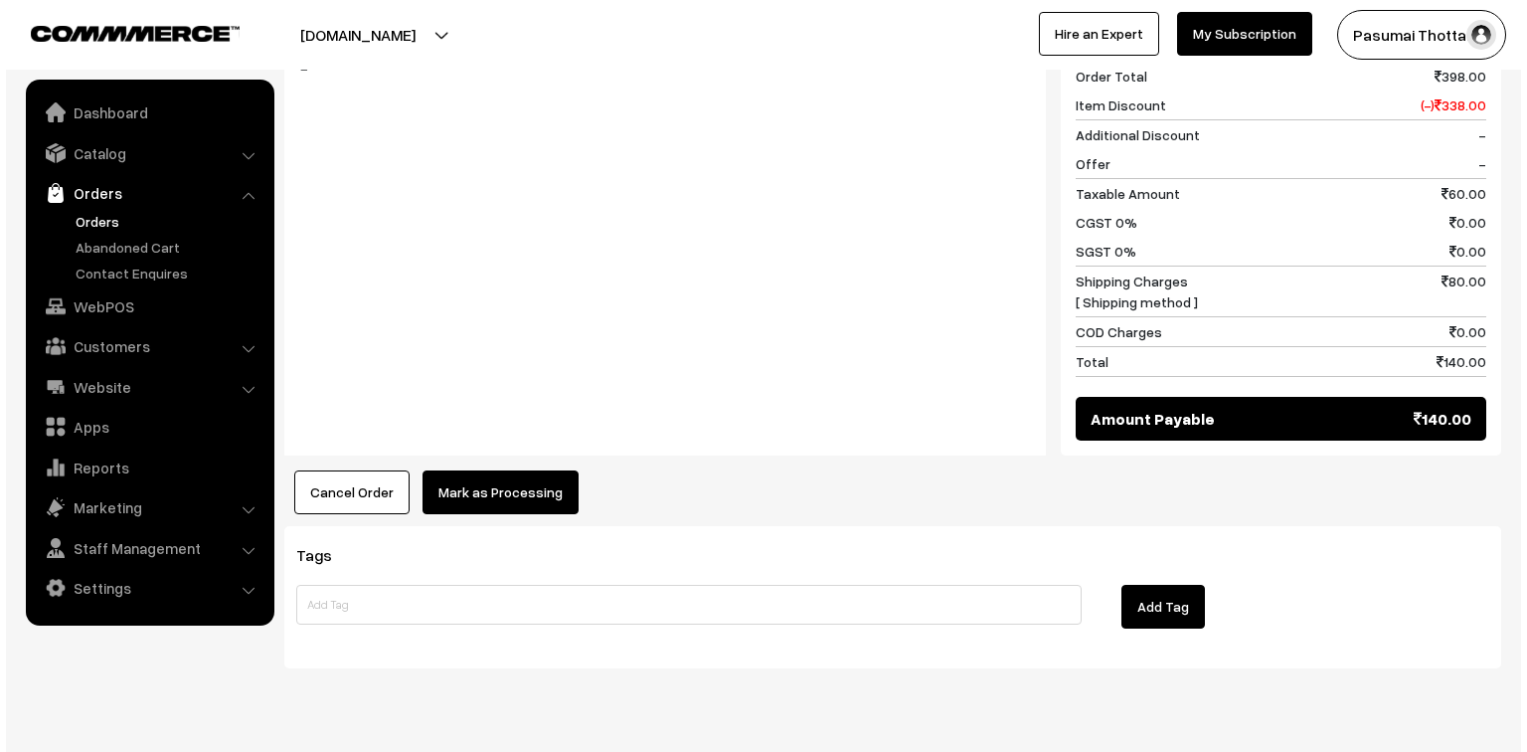
scroll to position [875, 0]
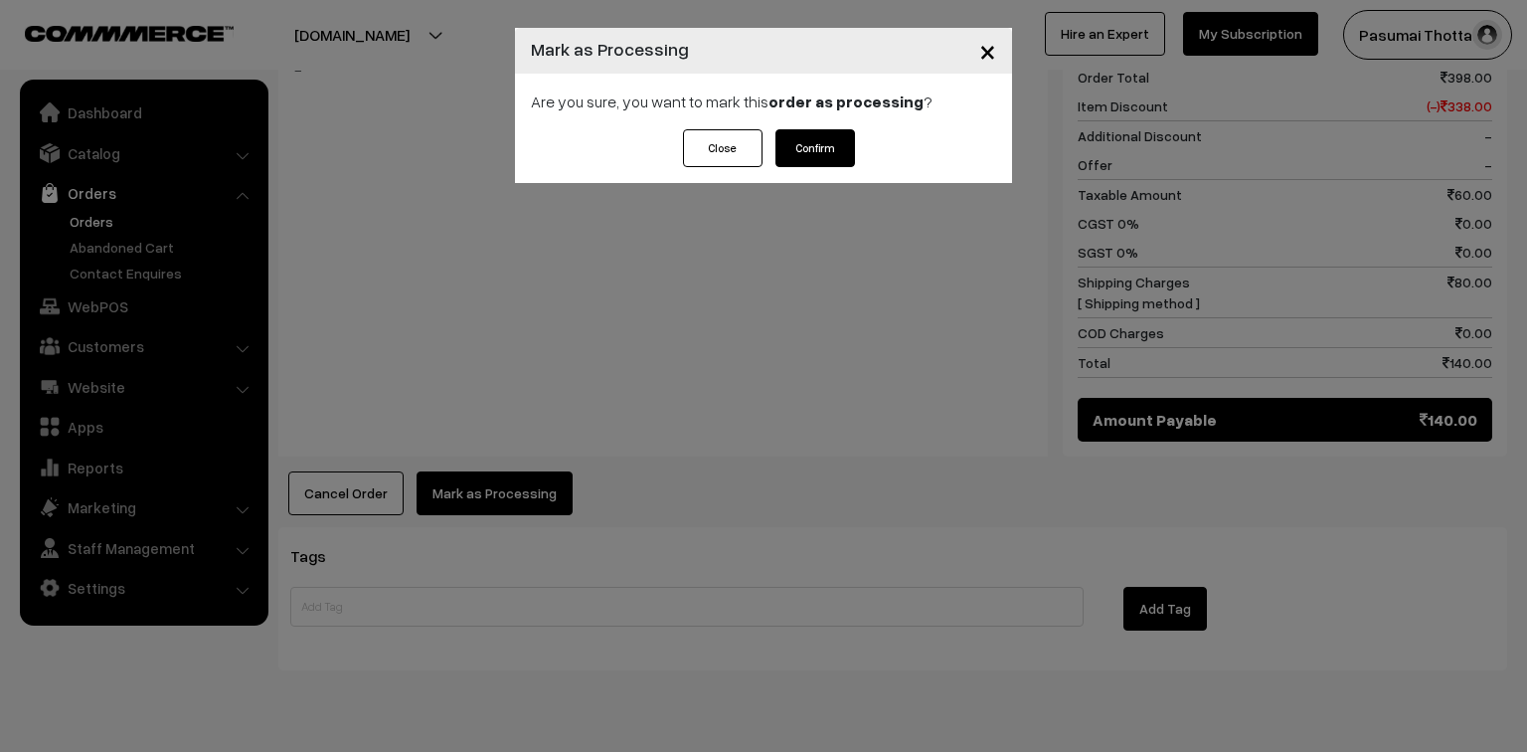
click at [799, 129] on button "Confirm" at bounding box center [815, 148] width 80 height 38
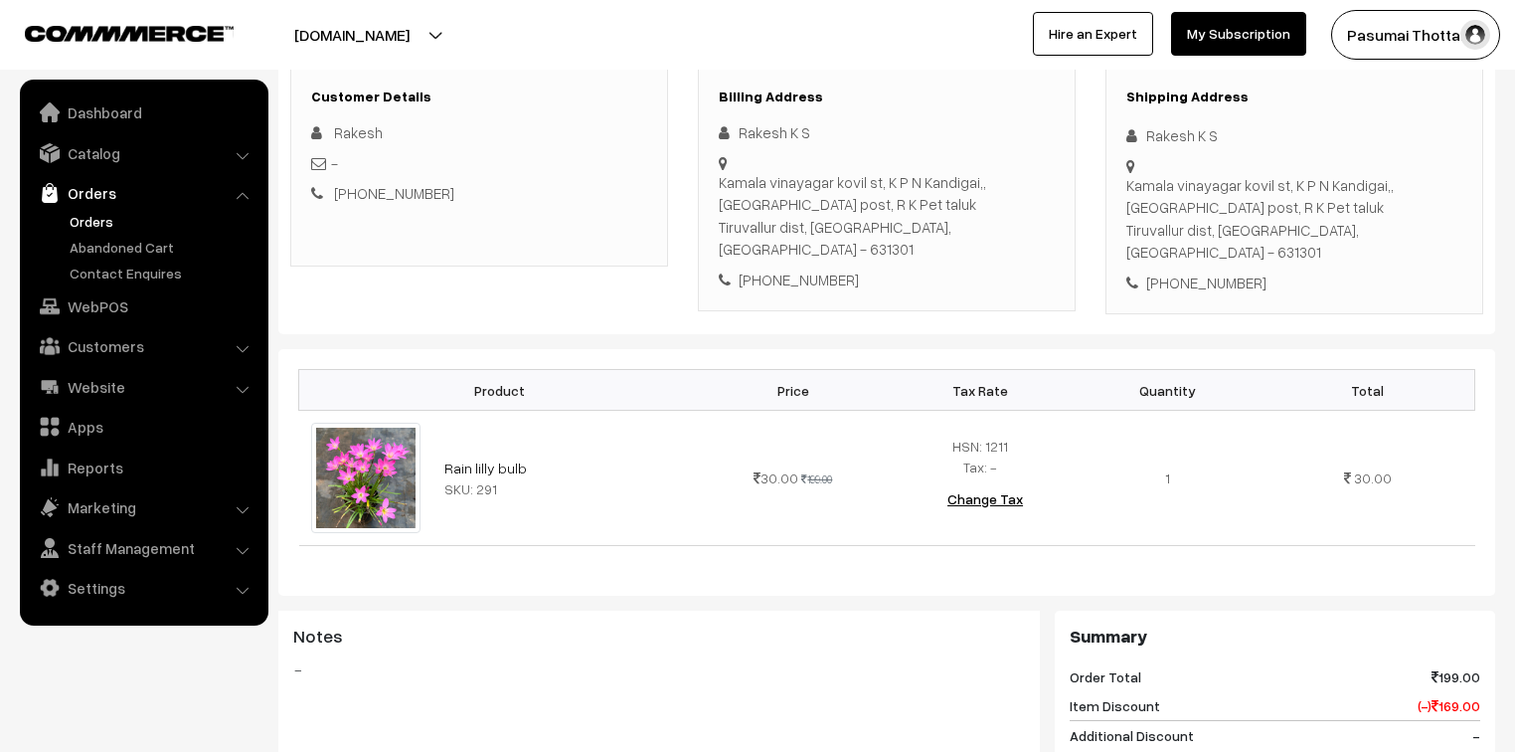
scroll to position [318, 0]
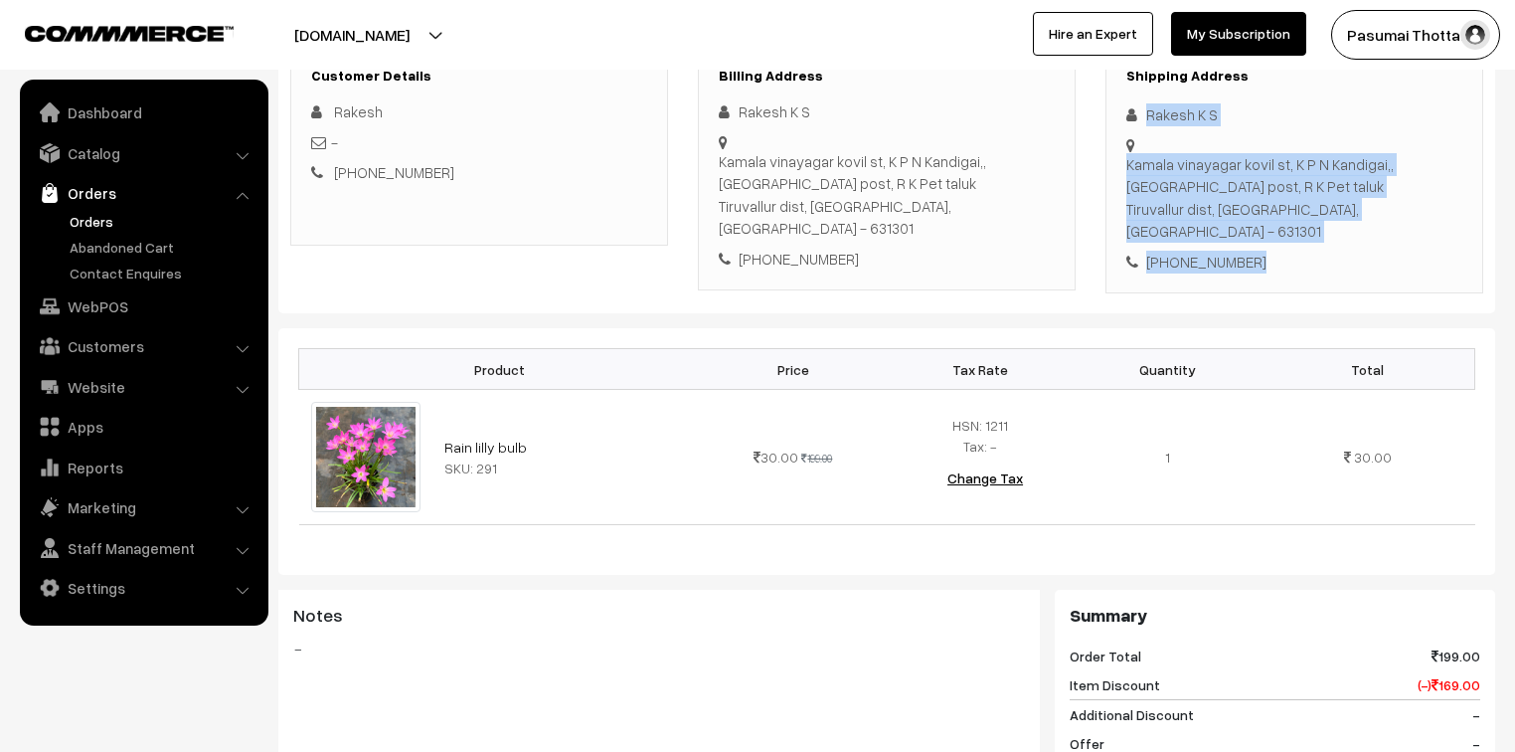
drag, startPoint x: 1146, startPoint y: 112, endPoint x: 1261, endPoint y: 234, distance: 166.7
click at [1261, 234] on div "Shipping Address Rakesh K S Kamala vinayagar kovil st, K P N Kandigai,, [GEOGRA…" at bounding box center [1295, 171] width 378 height 248
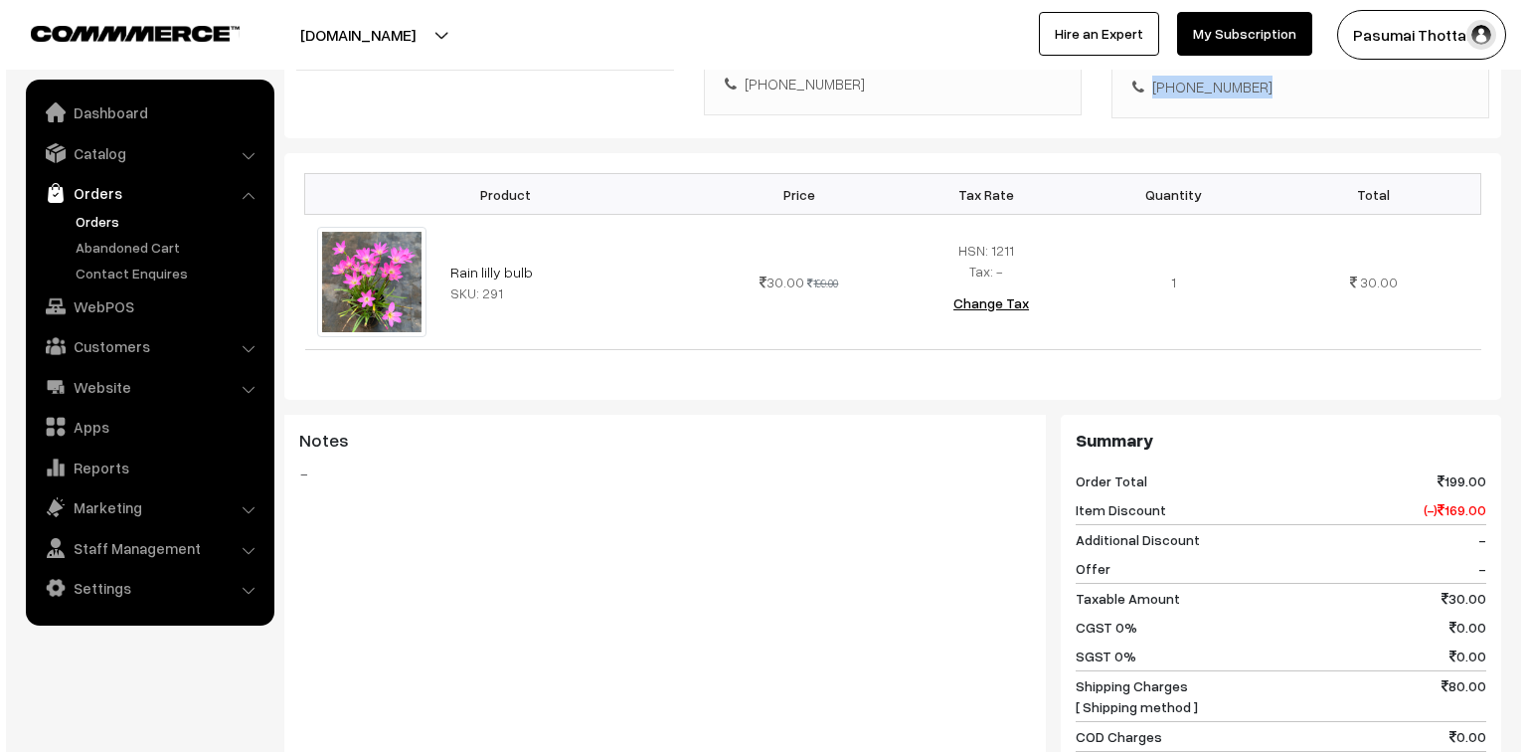
scroll to position [795, 0]
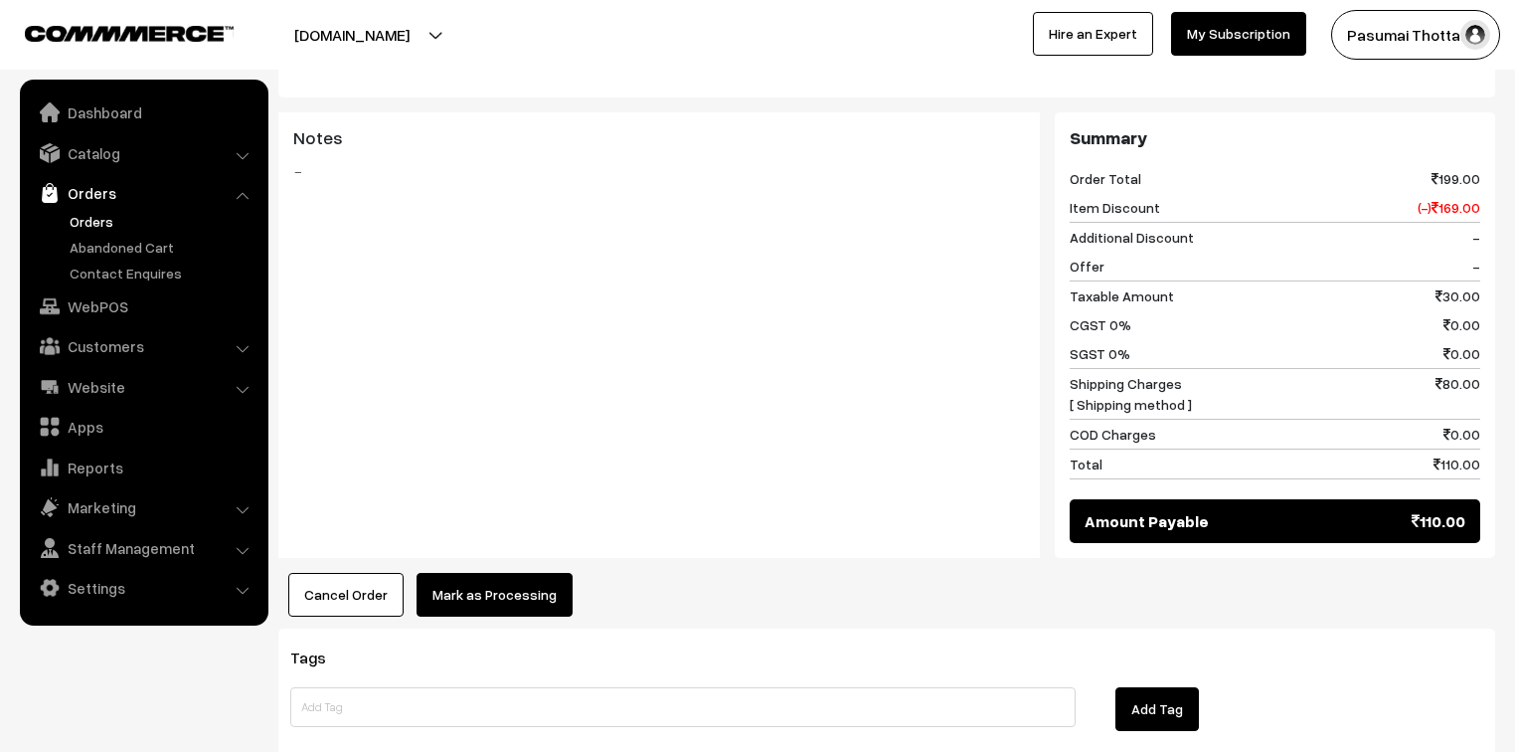
click at [565, 581] on div "Cancel Order × Cancel Order Are you sure, you want to cancel this order? Close …" at bounding box center [886, 595] width 1217 height 44
click at [549, 573] on button "Mark as Processing" at bounding box center [495, 595] width 156 height 44
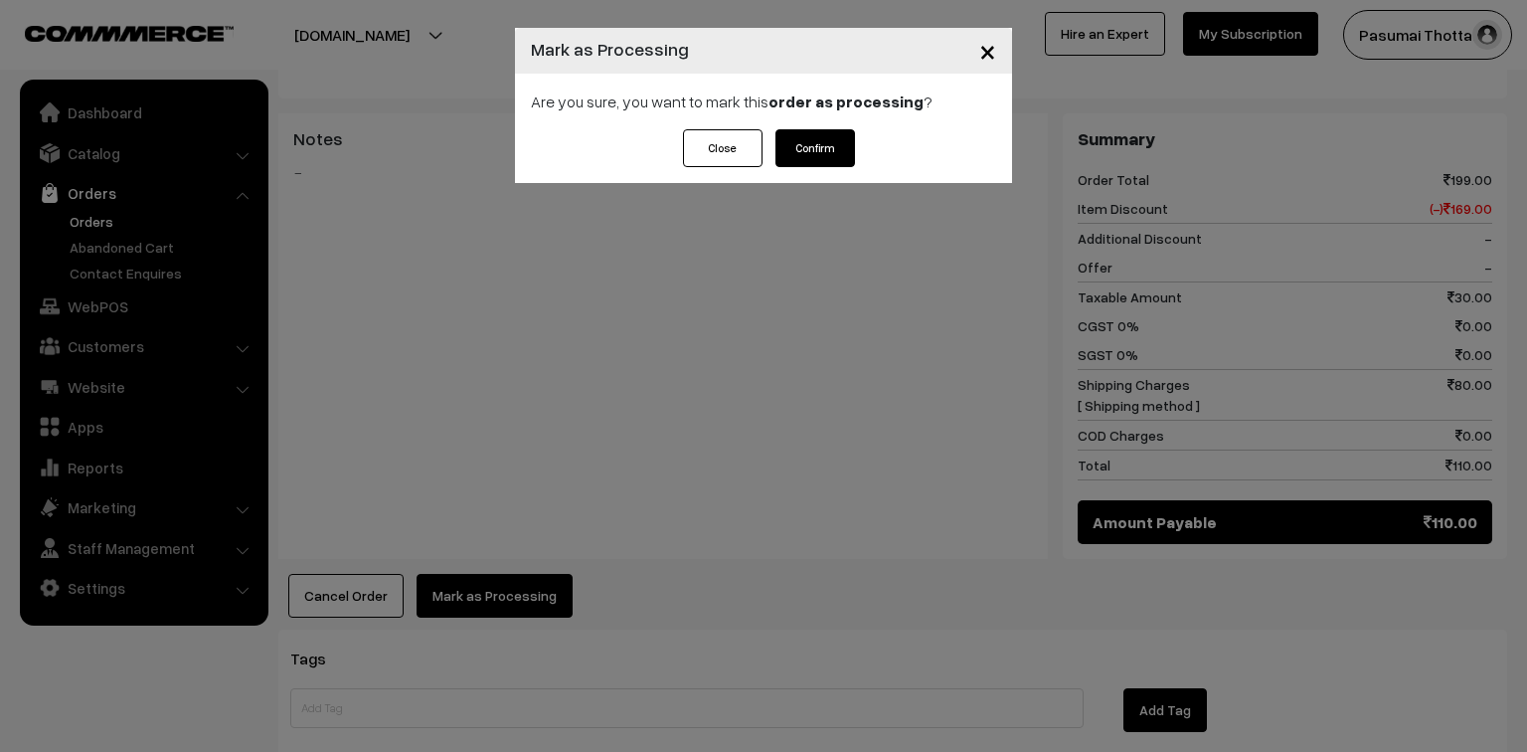
click at [804, 142] on button "Confirm" at bounding box center [815, 148] width 80 height 38
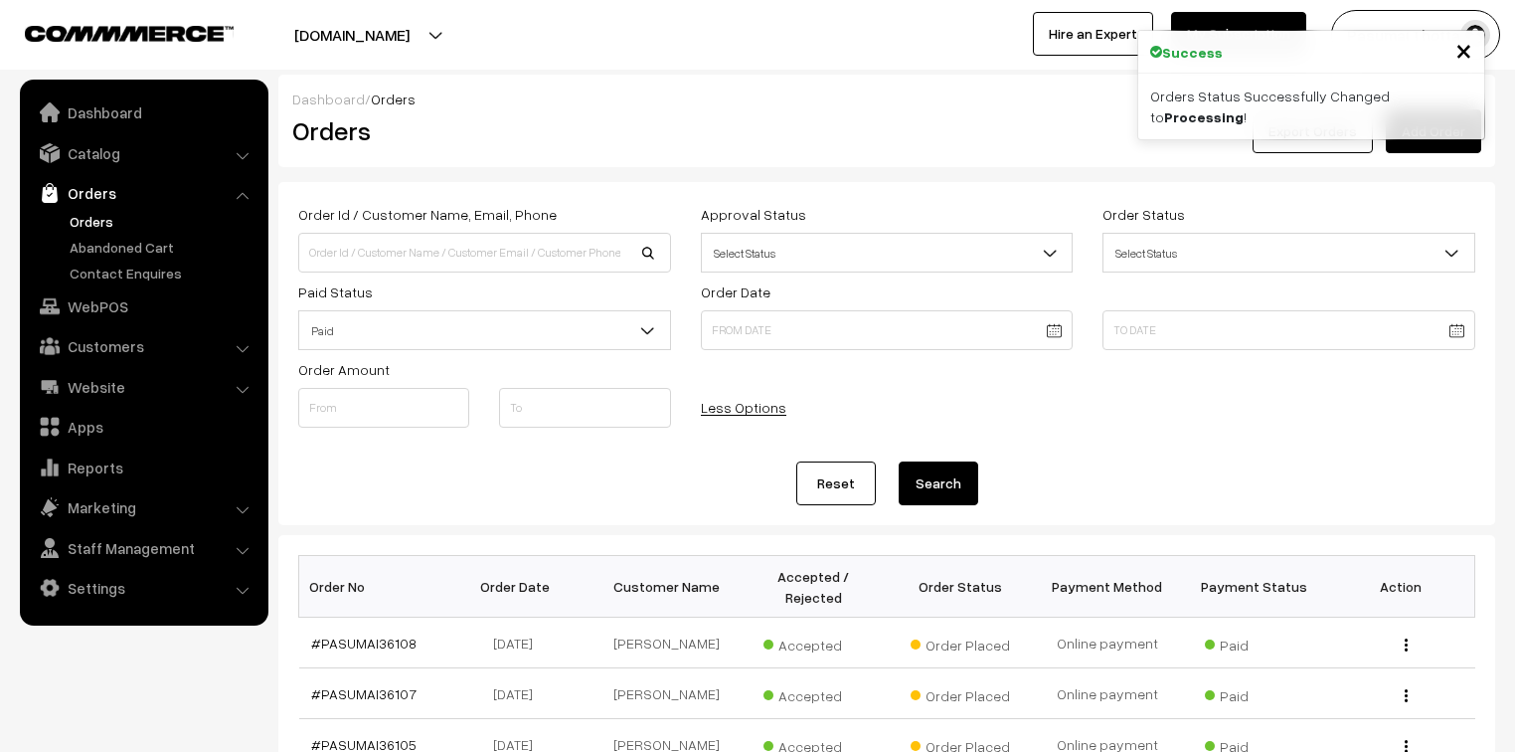
scroll to position [636, 0]
